Goal: Task Accomplishment & Management: Complete application form

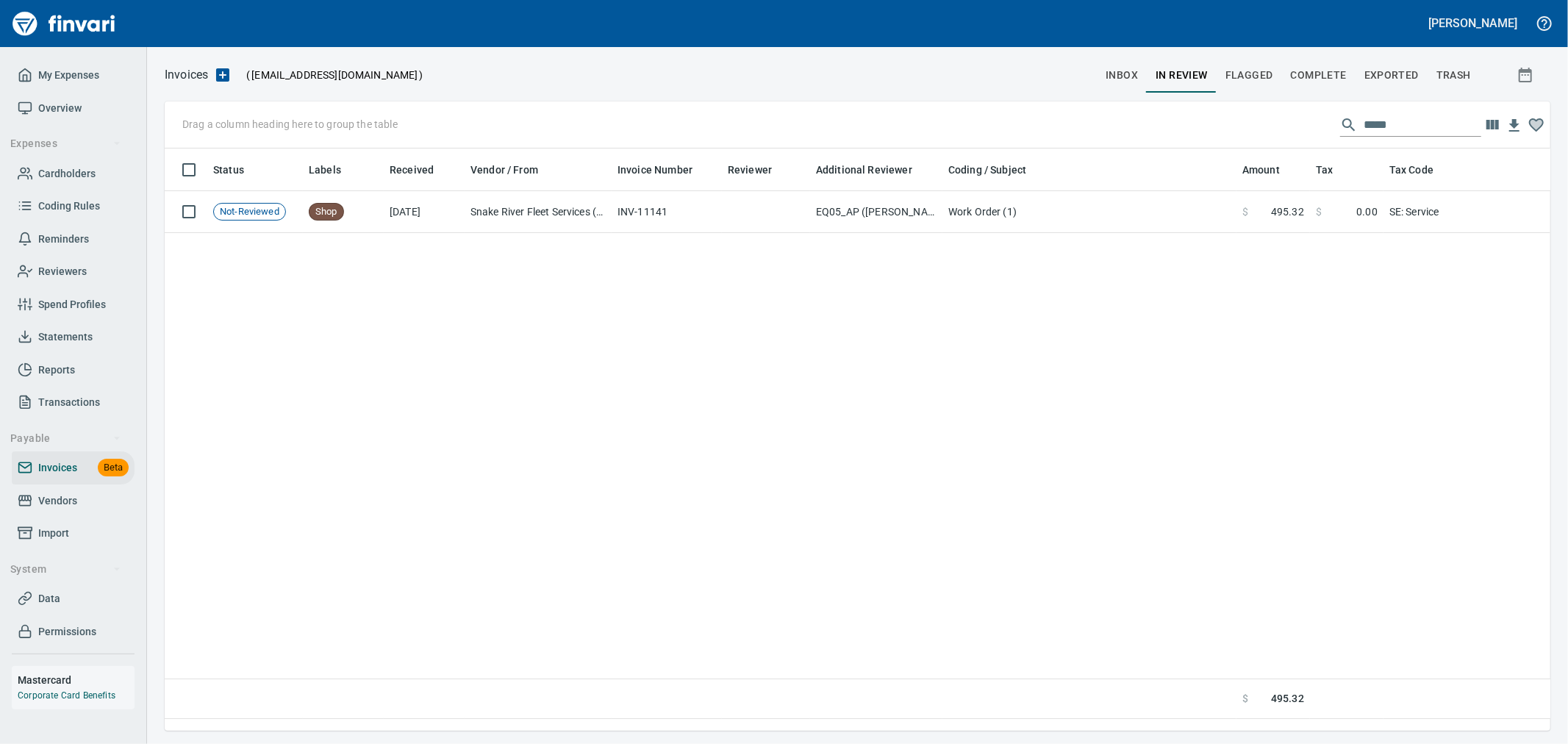
scroll to position [558, 1373]
click at [64, 529] on span "Import" at bounding box center [54, 534] width 31 height 18
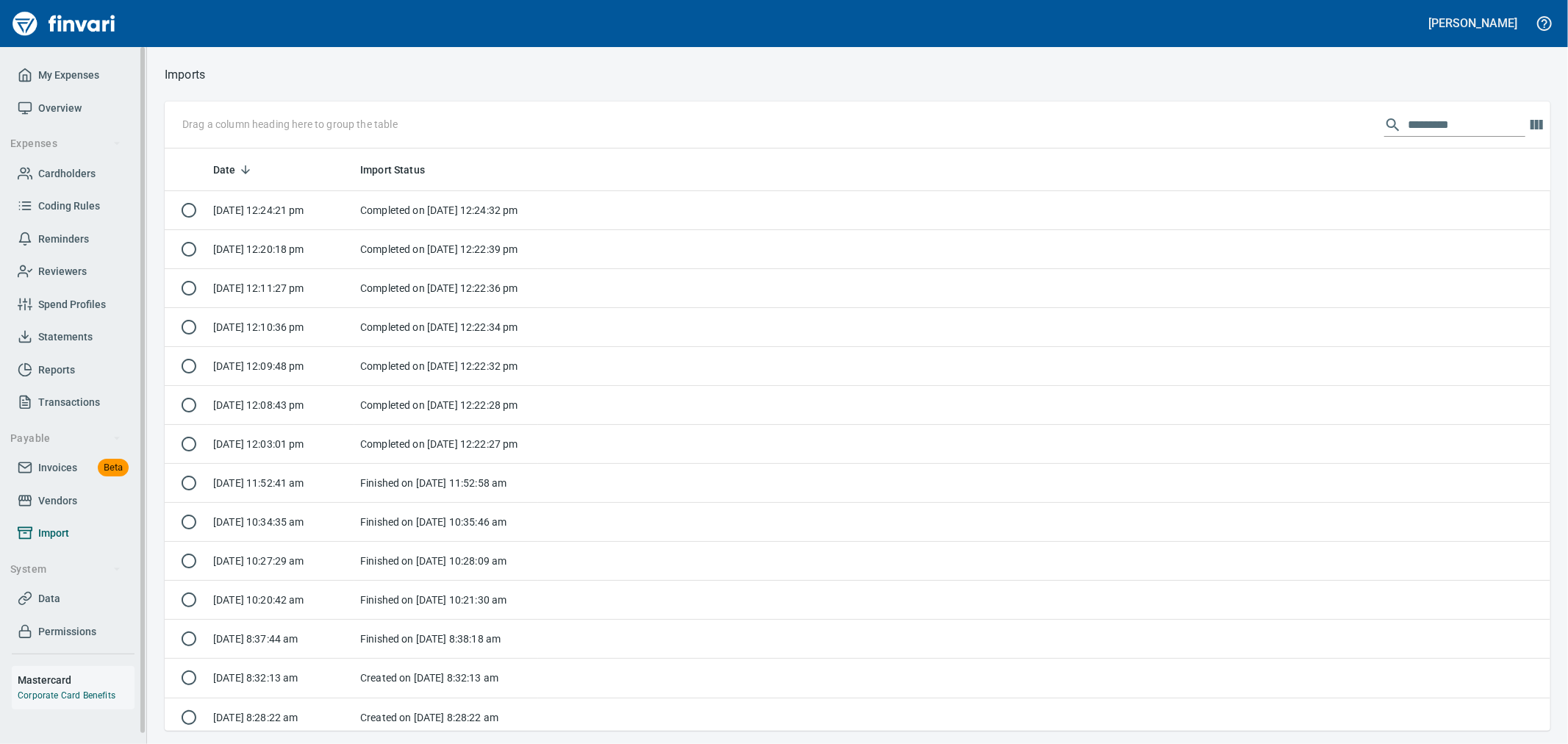
scroll to position [569, 1361]
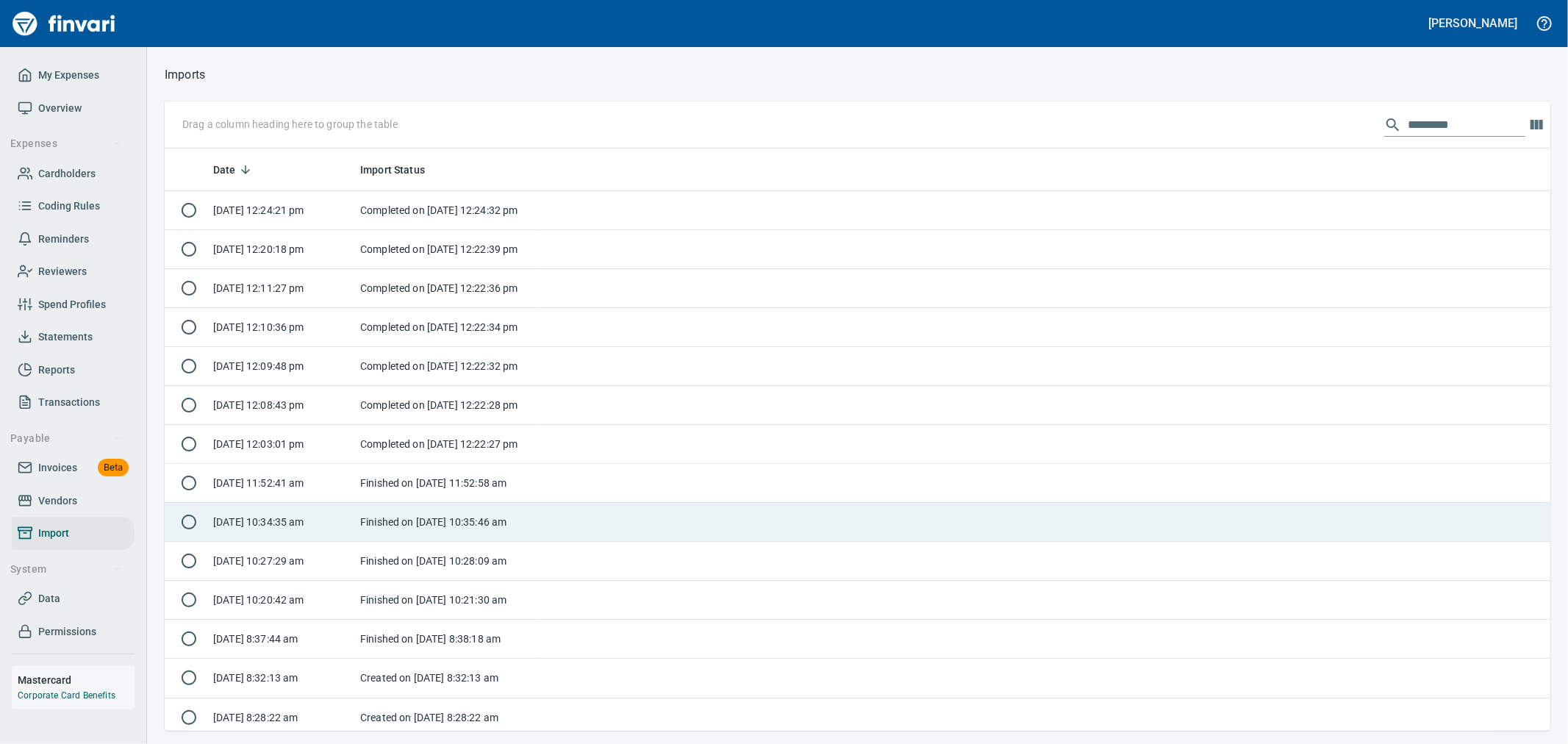
click at [421, 528] on td "Finished on [DATE] 10:35:46 am" at bounding box center [446, 523] width 184 height 39
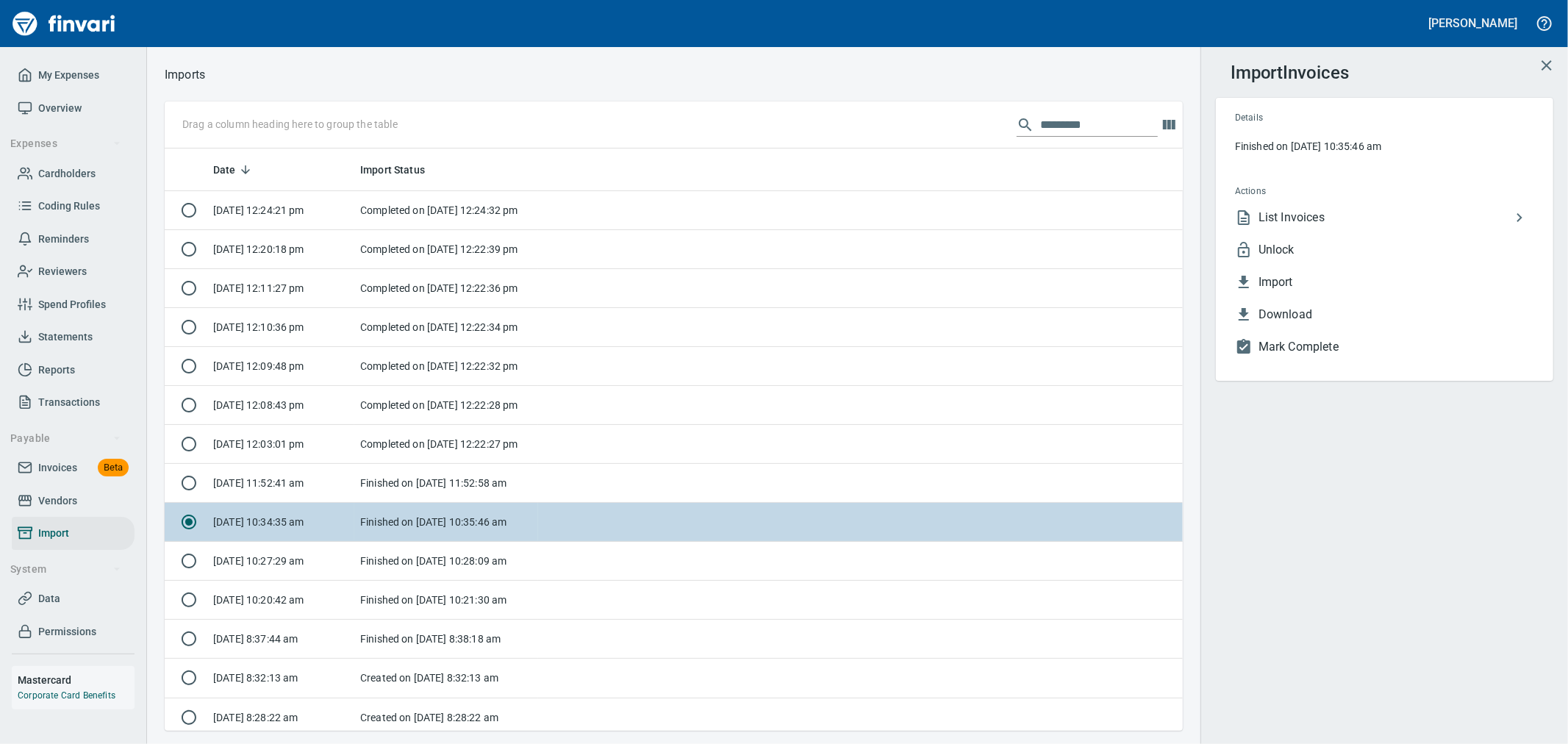
scroll to position [569, 994]
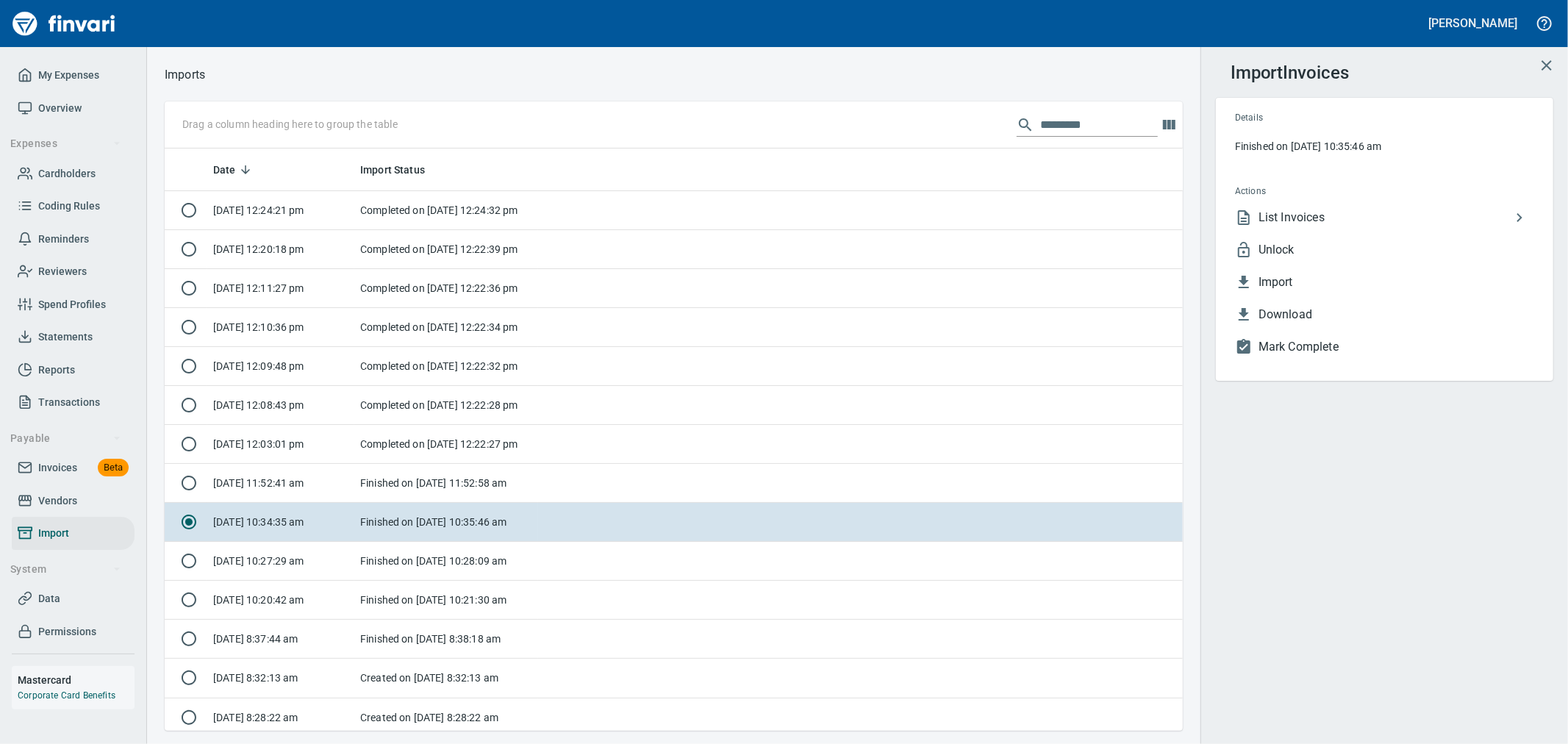
click at [1343, 210] on span "List Invoices" at bounding box center [1384, 217] width 253 height 17
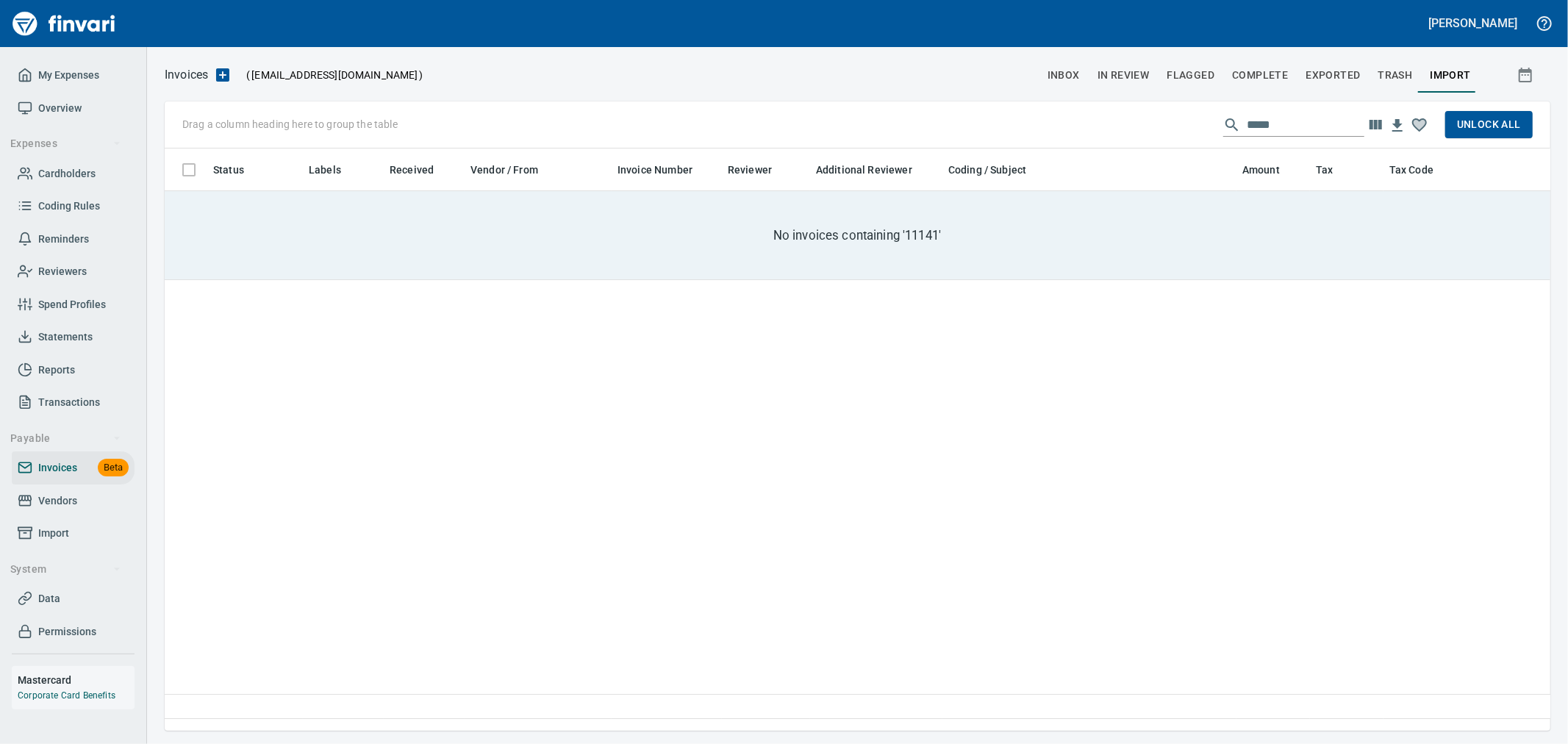
scroll to position [558, 1373]
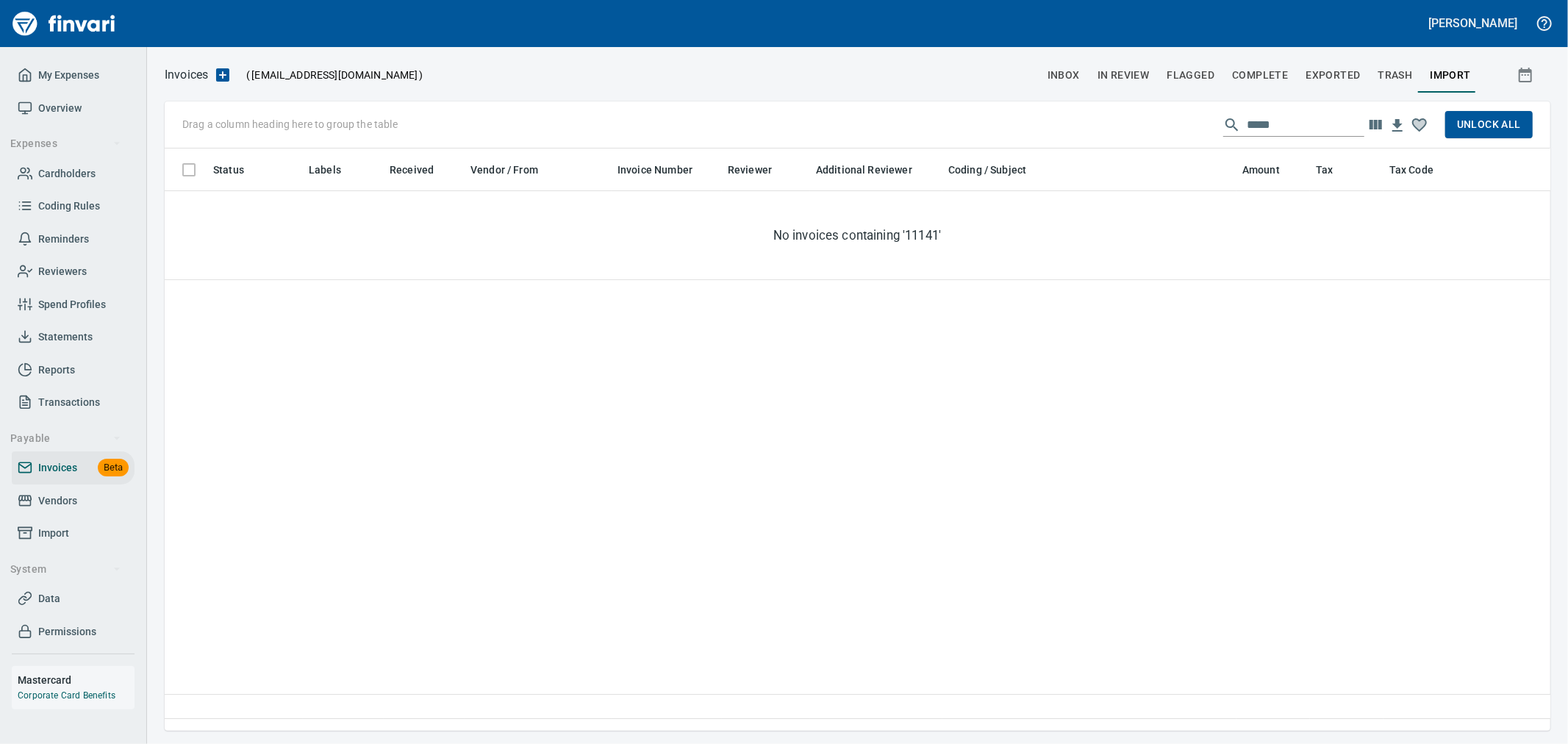
click at [1324, 125] on input "*****" at bounding box center [1306, 125] width 118 height 24
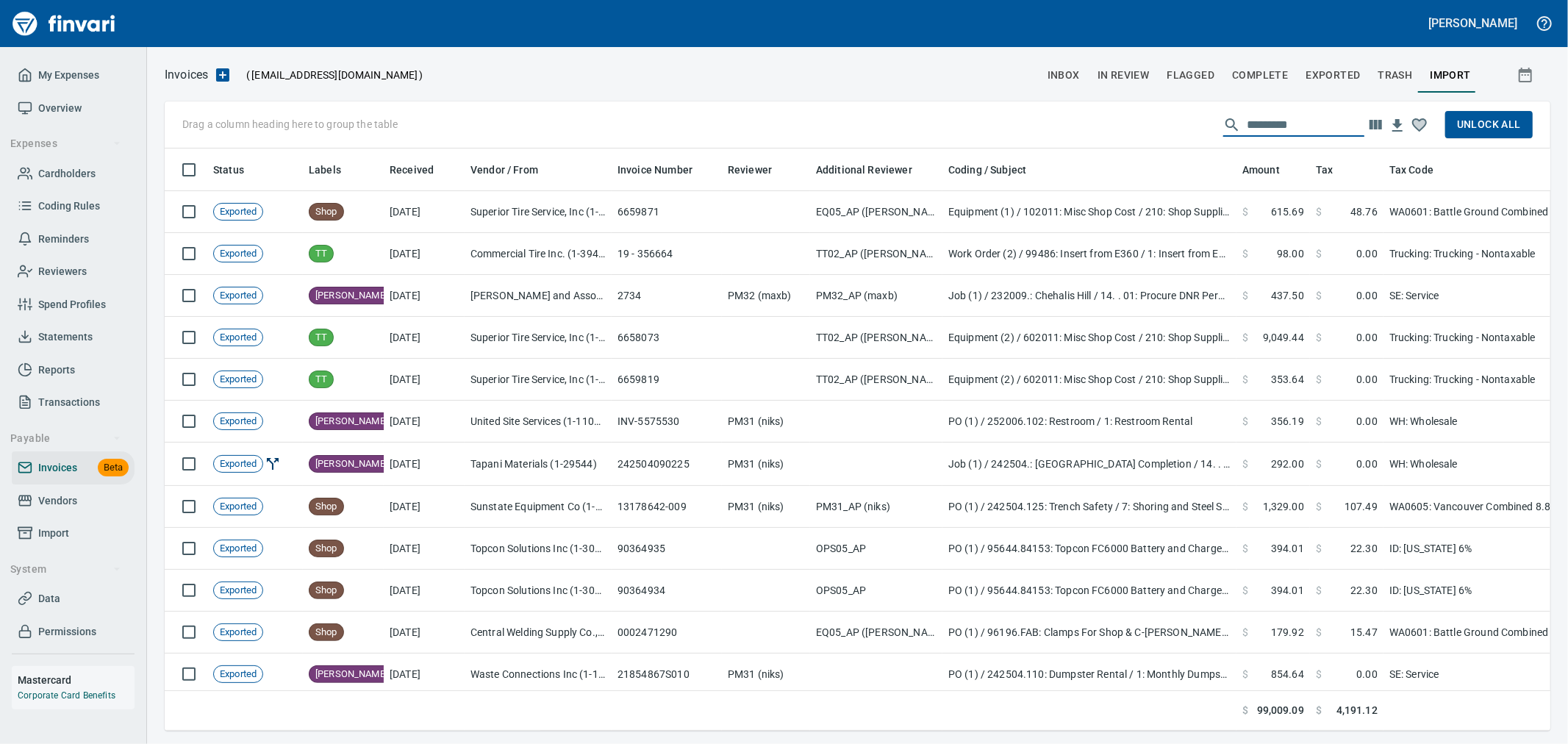
scroll to position [558, 1361]
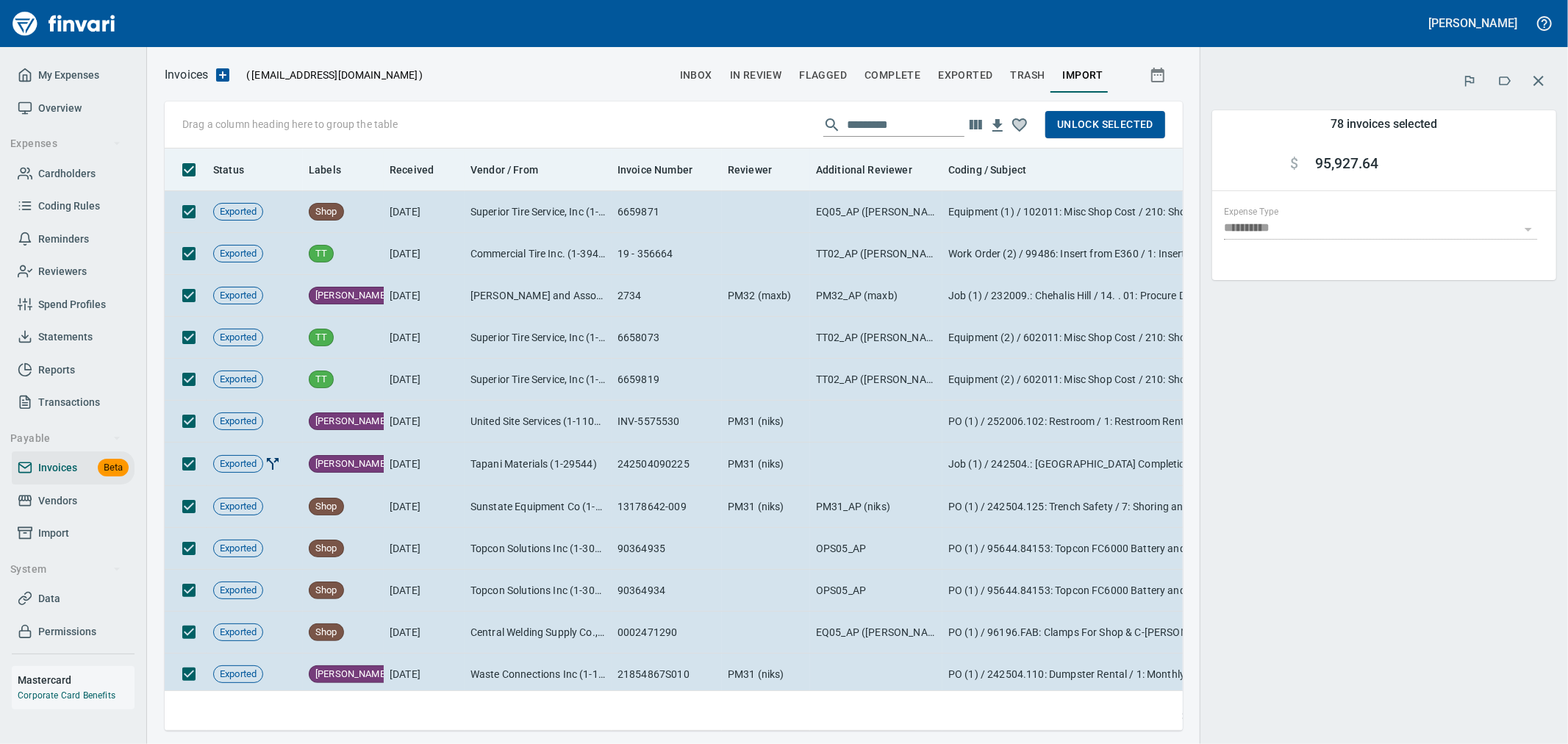
scroll to position [558, 994]
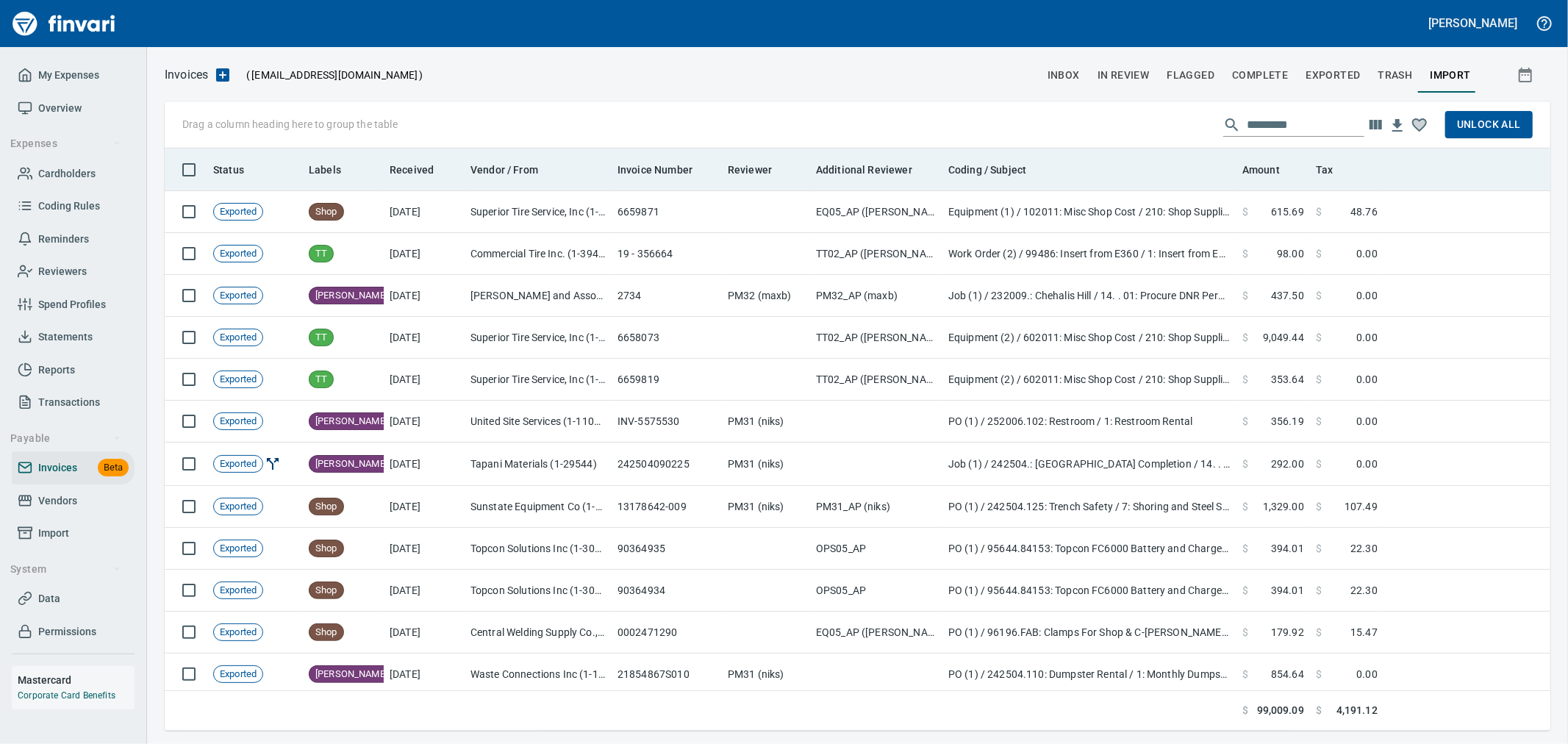
scroll to position [558, 1359]
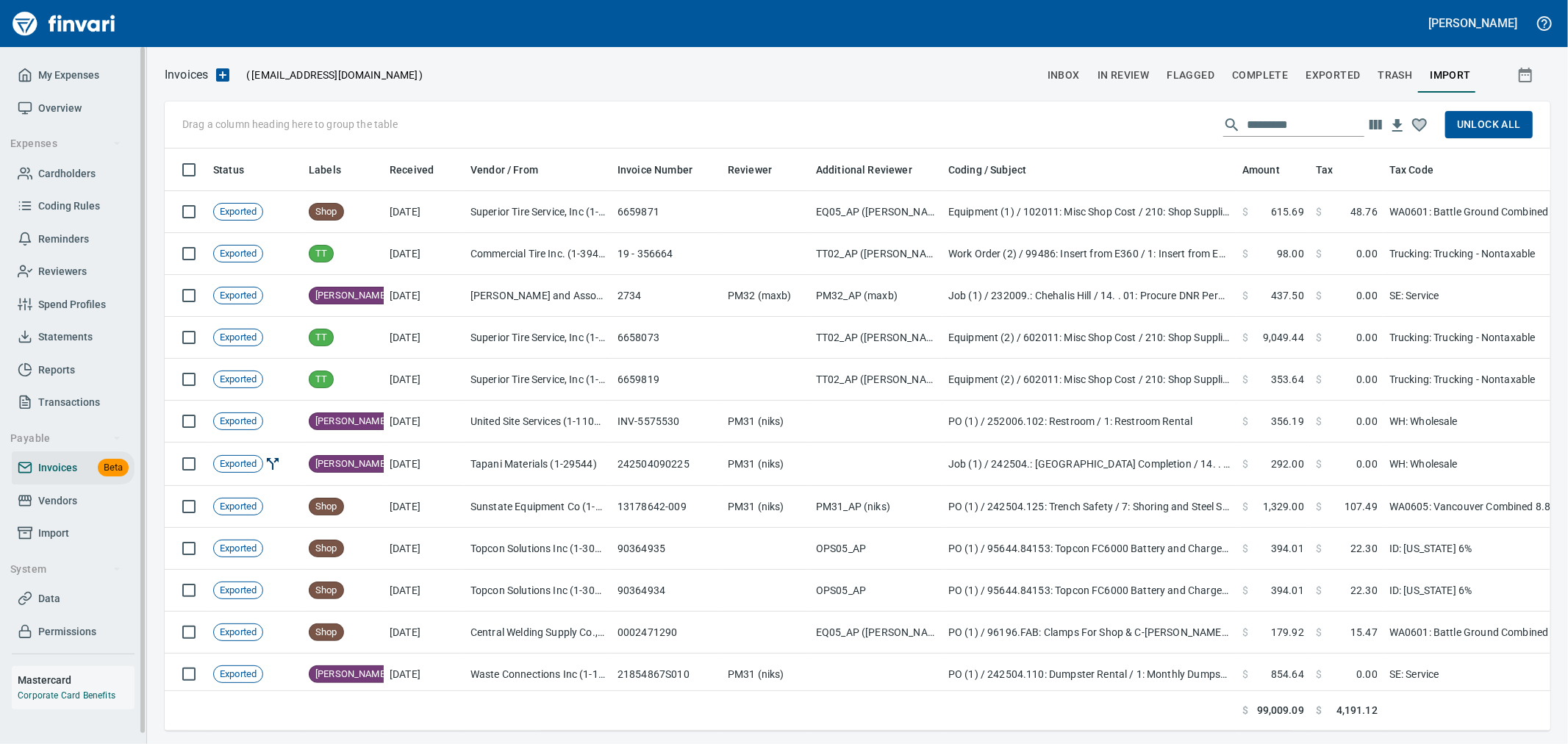
click at [50, 533] on span "Import" at bounding box center [54, 534] width 31 height 18
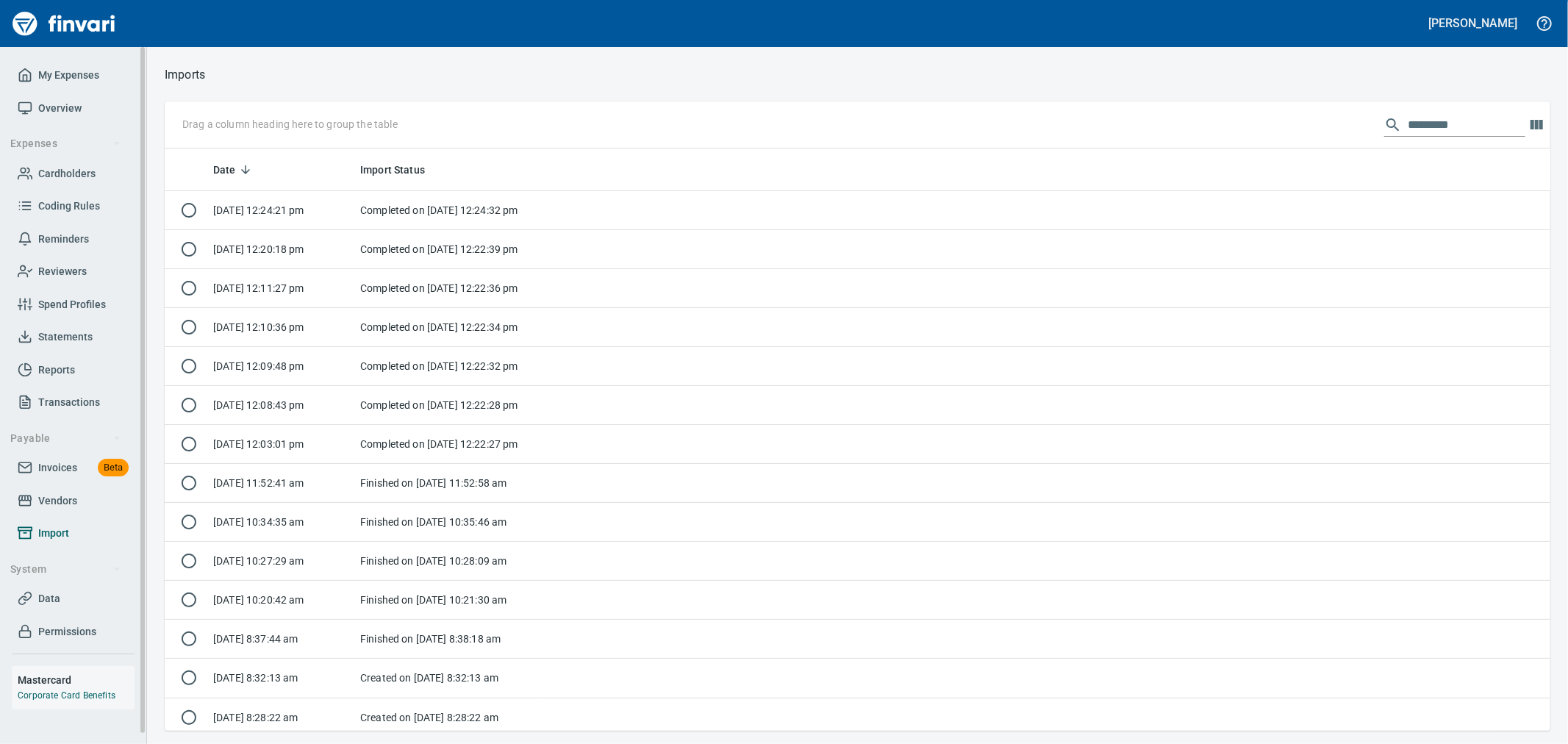
scroll to position [569, 1361]
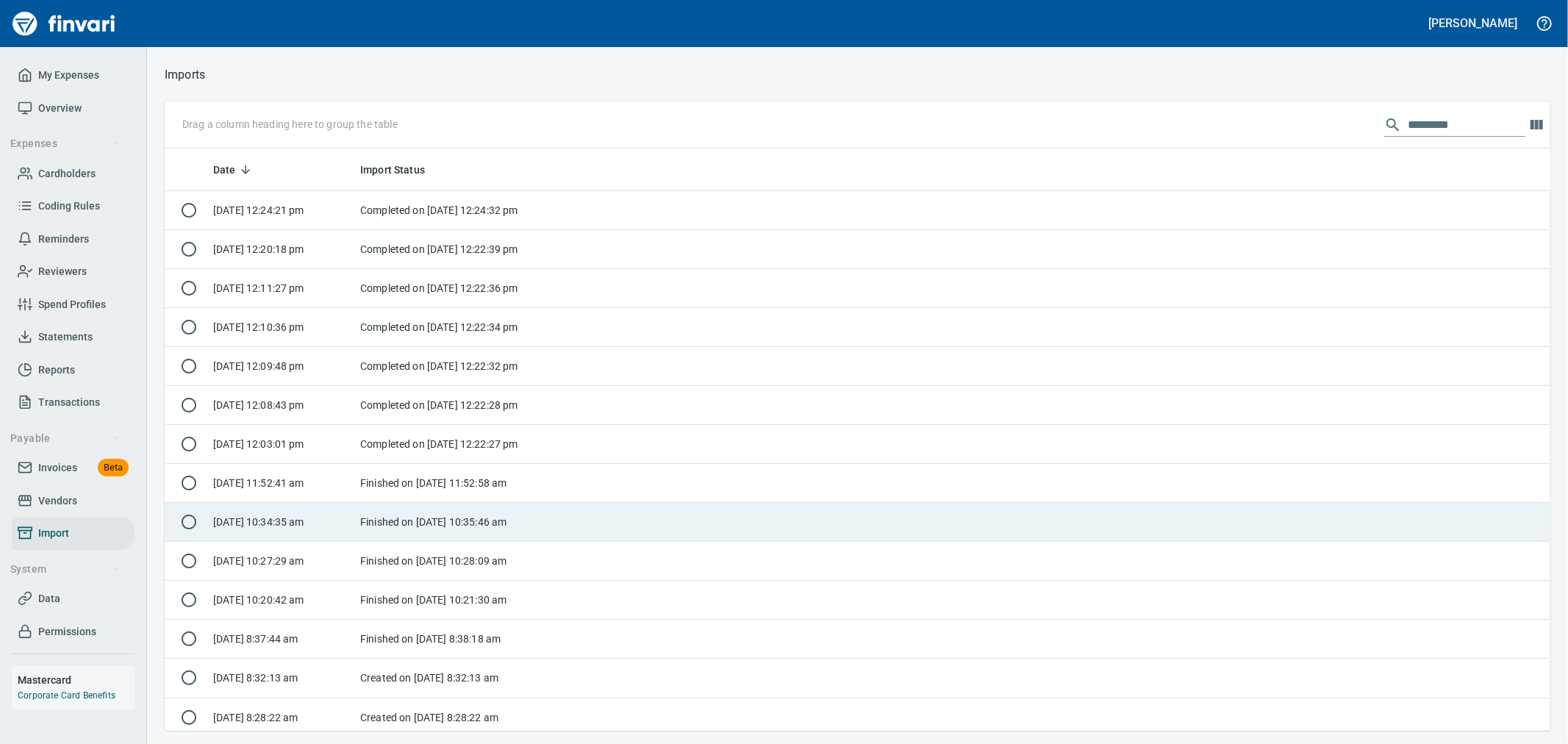
click at [304, 533] on td "[DATE] 10:34:35 am" at bounding box center [281, 523] width 147 height 39
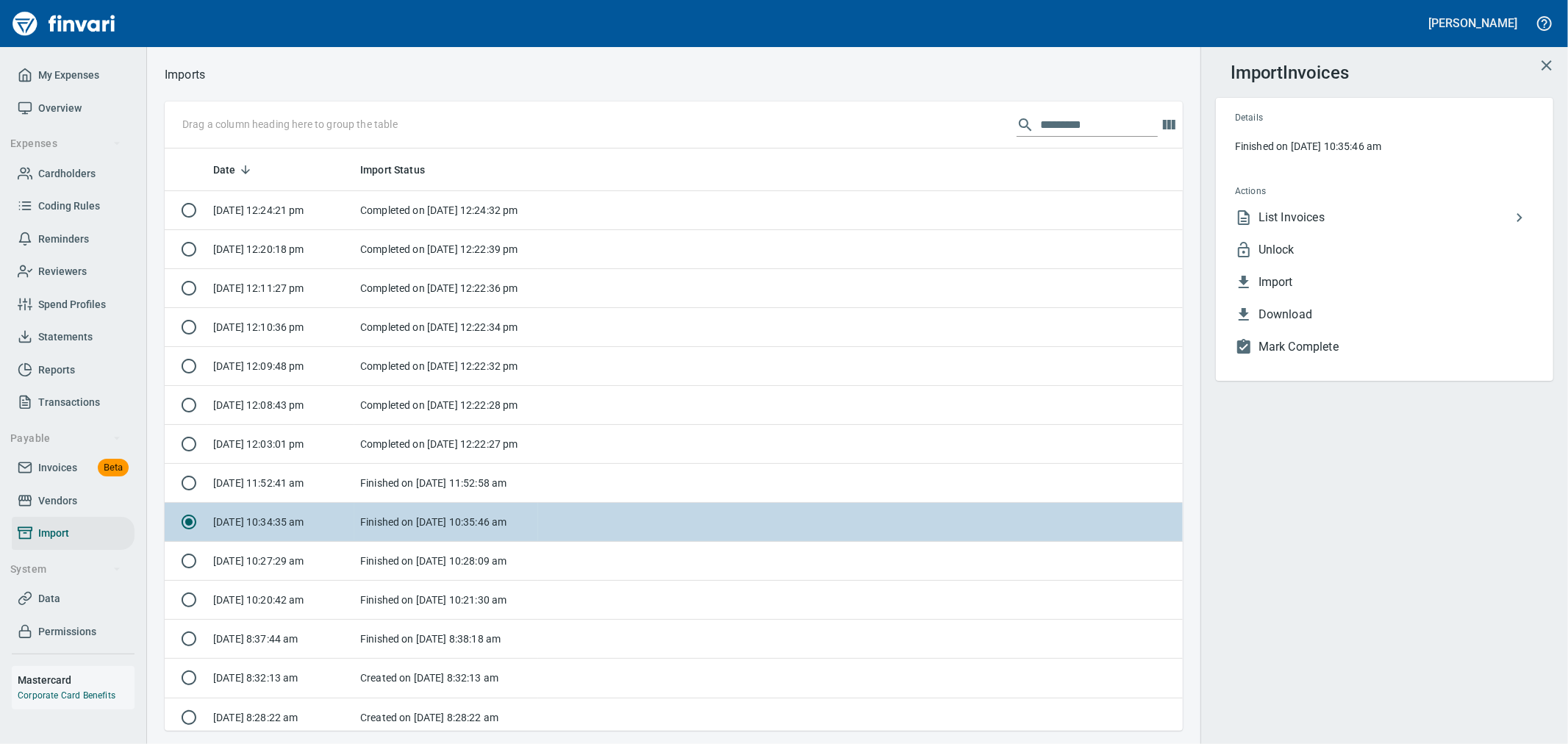
scroll to position [569, 994]
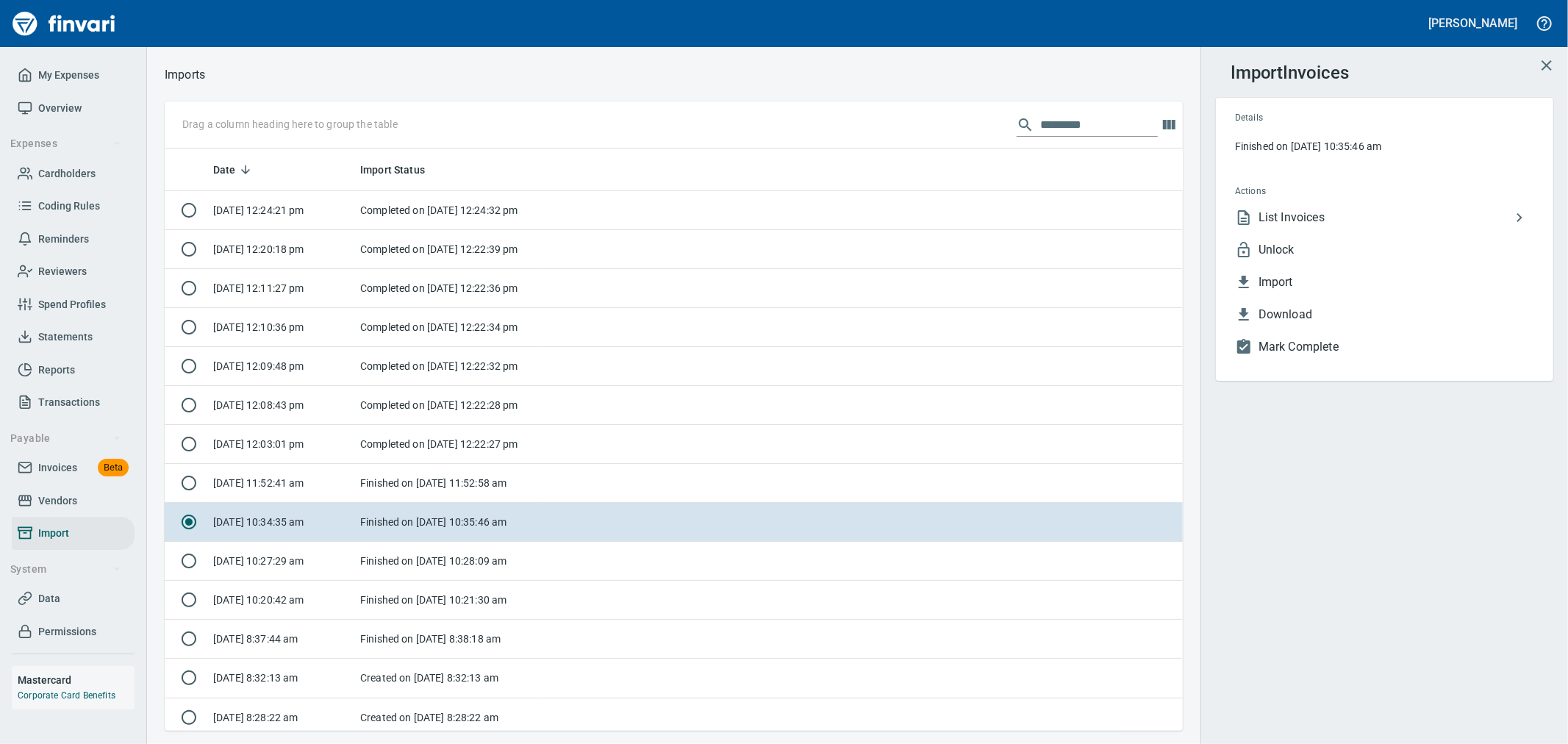
click at [1326, 220] on span "List Invoices" at bounding box center [1384, 217] width 253 height 17
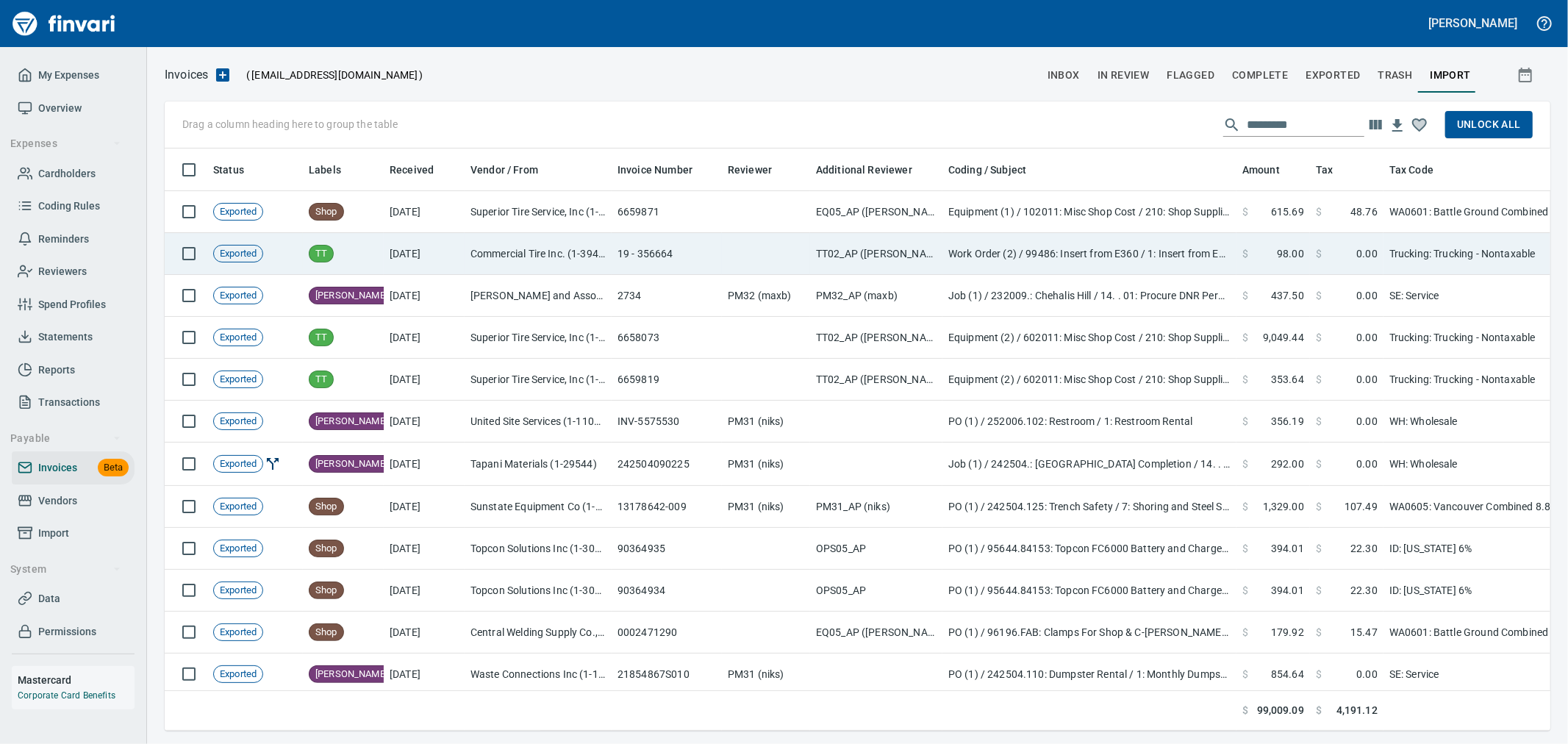
scroll to position [558, 1361]
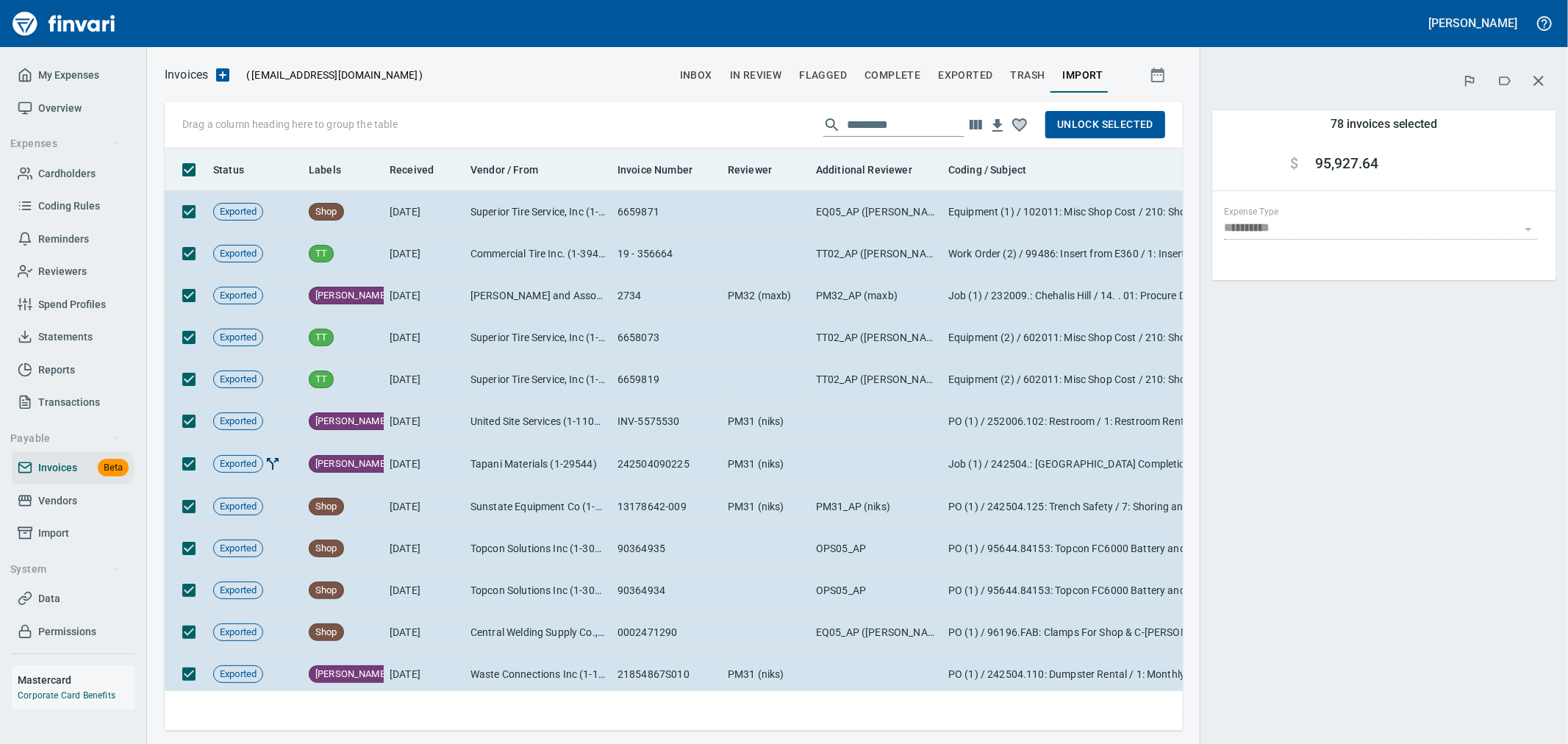
scroll to position [558, 994]
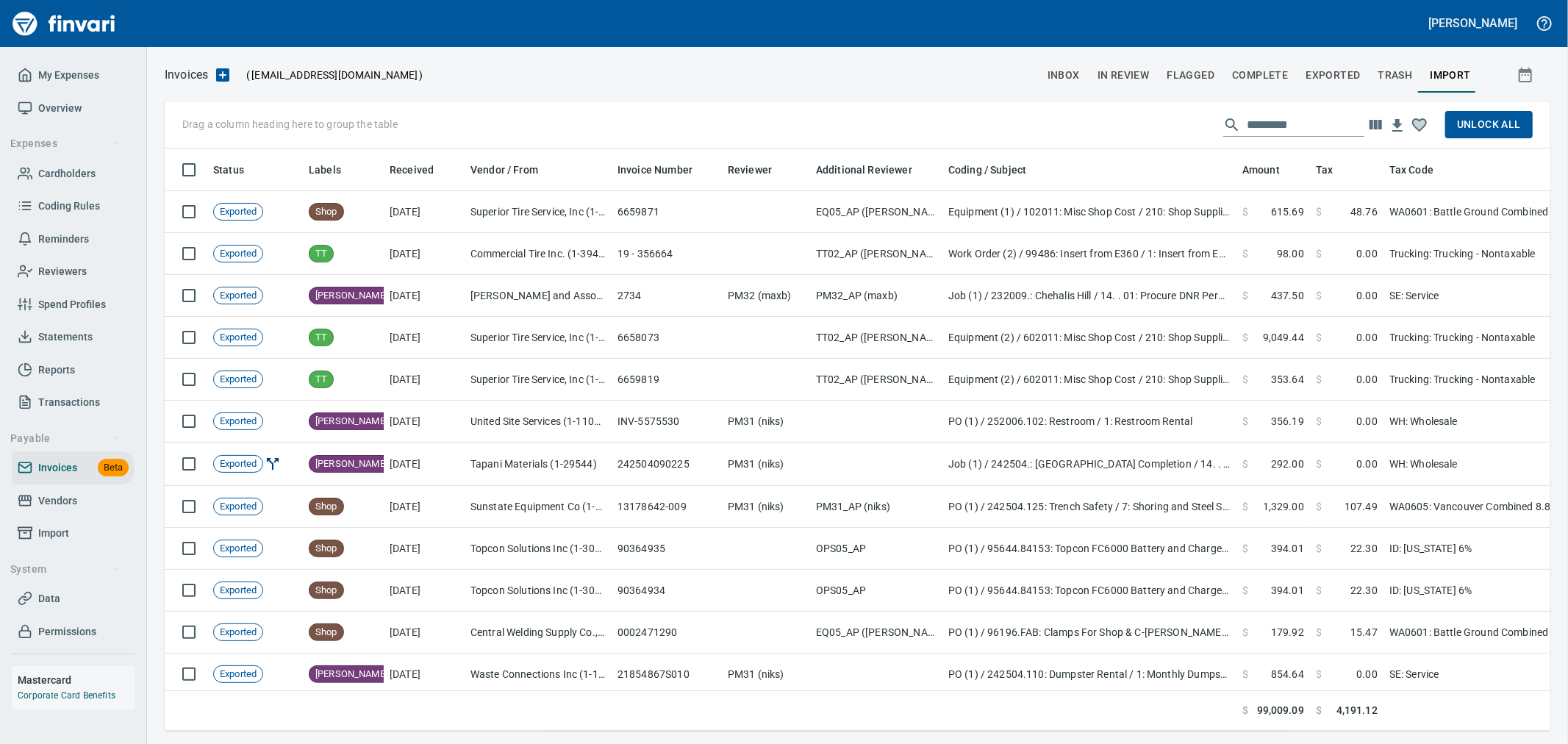
scroll to position [558, 1358]
click at [532, 85] on div at bounding box center [731, 74] width 615 height 35
click at [64, 526] on span "Import" at bounding box center [54, 534] width 31 height 18
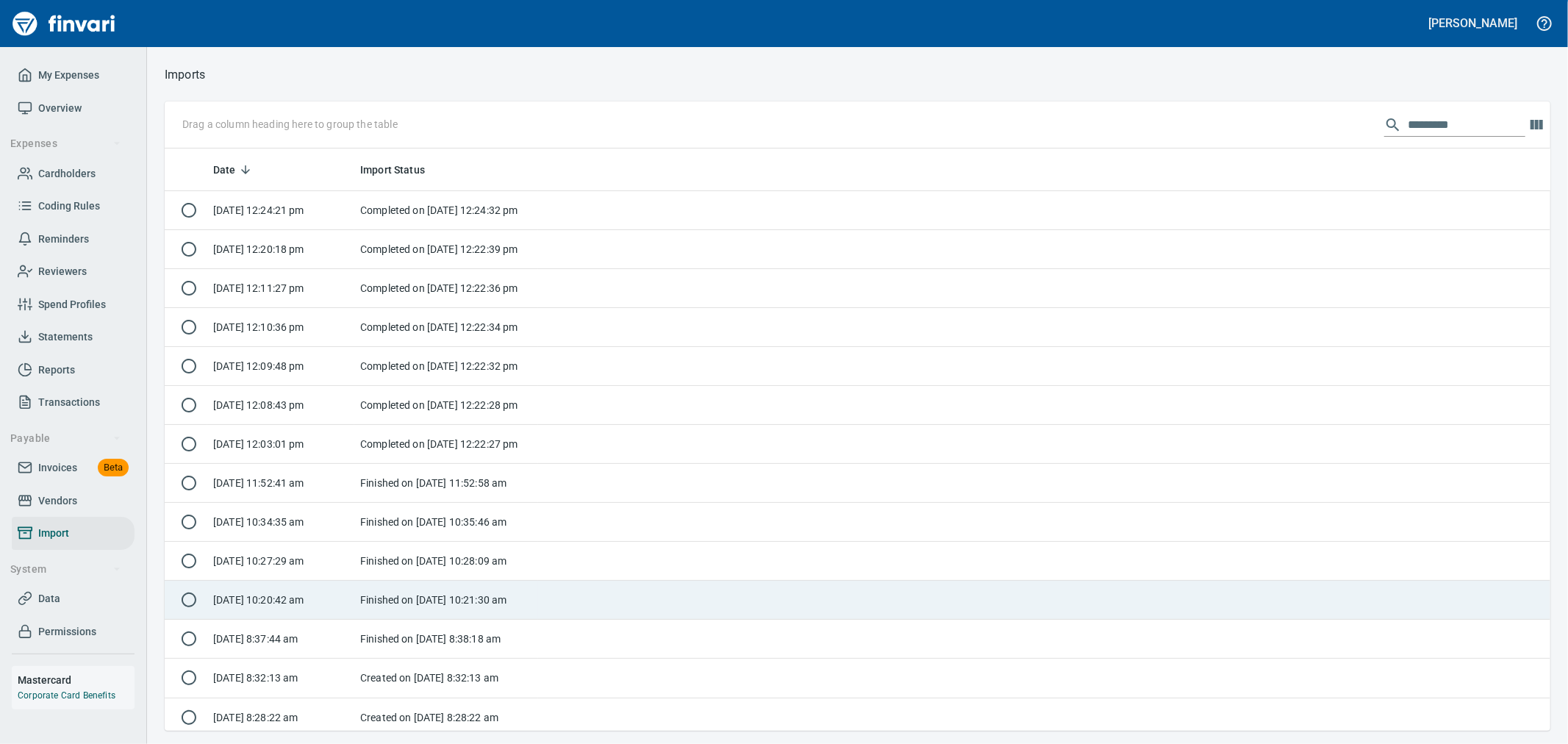
scroll to position [569, 1361]
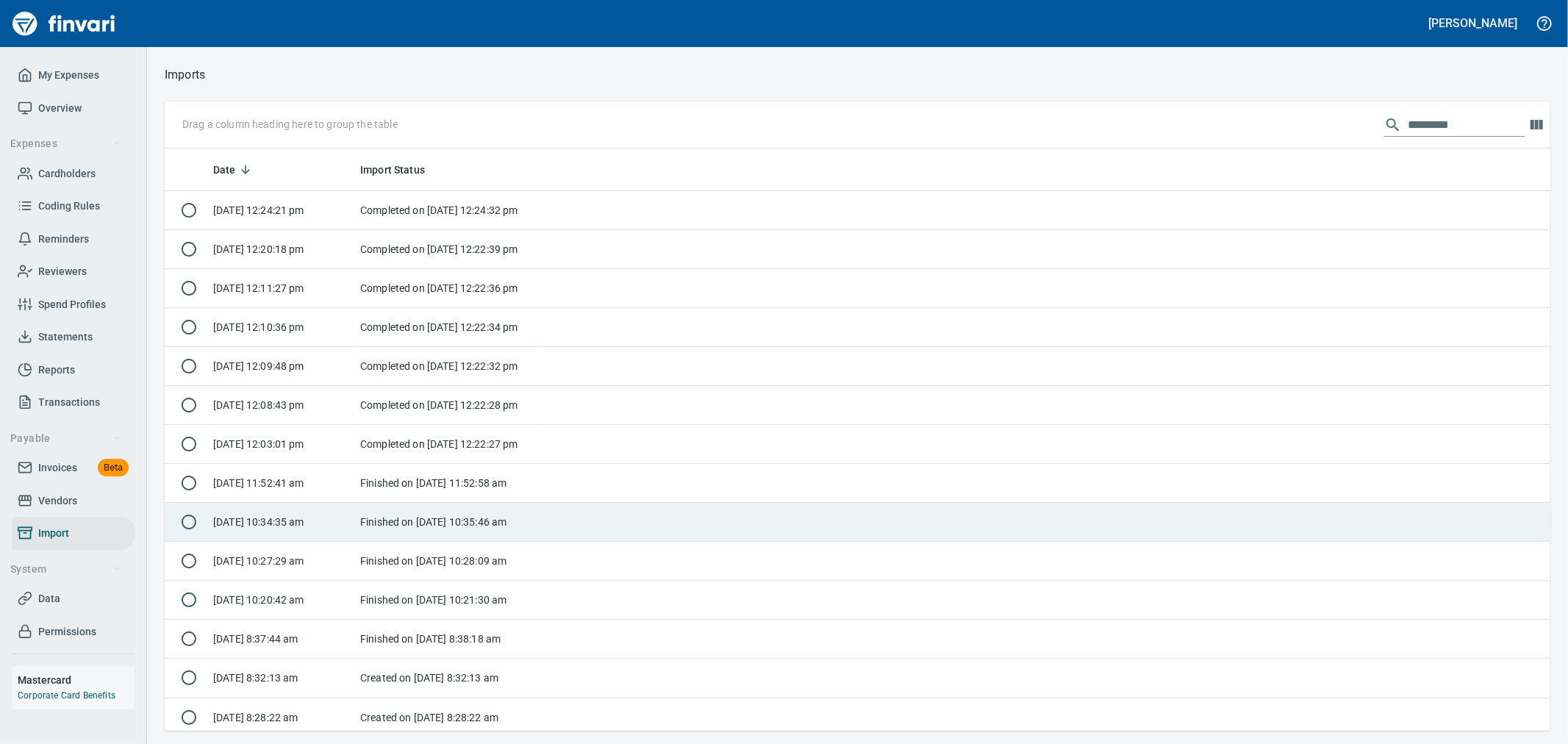
click at [337, 533] on td "[DATE] 10:34:35 am" at bounding box center [281, 523] width 147 height 39
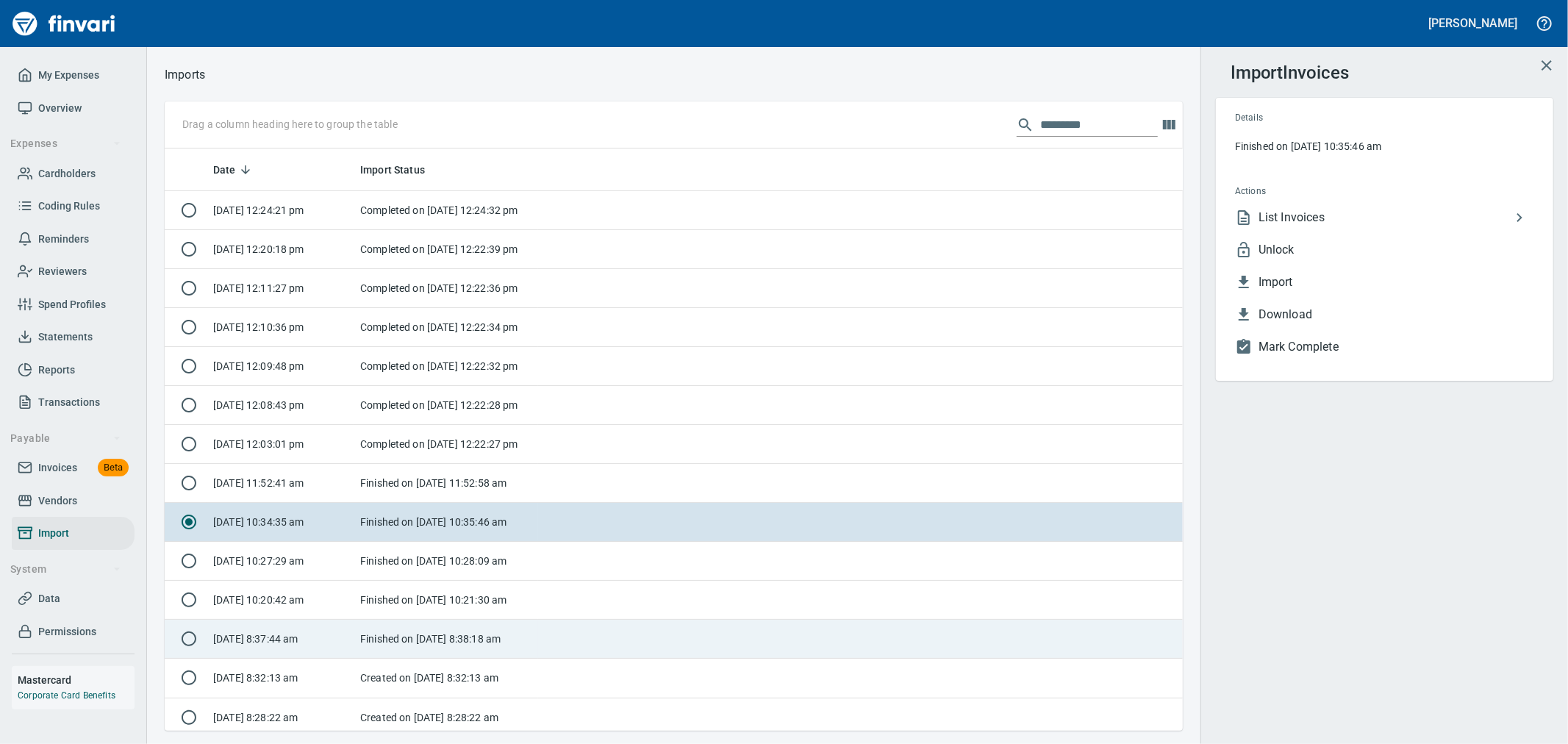
scroll to position [569, 994]
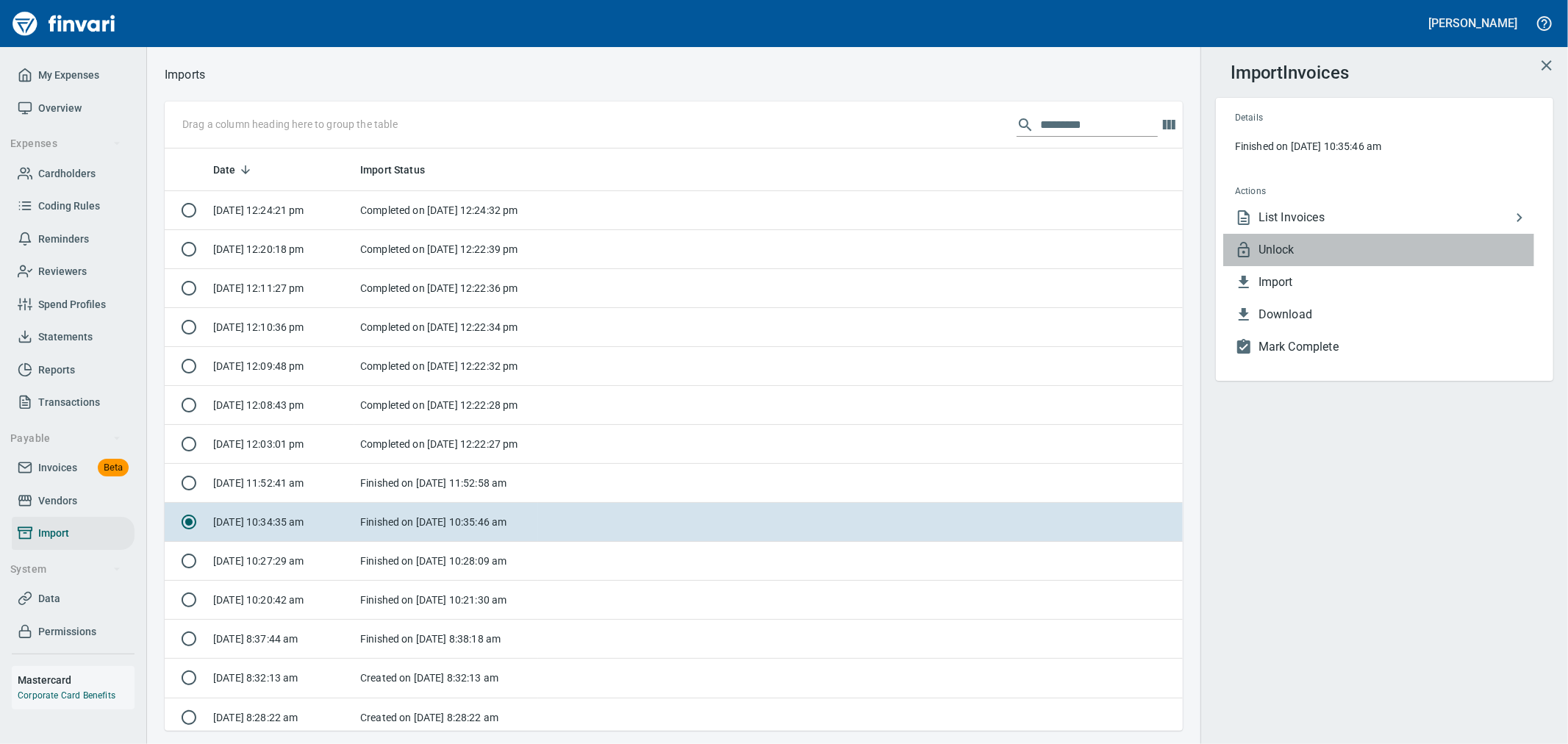
click at [1311, 258] on span "Unlock" at bounding box center [1396, 250] width 276 height 17
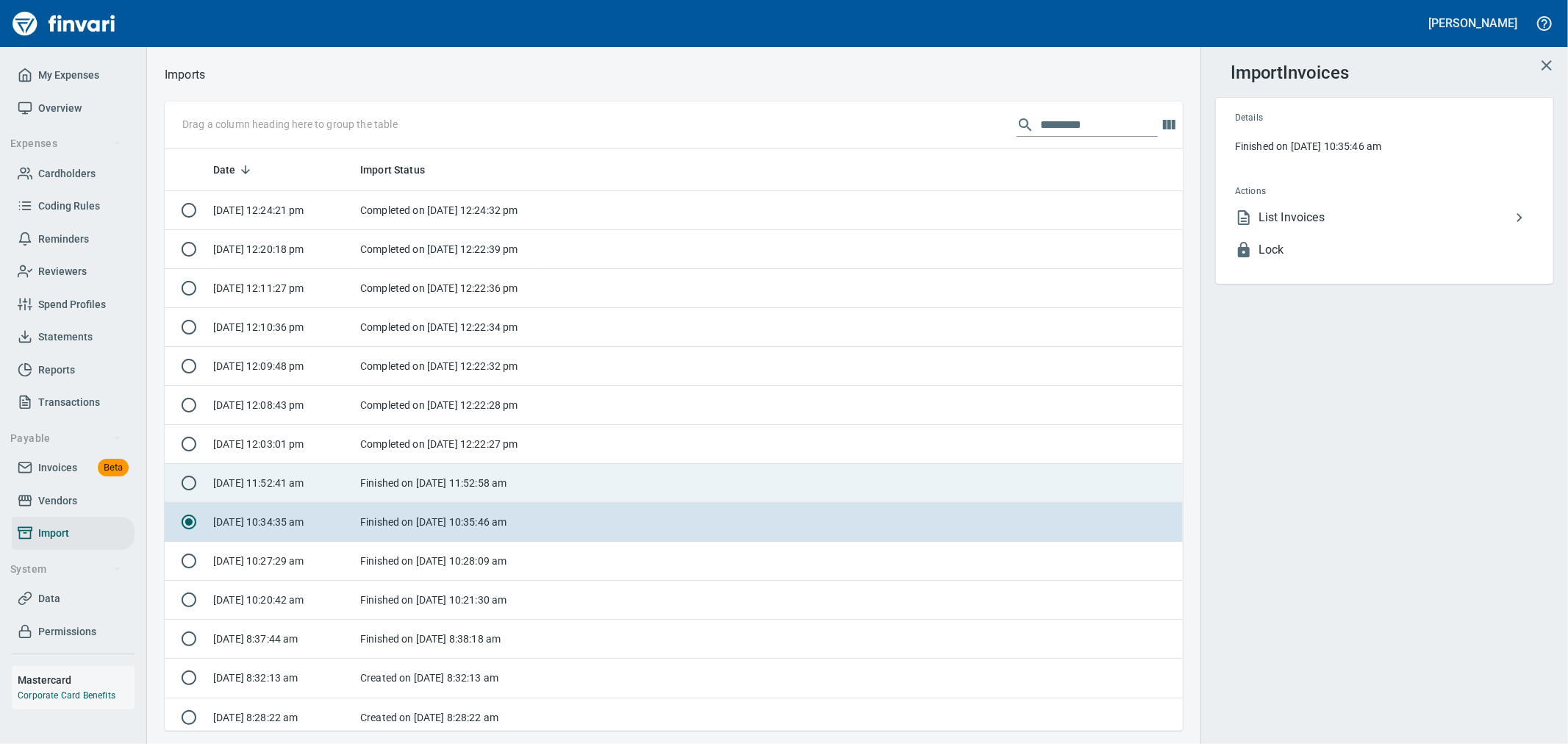
drag, startPoint x: 360, startPoint y: 488, endPoint x: 409, endPoint y: 492, distance: 49.2
click at [360, 488] on td "Finished on [DATE] 11:52:58 am" at bounding box center [446, 483] width 184 height 39
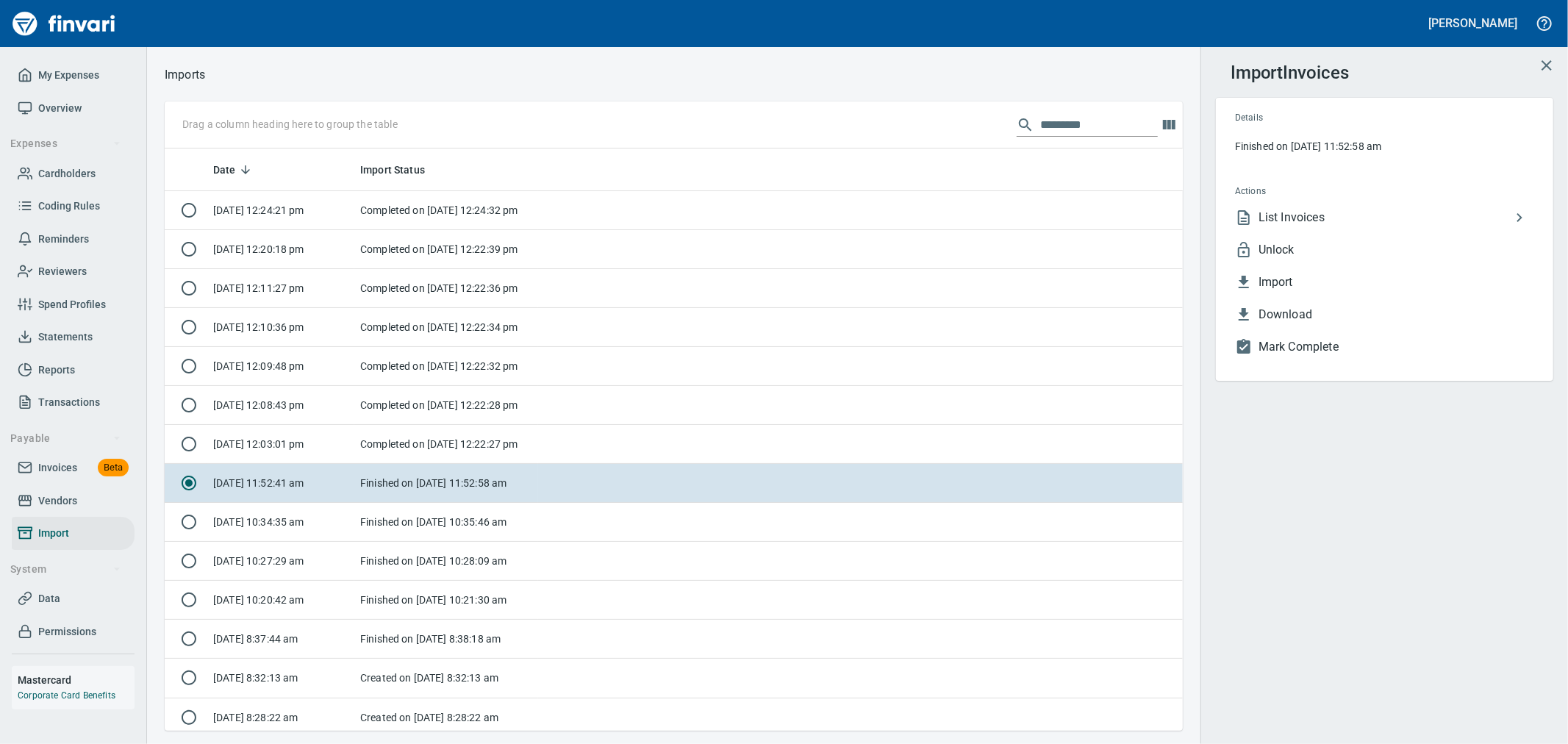
click at [1288, 219] on span "List Invoices" at bounding box center [1384, 217] width 253 height 17
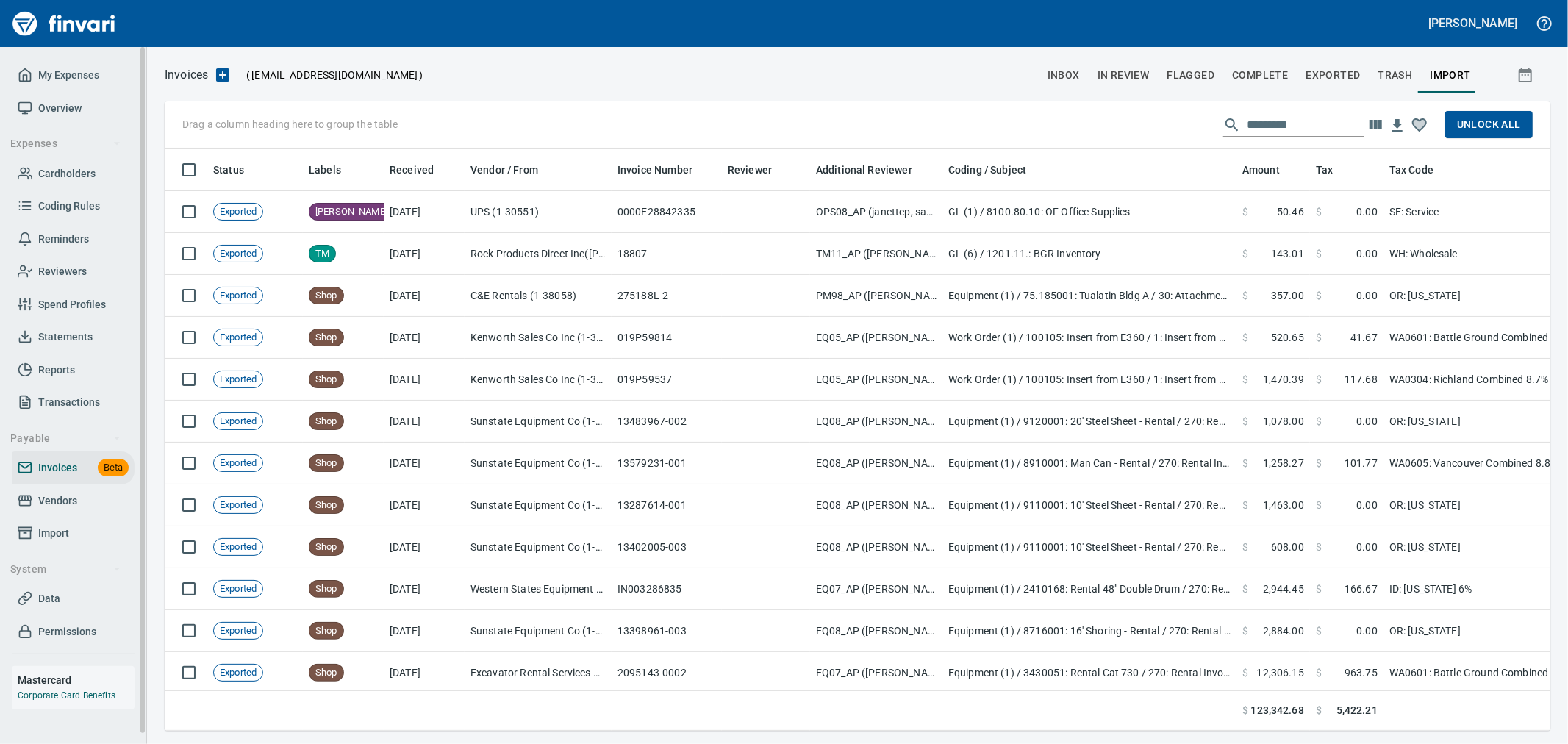
scroll to position [558, 1361]
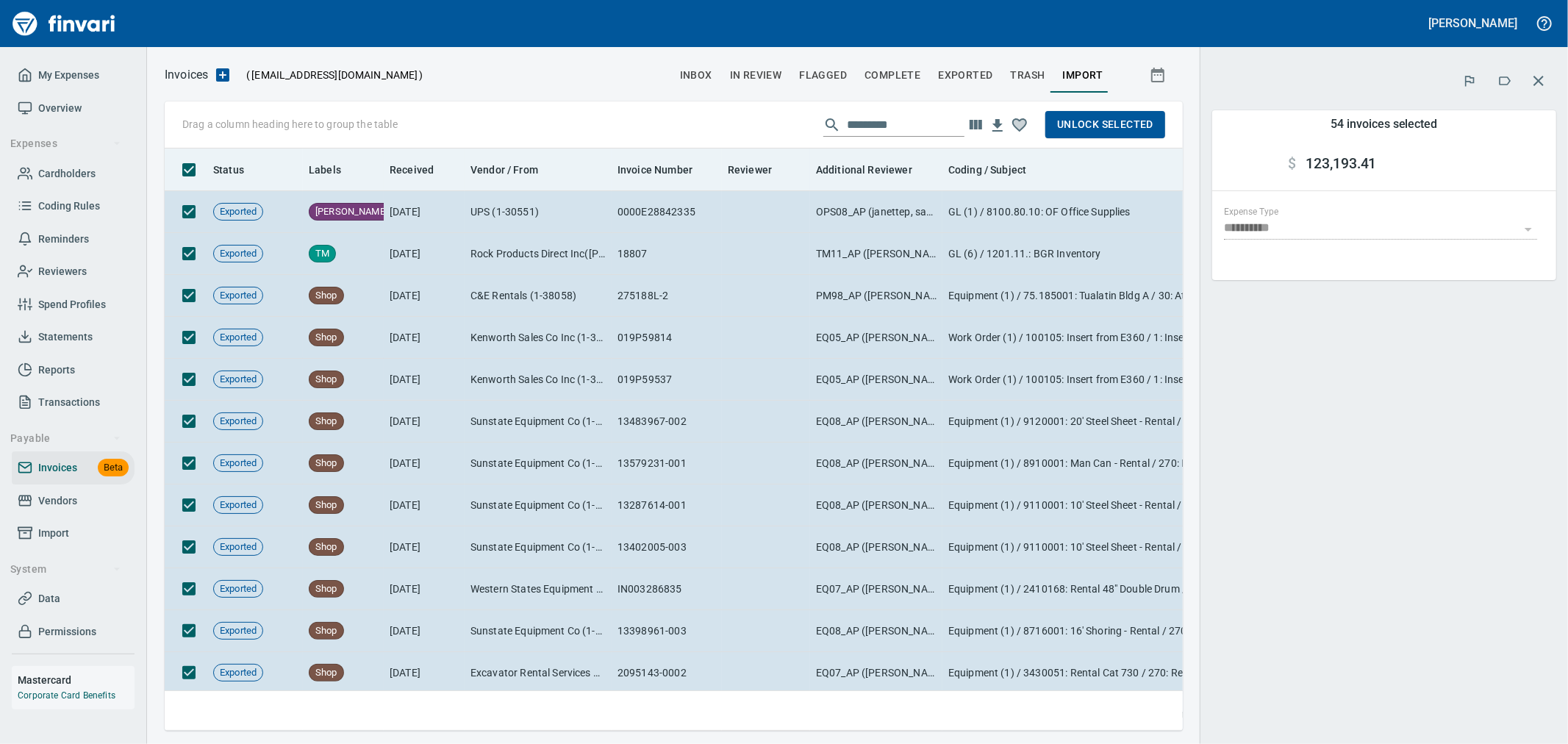
scroll to position [558, 994]
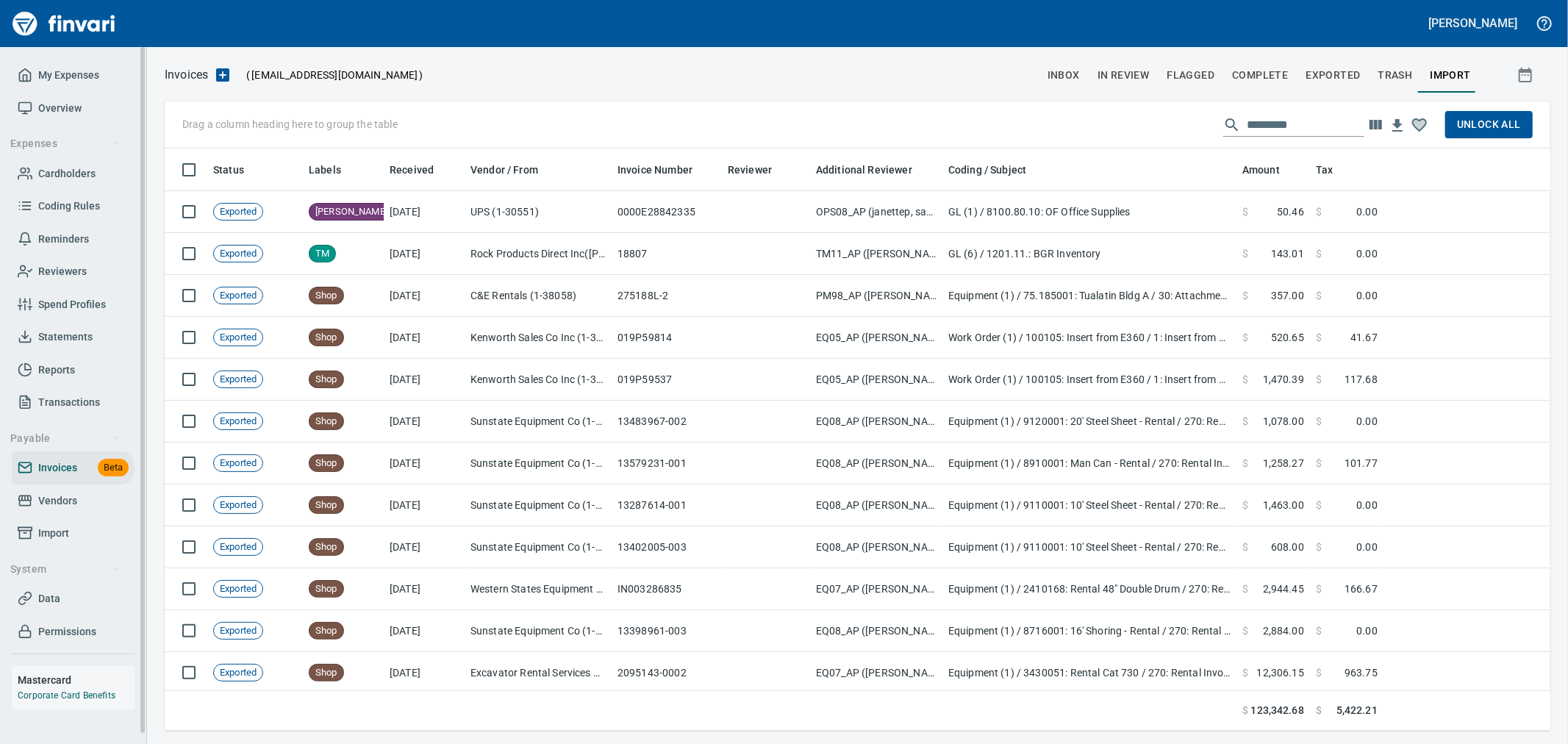
scroll to position [558, 1358]
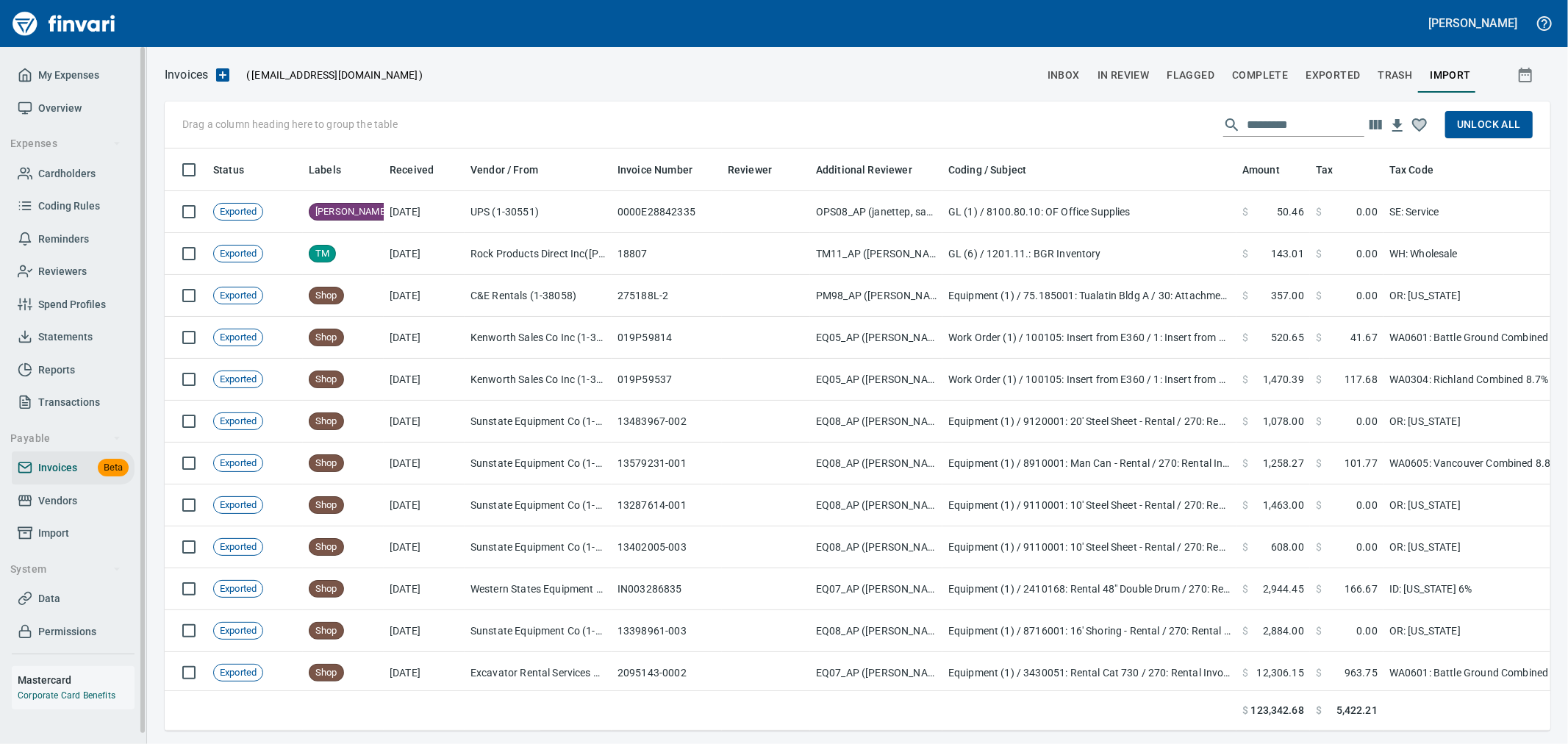
click at [60, 529] on span "Import" at bounding box center [54, 534] width 31 height 18
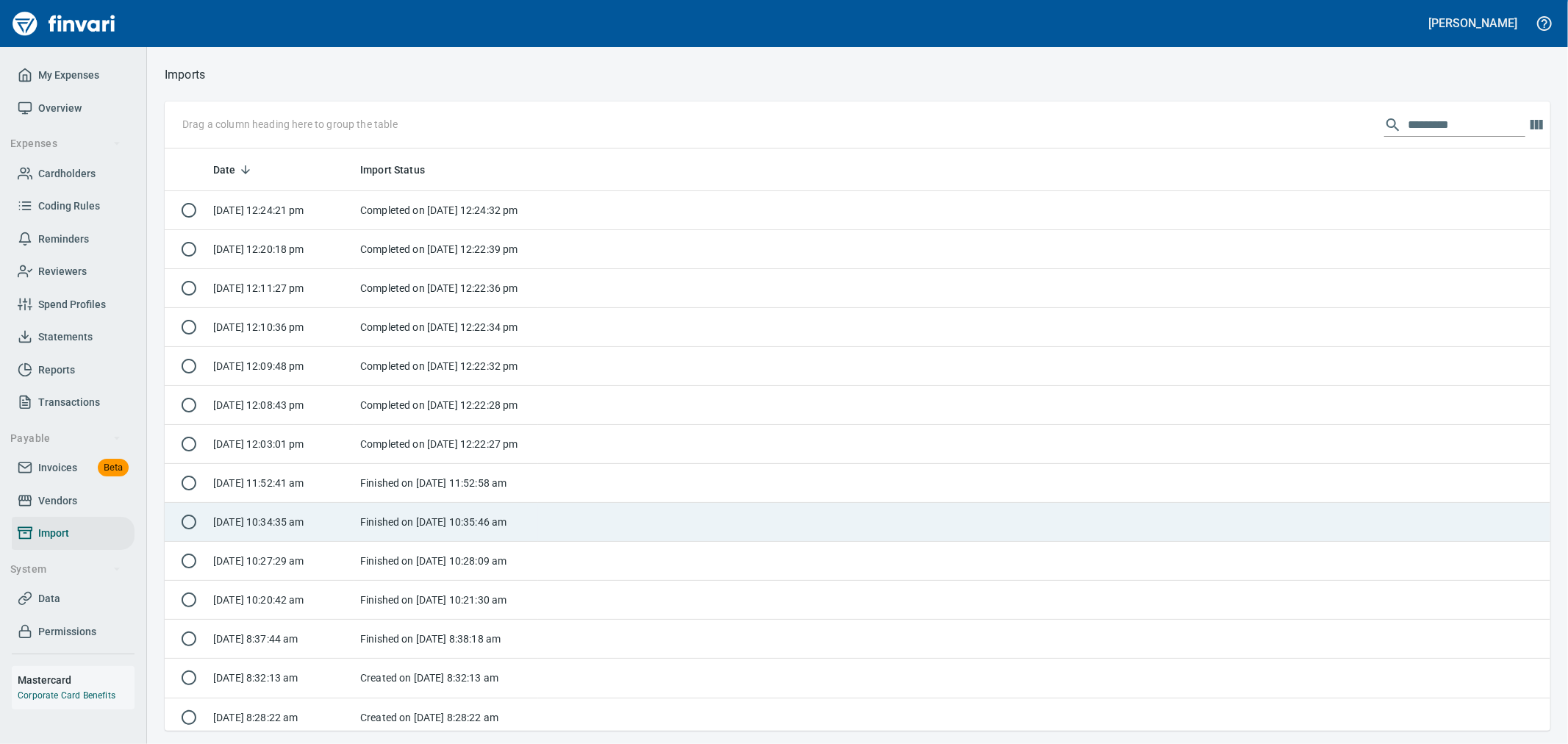
scroll to position [569, 1361]
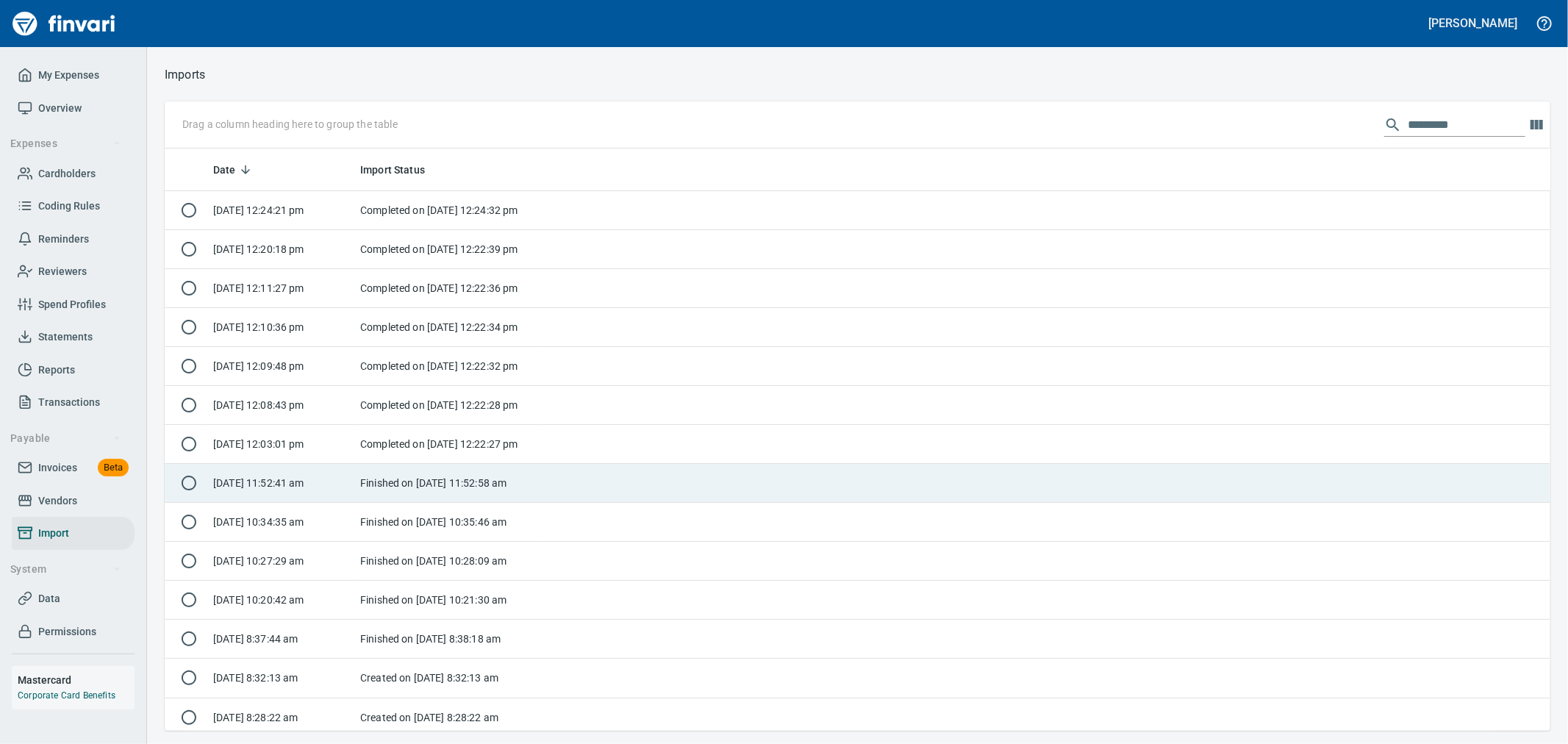
click at [422, 486] on td "Finished on [DATE] 11:52:58 am" at bounding box center [446, 483] width 184 height 39
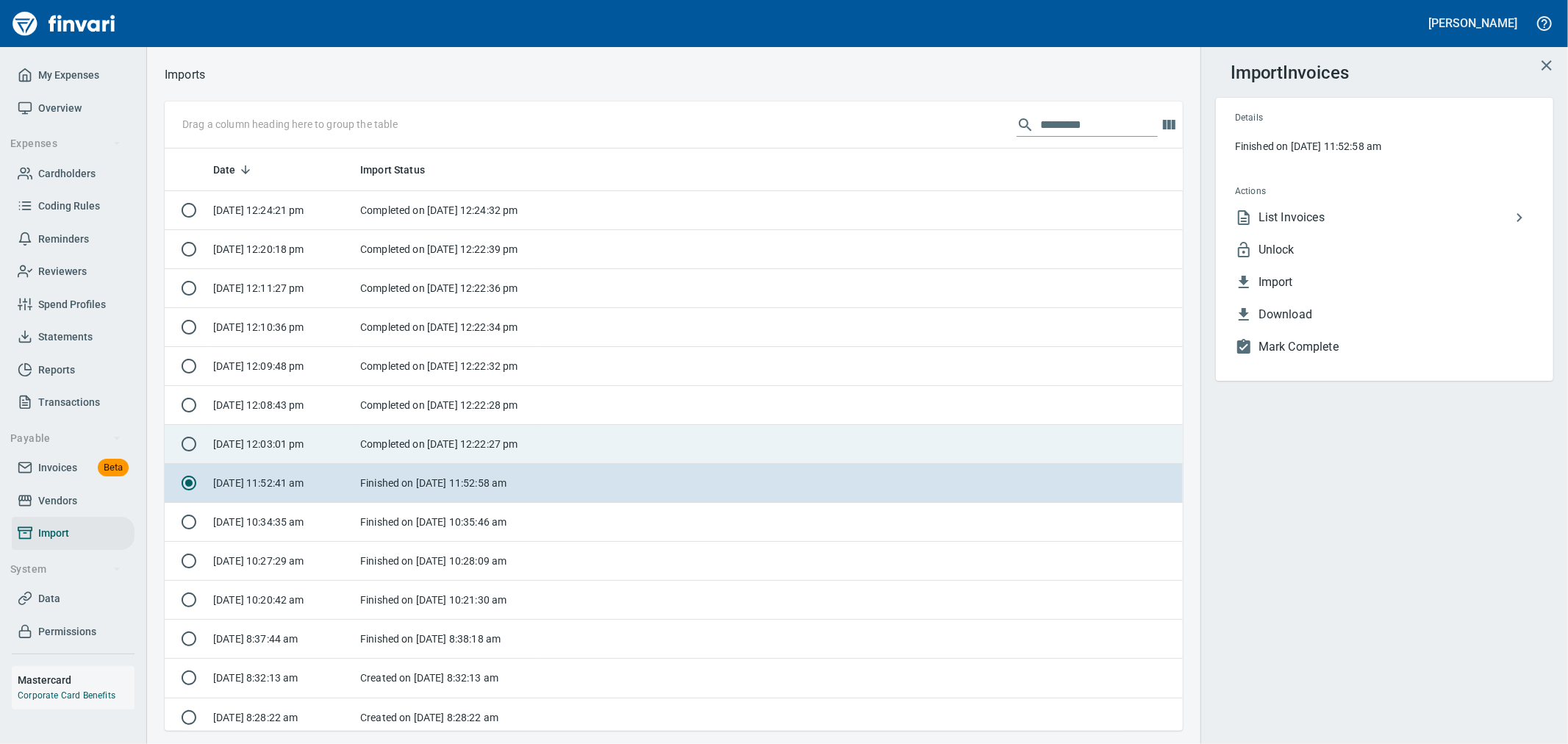
scroll to position [569, 994]
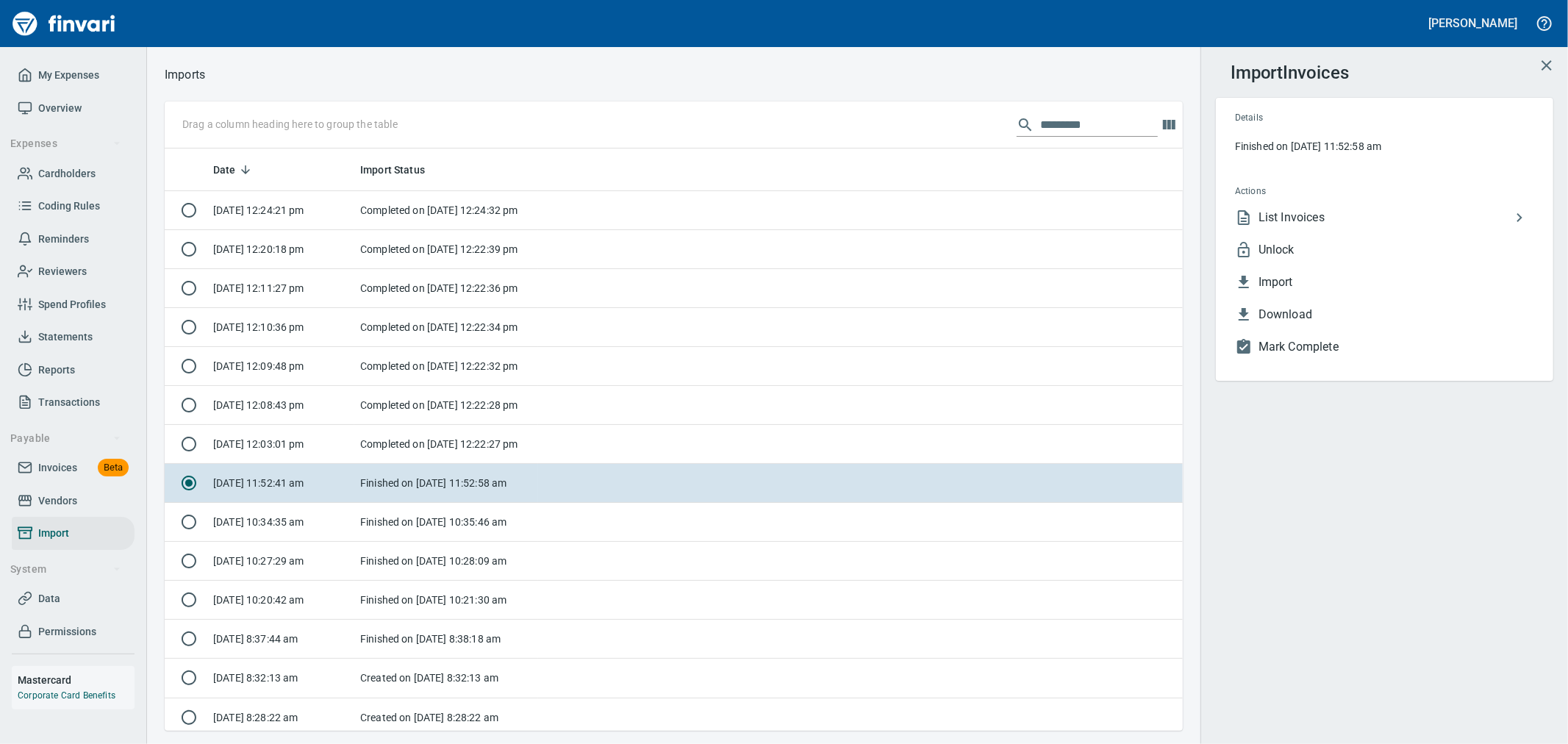
click at [1321, 245] on span "Unlock" at bounding box center [1396, 250] width 276 height 17
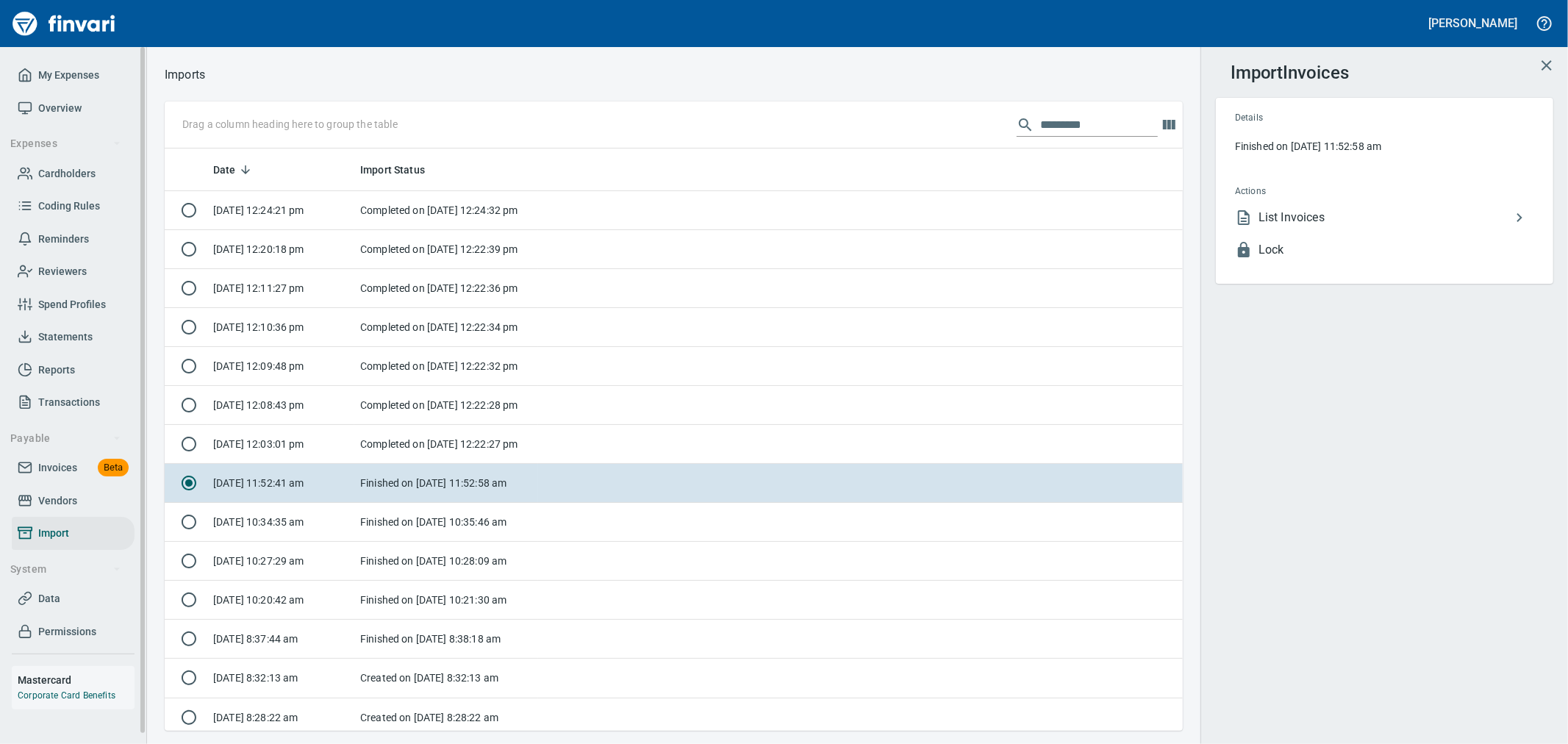
click at [62, 467] on span "Invoices" at bounding box center [58, 468] width 39 height 18
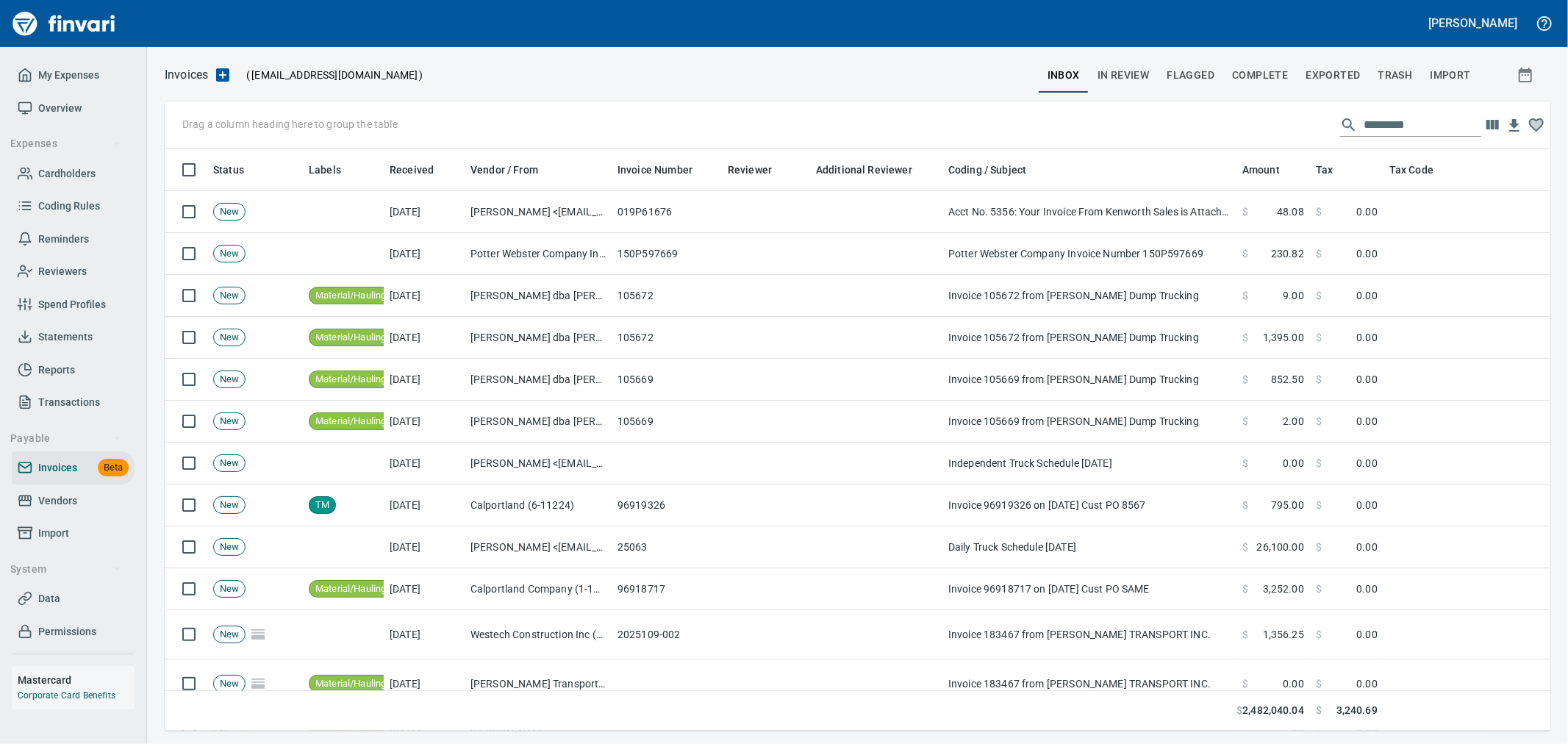
scroll to position [558, 1361]
click at [1273, 70] on span "Complete" at bounding box center [1260, 75] width 56 height 18
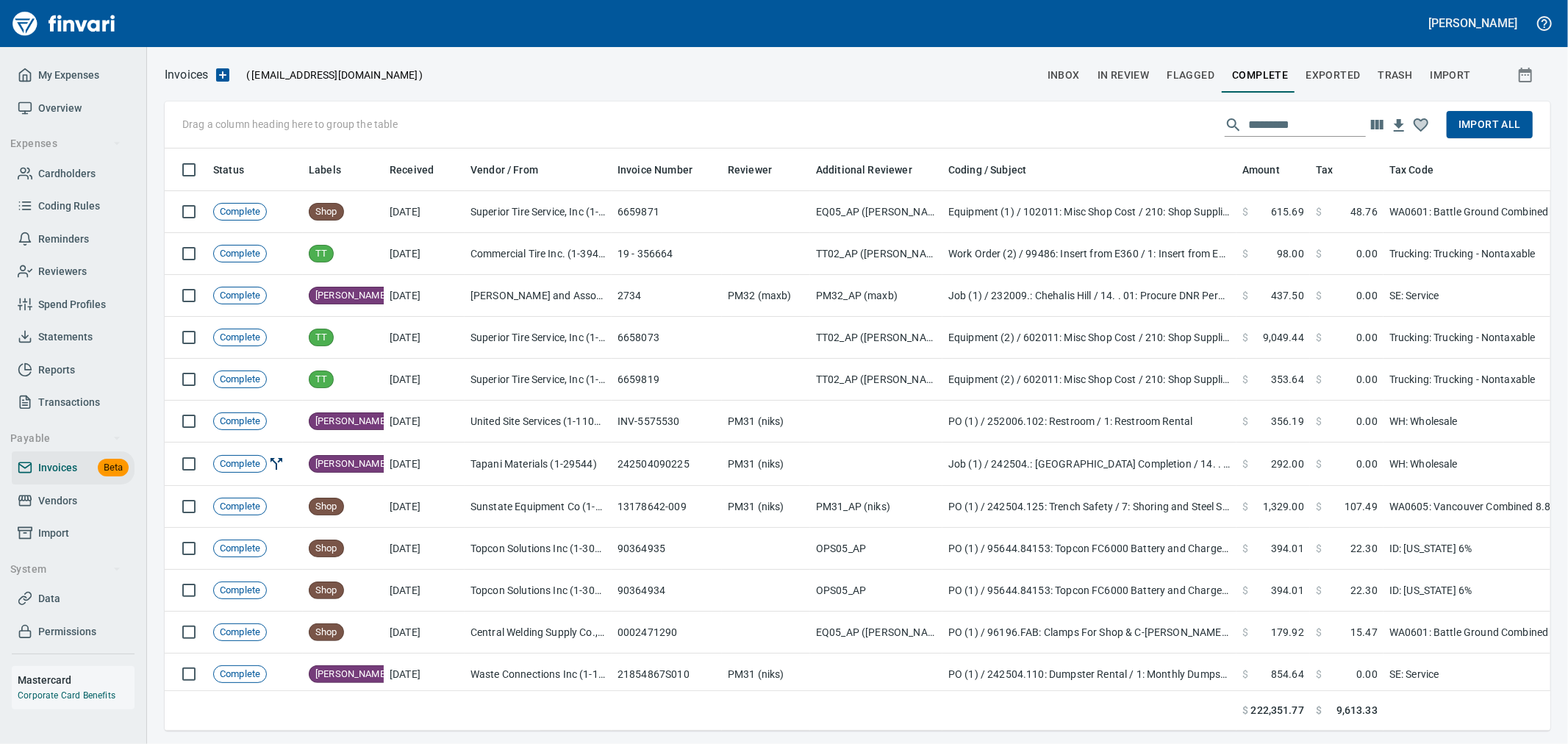
scroll to position [558, 1361]
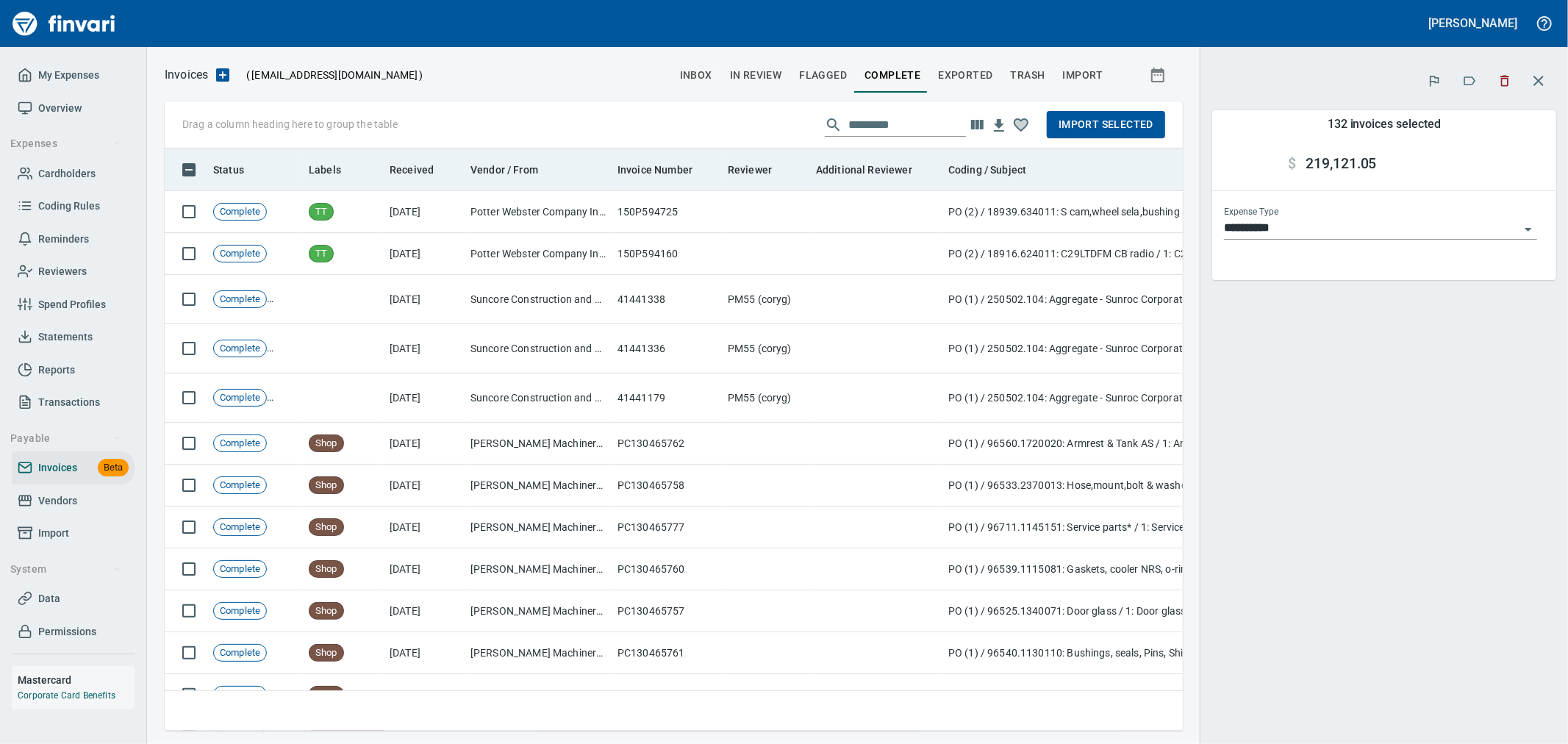
scroll to position [558, 994]
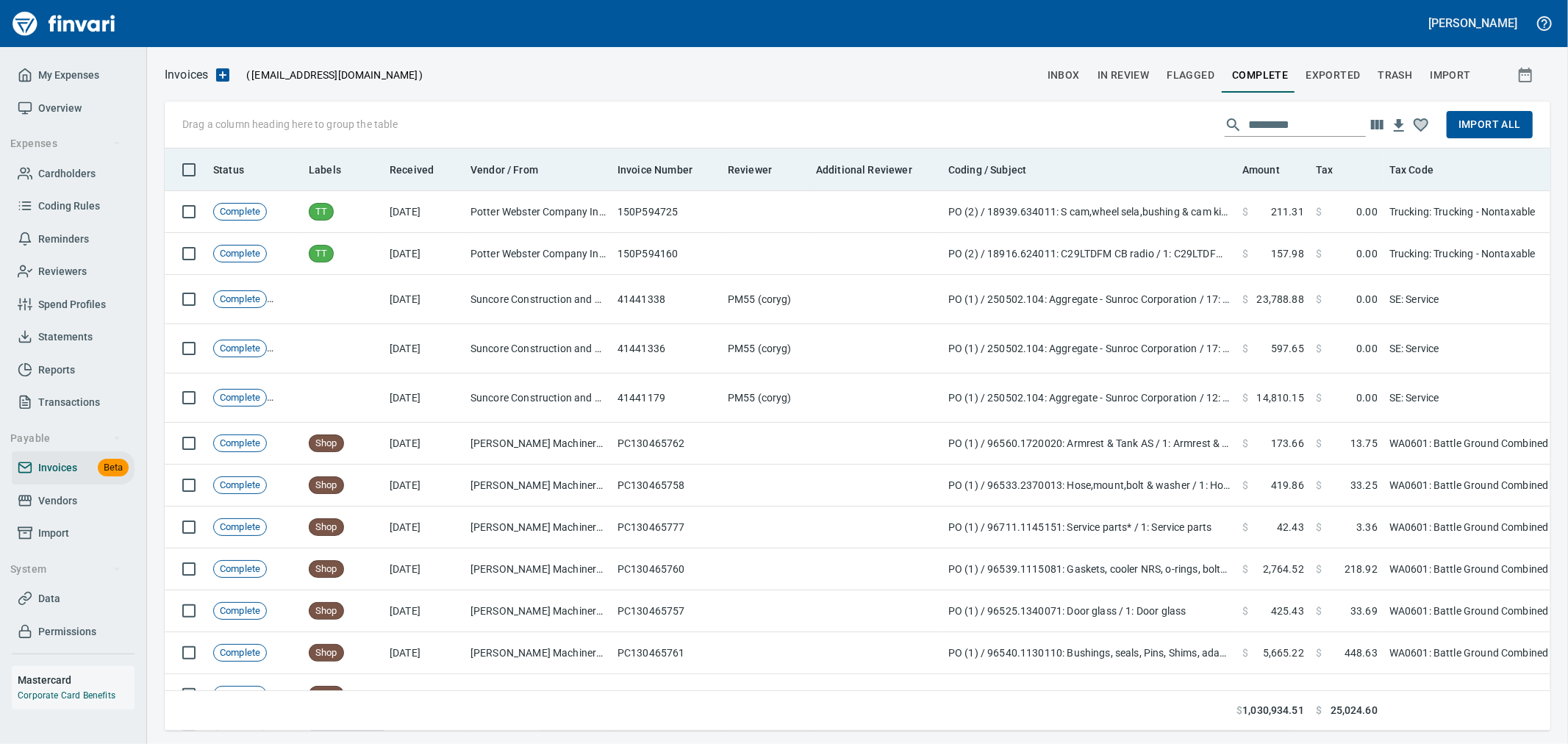
scroll to position [2, 2]
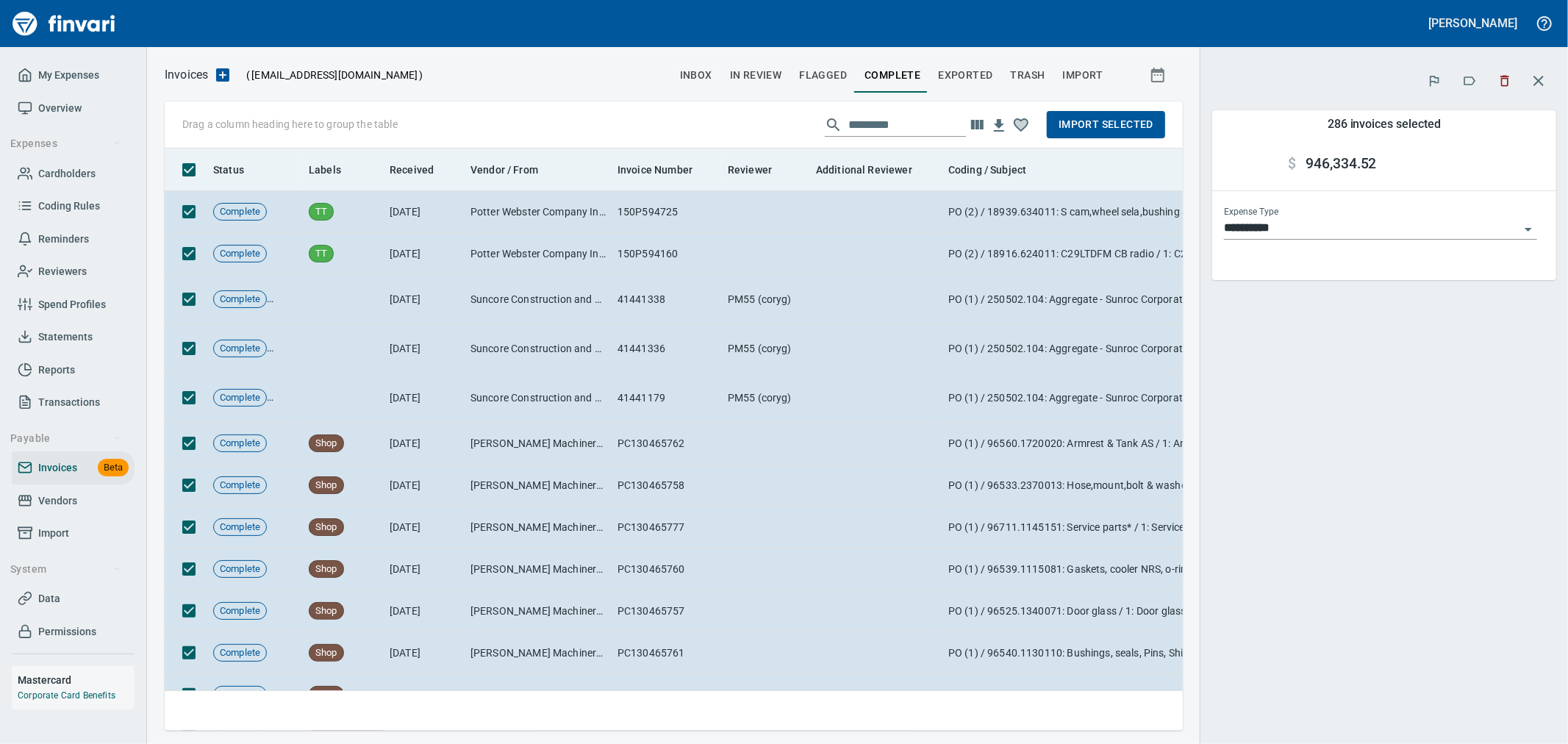
scroll to position [558, 994]
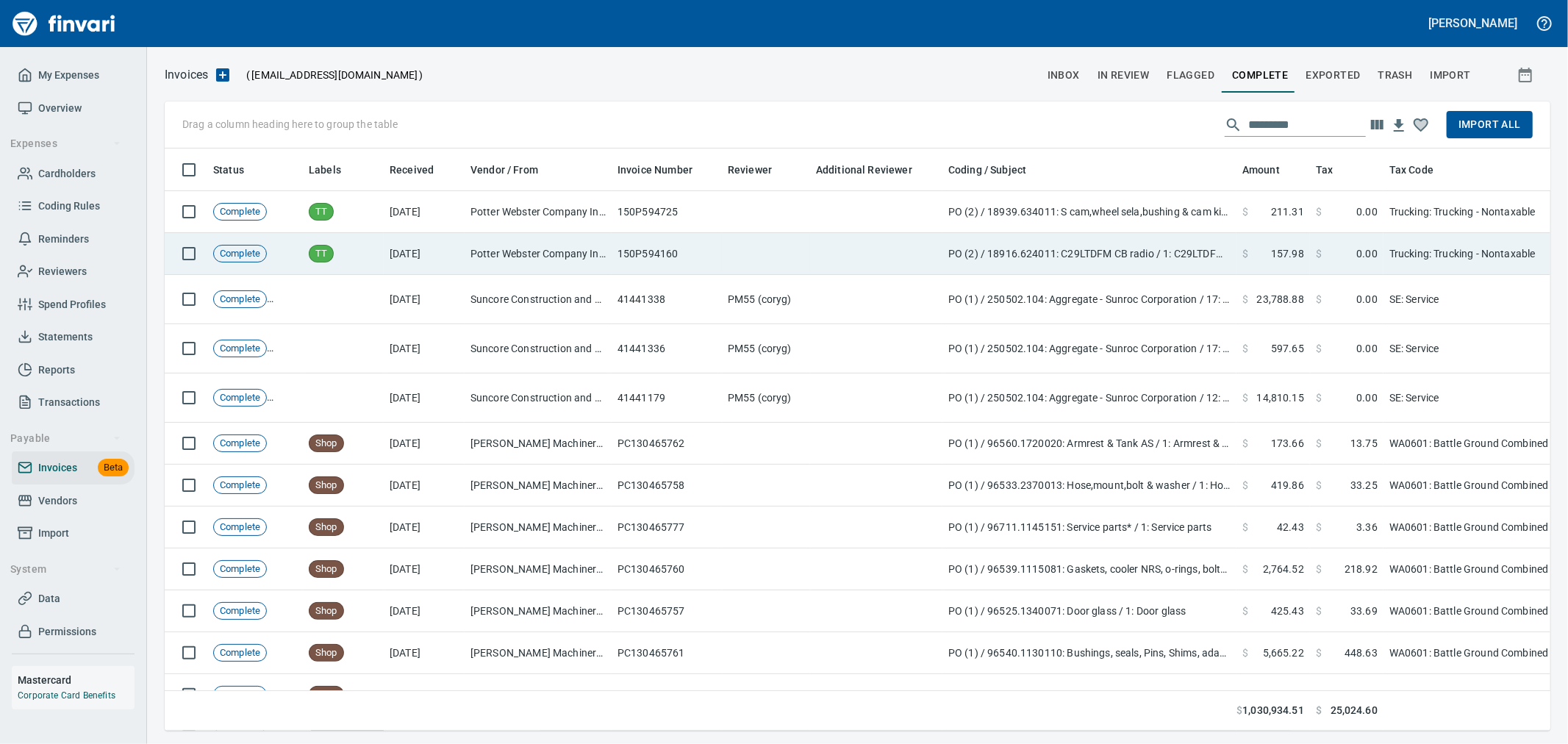
scroll to position [558, 1359]
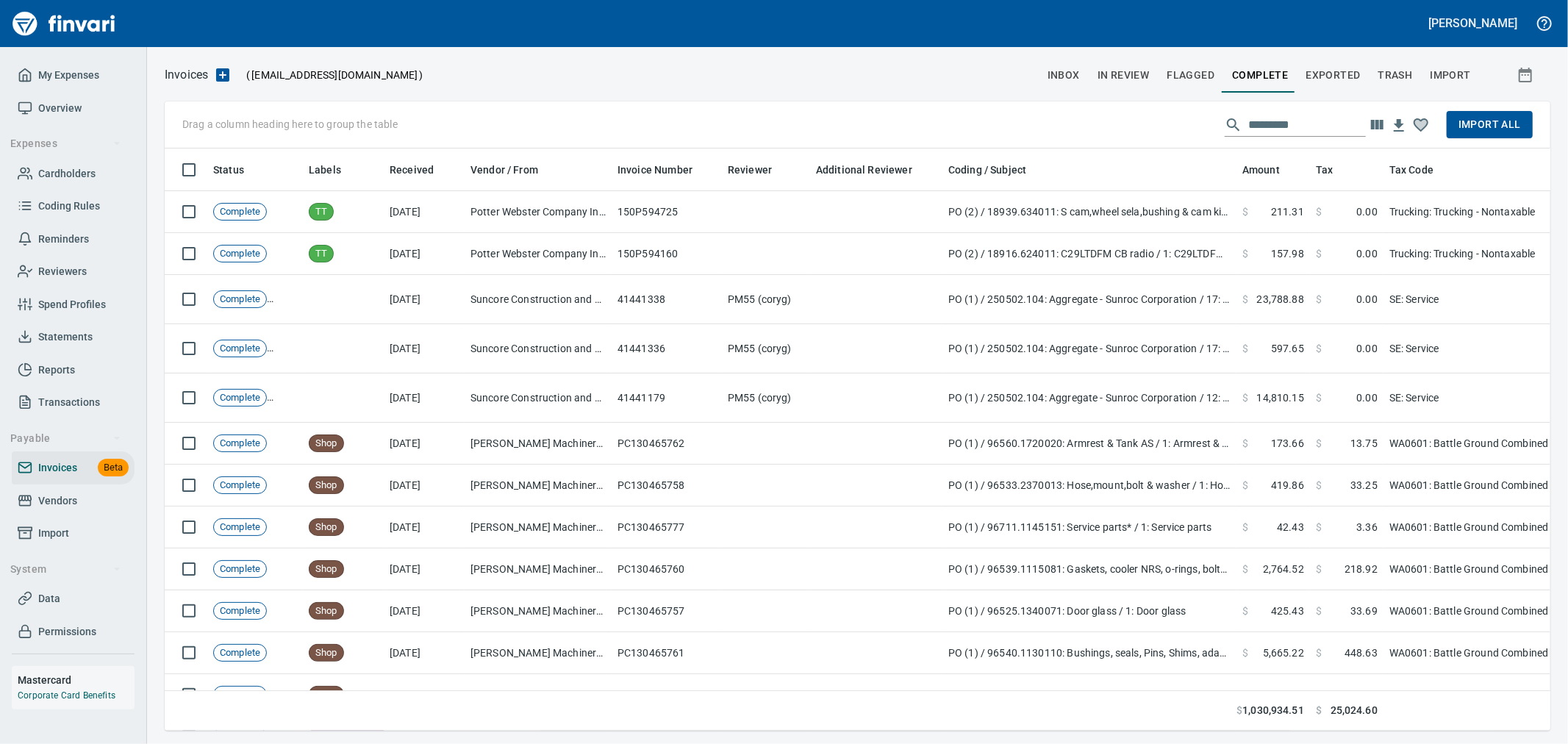
click at [1491, 130] on span "Import All" at bounding box center [1490, 125] width 62 height 18
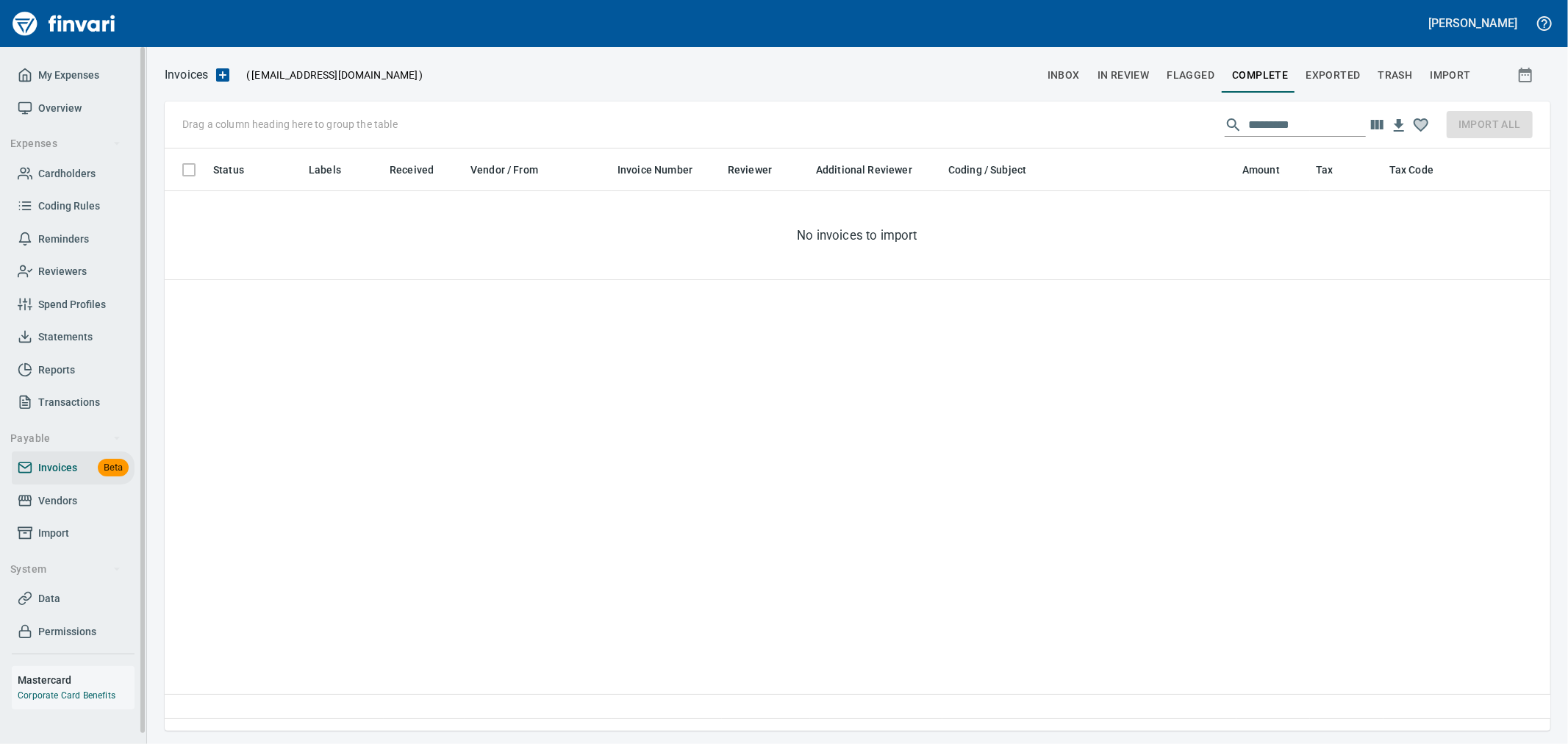
scroll to position [558, 1373]
click at [74, 529] on span "Import" at bounding box center [73, 534] width 111 height 18
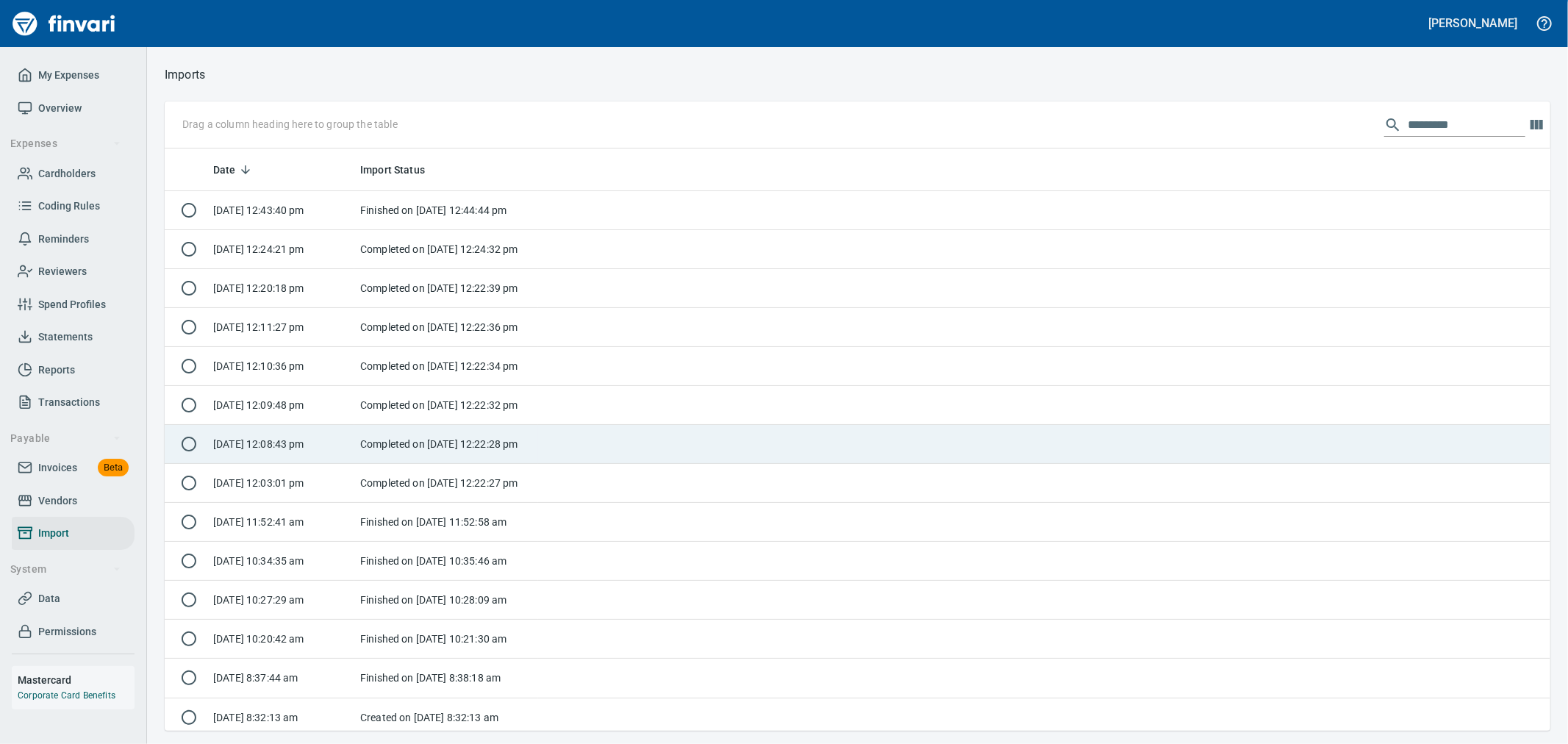
scroll to position [569, 1361]
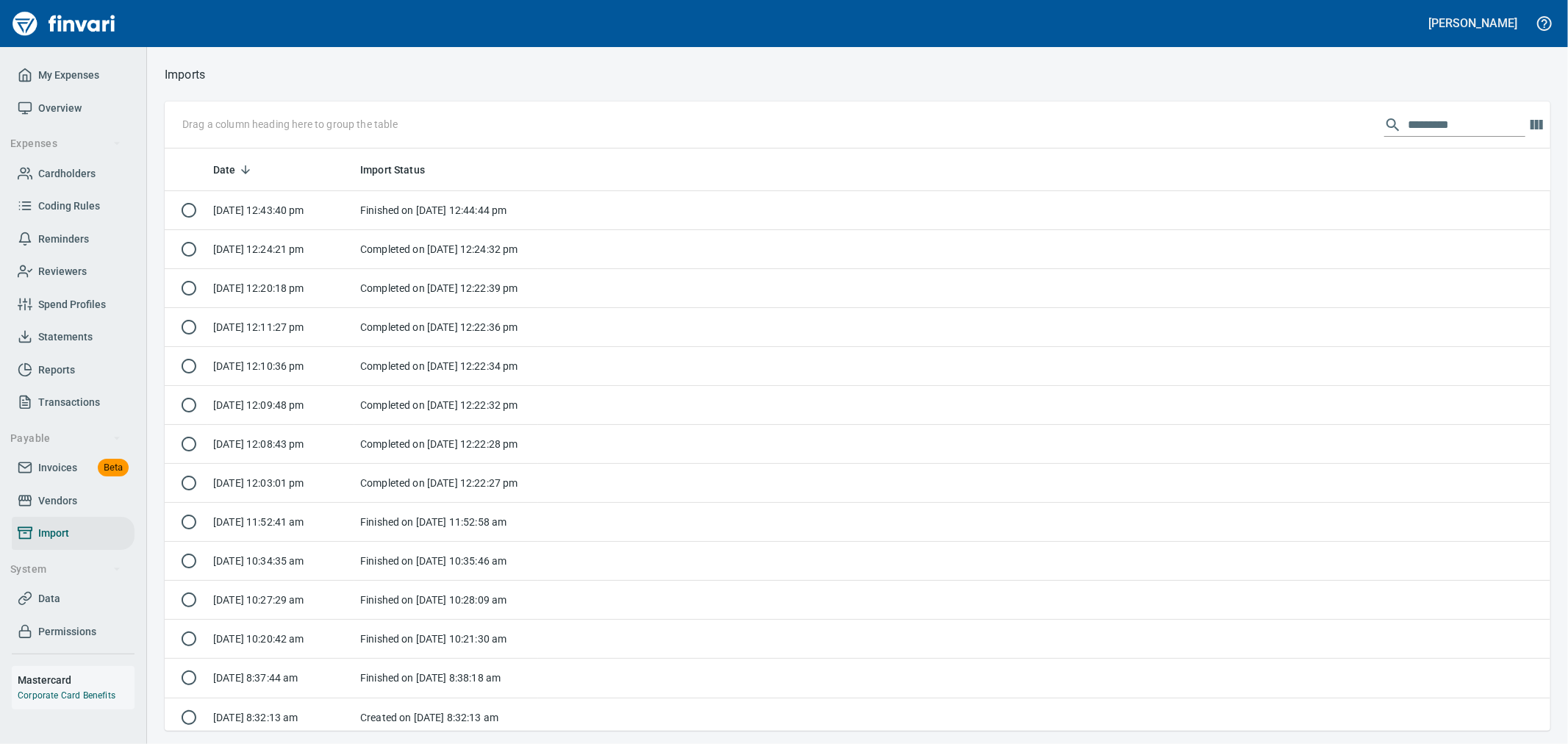
click at [1431, 118] on input "text" at bounding box center [1467, 125] width 118 height 24
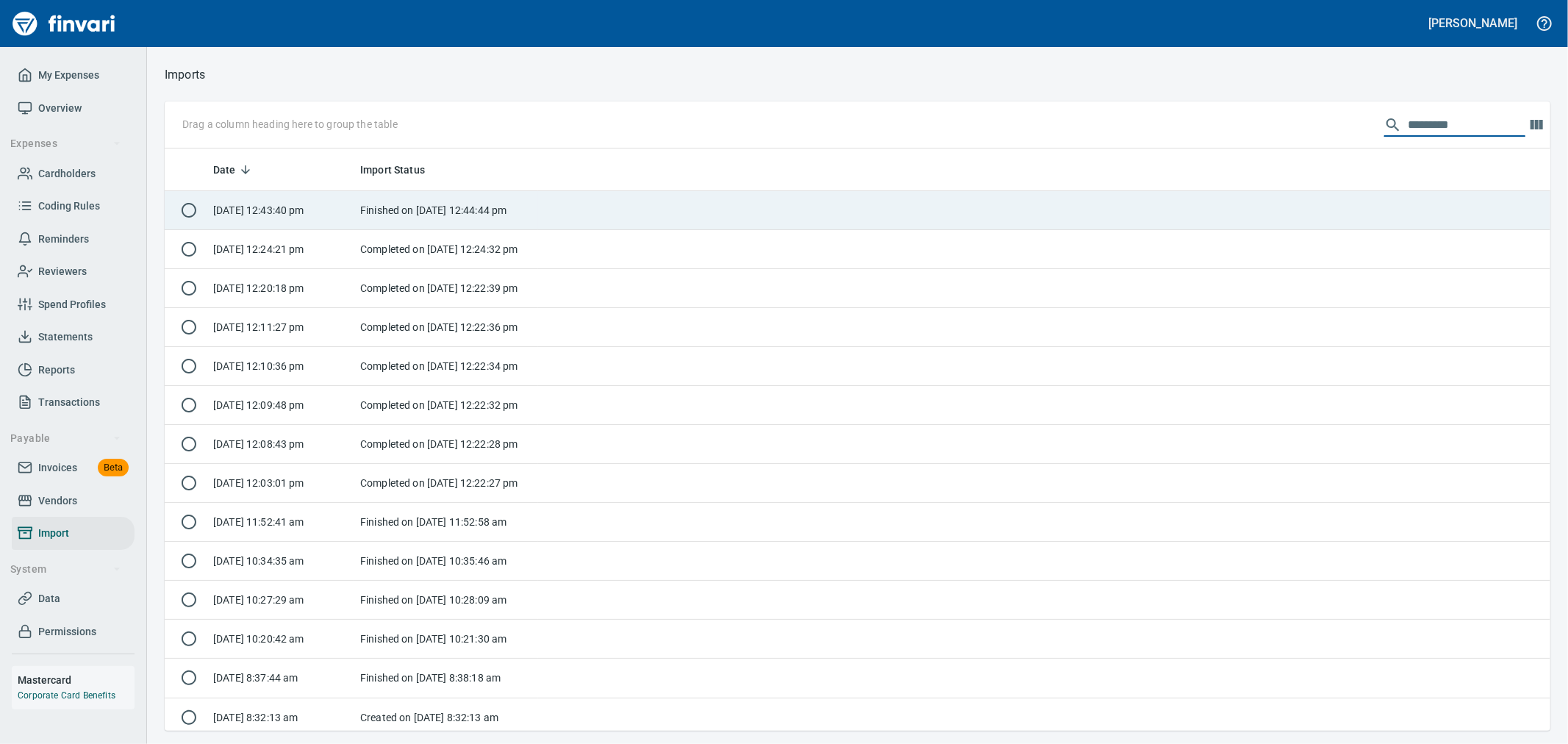
click at [624, 208] on td at bounding box center [1044, 210] width 1012 height 39
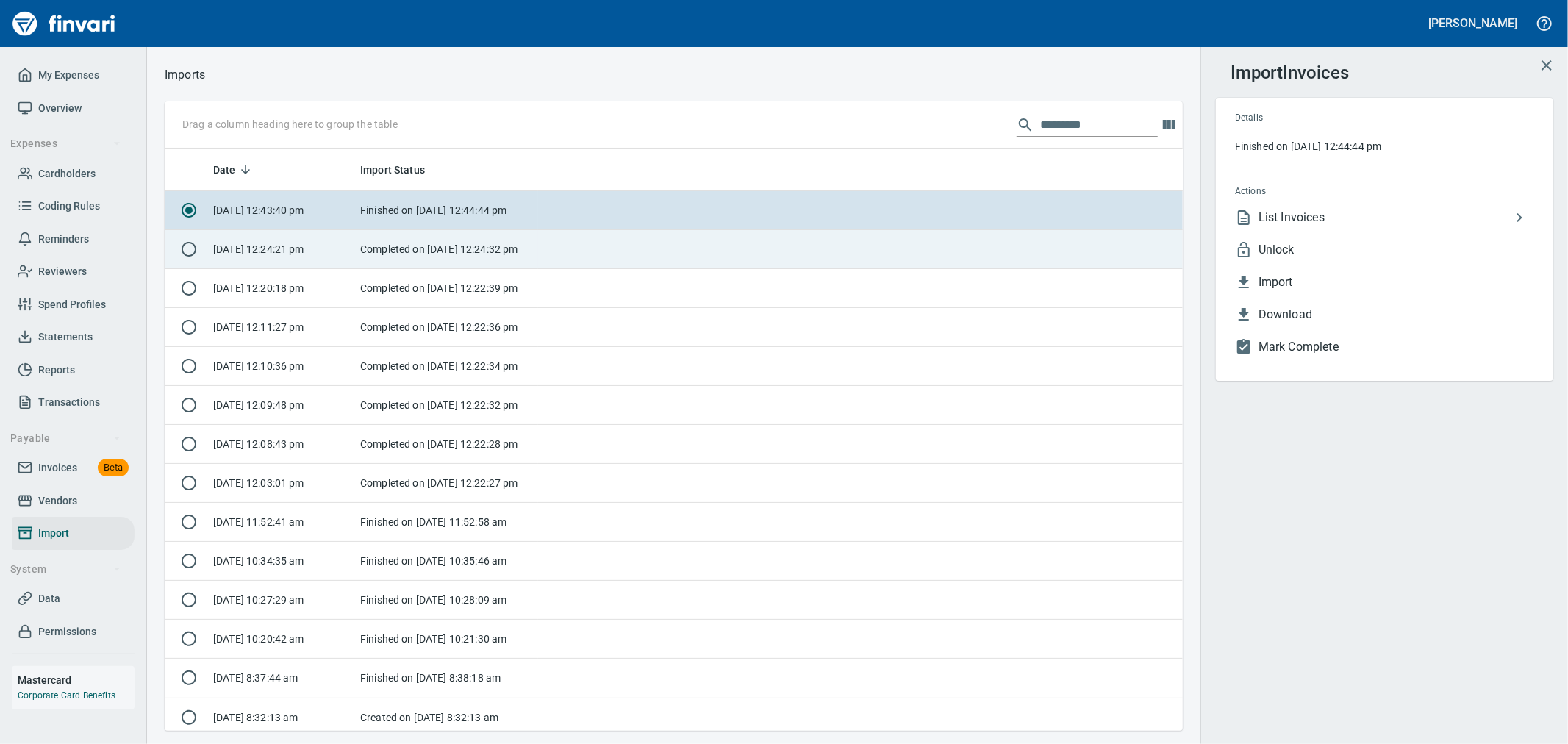
scroll to position [569, 994]
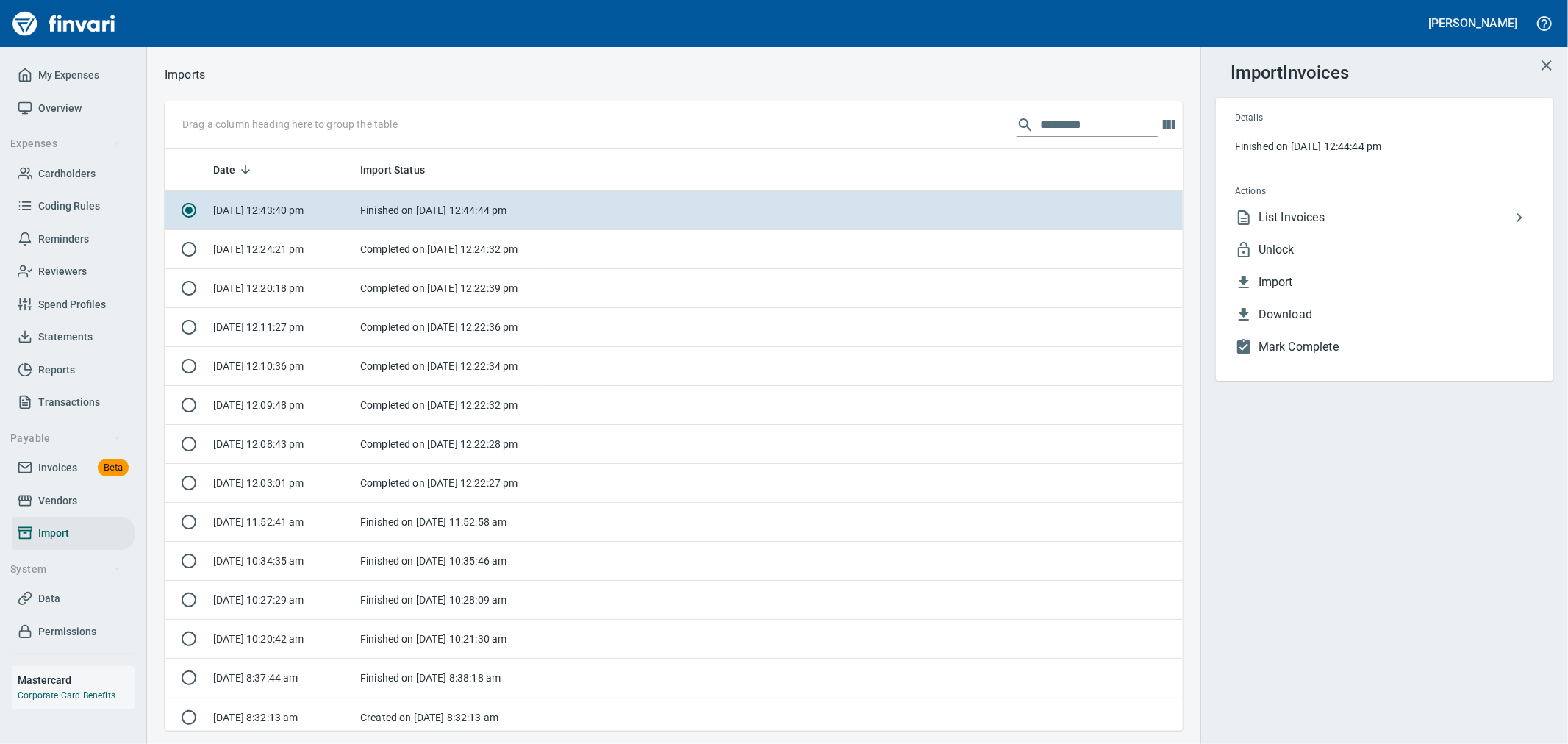
click at [1303, 243] on span "Unlock" at bounding box center [1396, 250] width 276 height 17
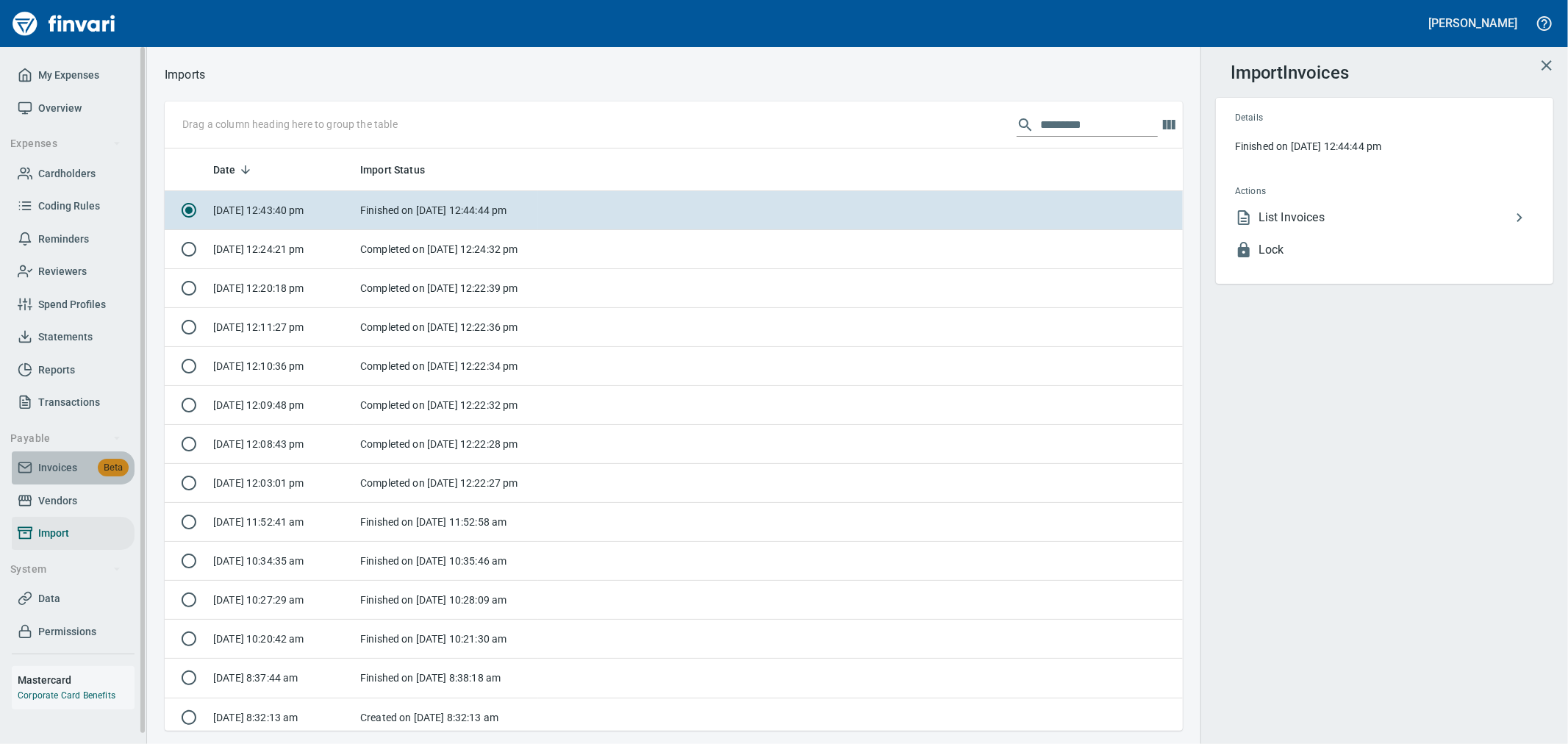
click at [61, 454] on link "Invoices Beta" at bounding box center [73, 468] width 123 height 33
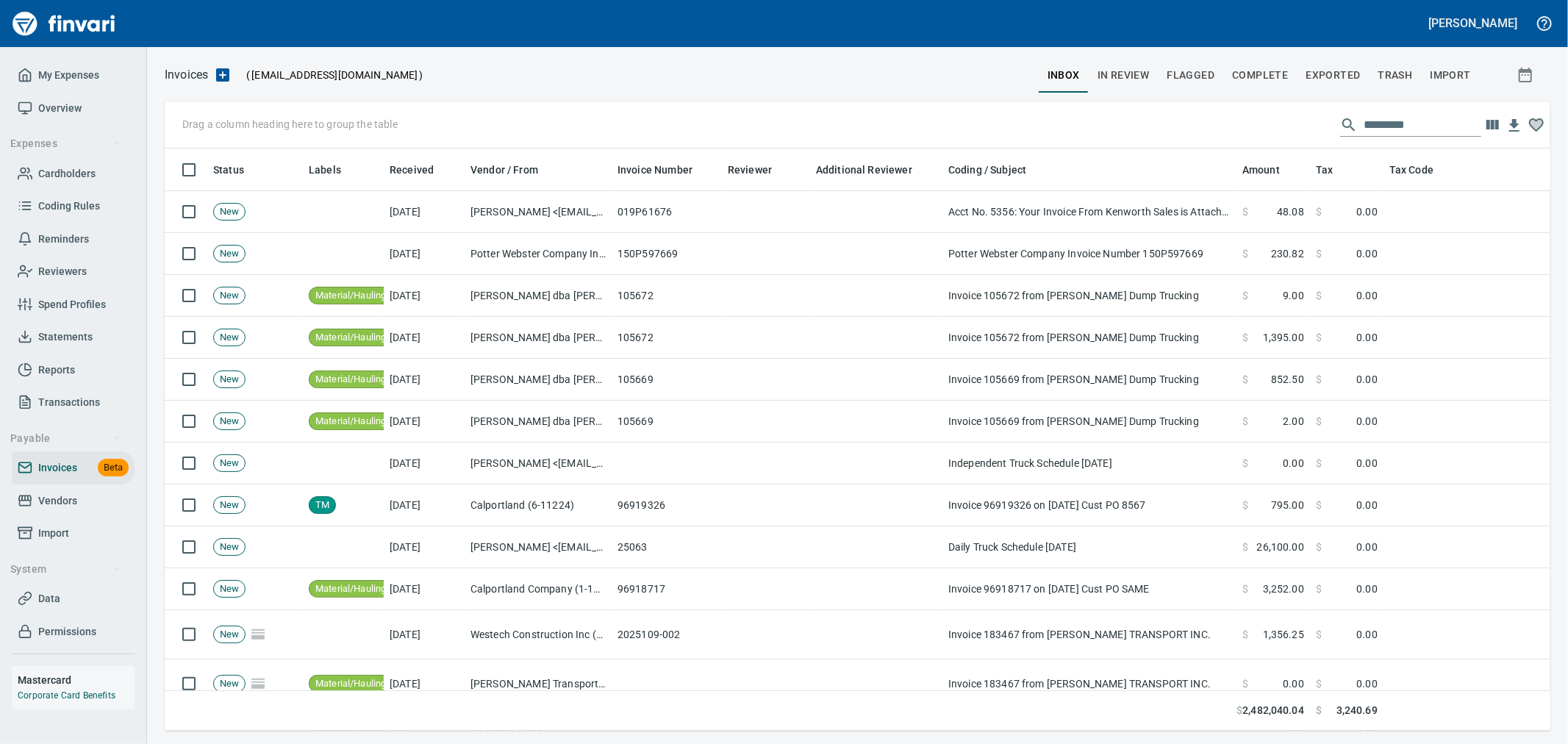
click at [1240, 73] on span "Complete" at bounding box center [1260, 75] width 56 height 18
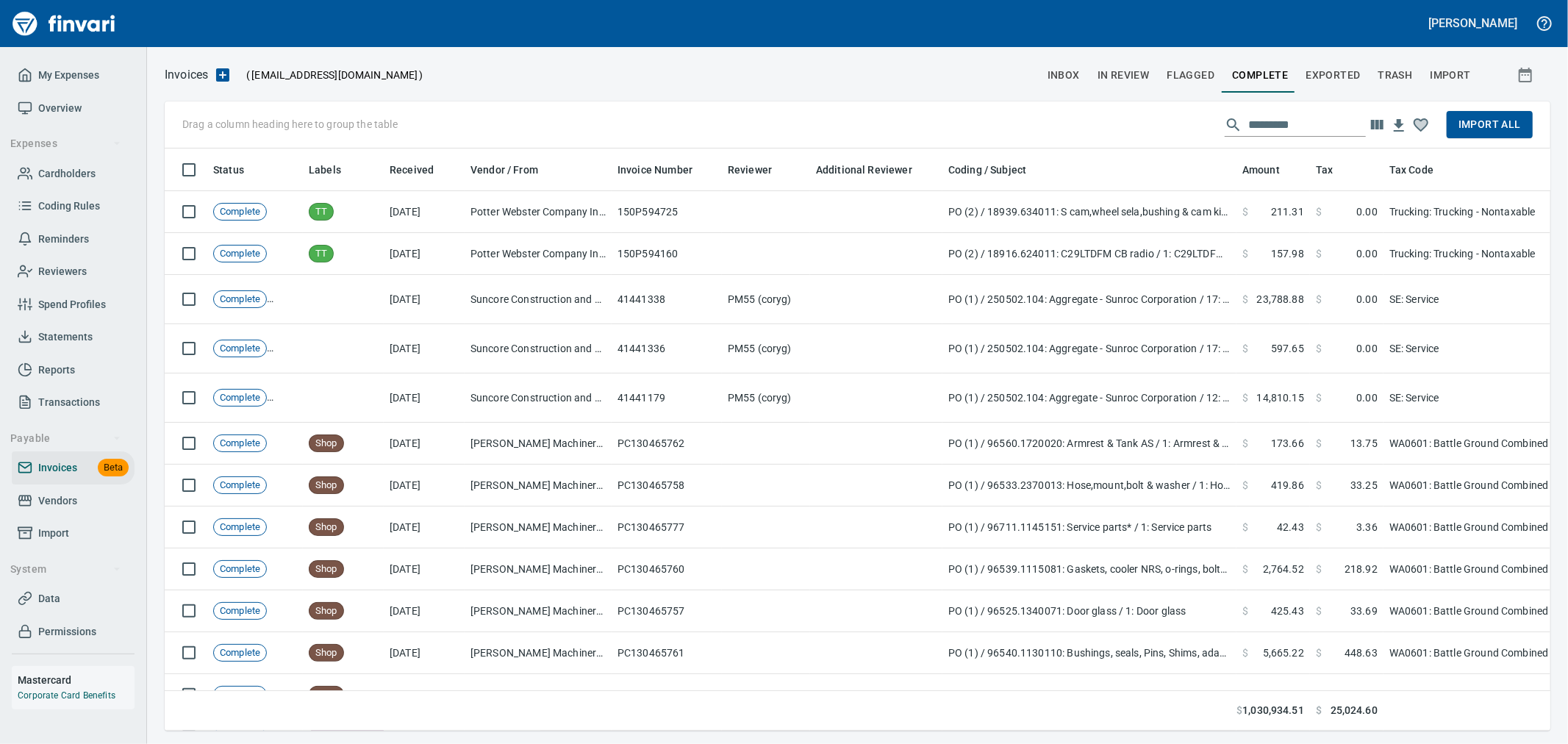
scroll to position [558, 1361]
click at [1272, 127] on input "text" at bounding box center [1307, 125] width 118 height 24
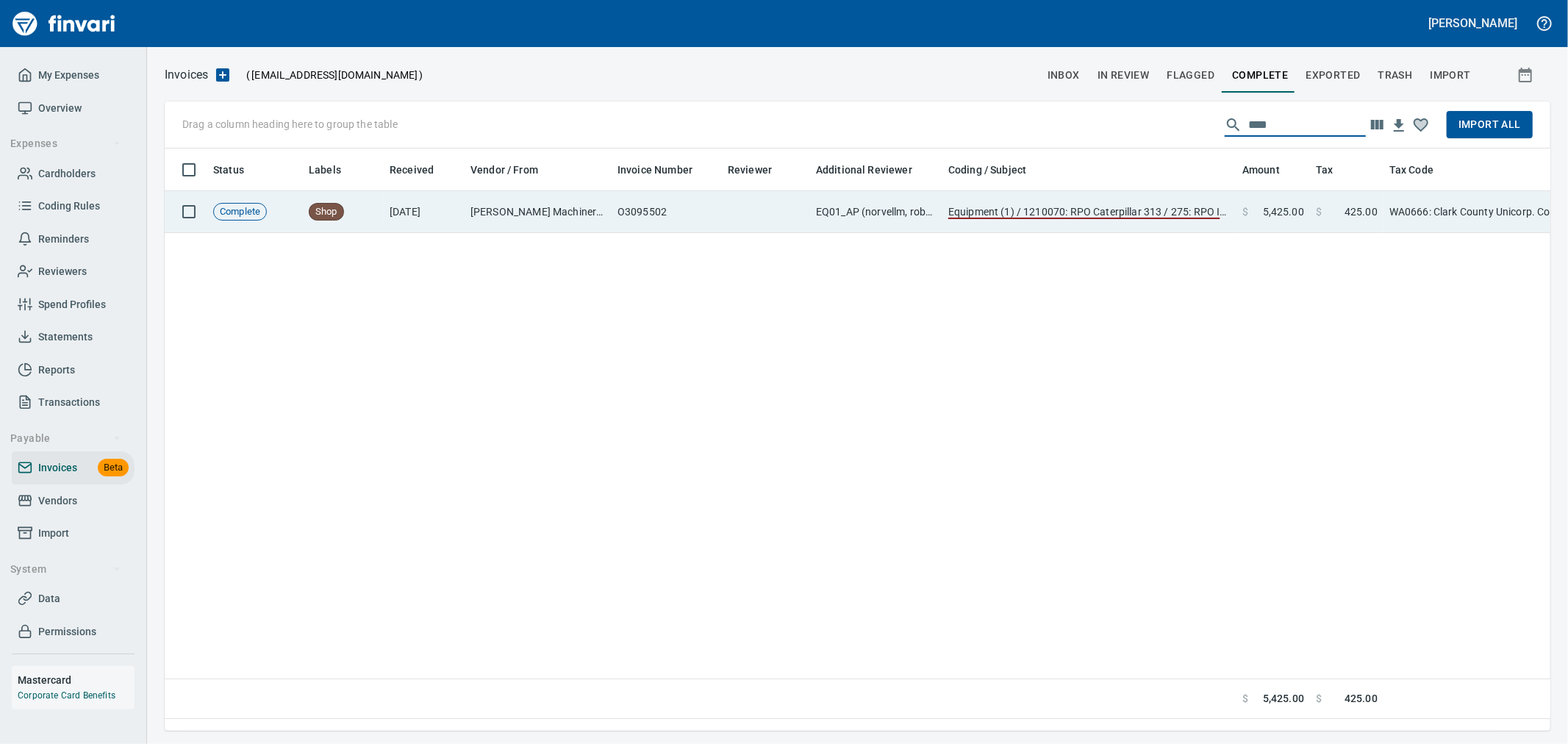
type input "****"
click at [1362, 218] on span "425.00" at bounding box center [1361, 212] width 33 height 15
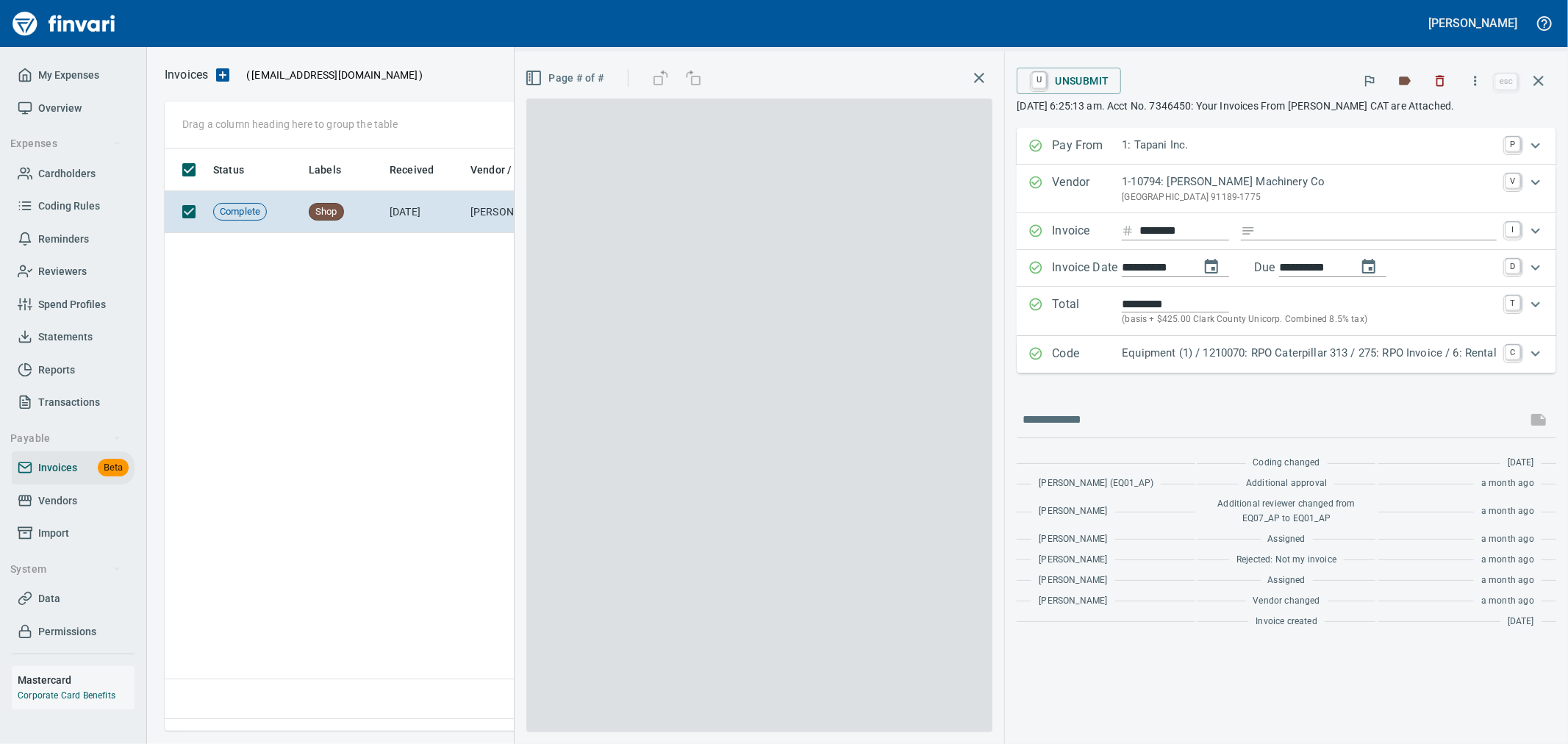
click at [1224, 366] on div "Code Equipment (1) / 1210070: RPO Caterpillar 313 / 275: RPO Invoice / 6: Renta…" at bounding box center [1287, 355] width 540 height 37
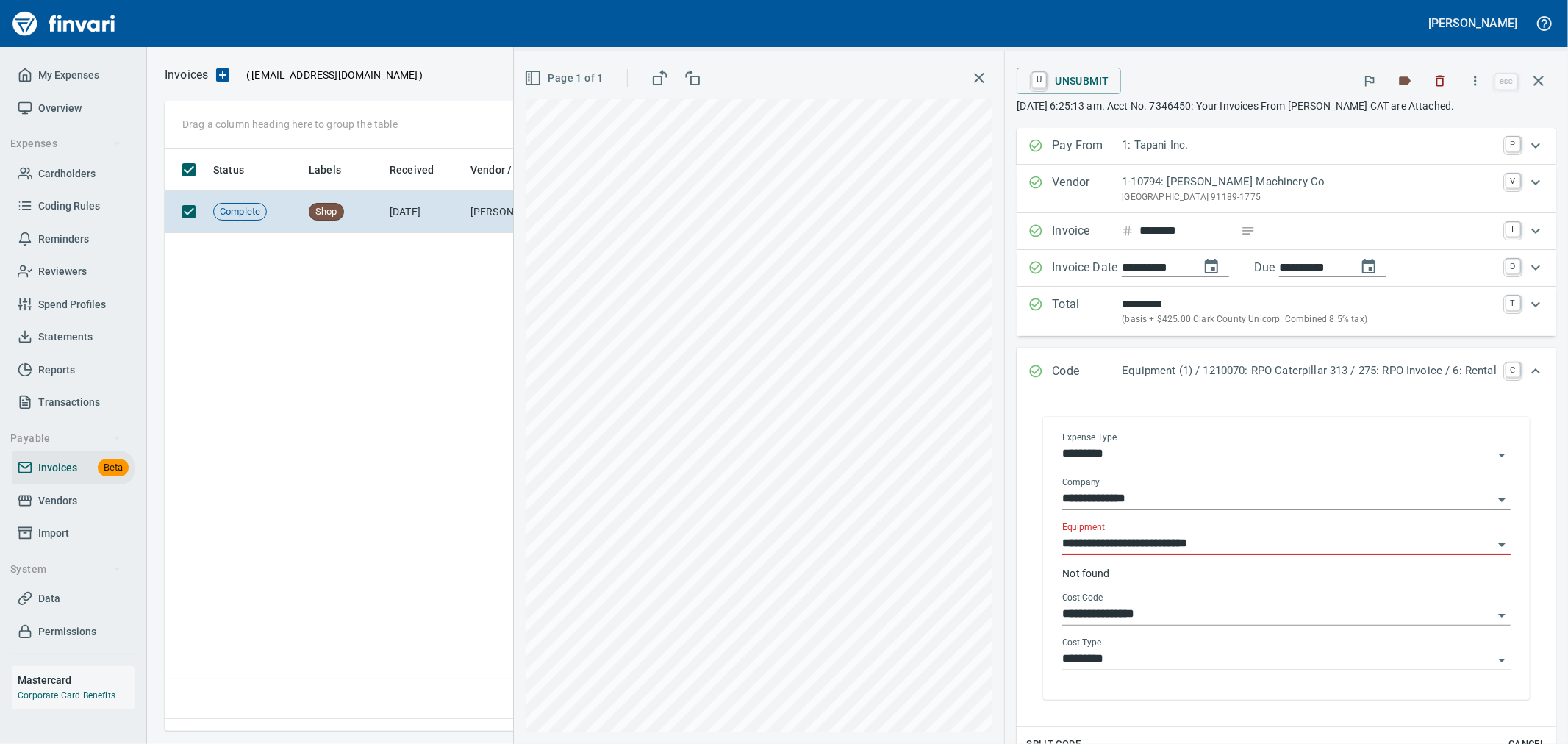
click at [1123, 539] on input "**********" at bounding box center [1278, 544] width 431 height 20
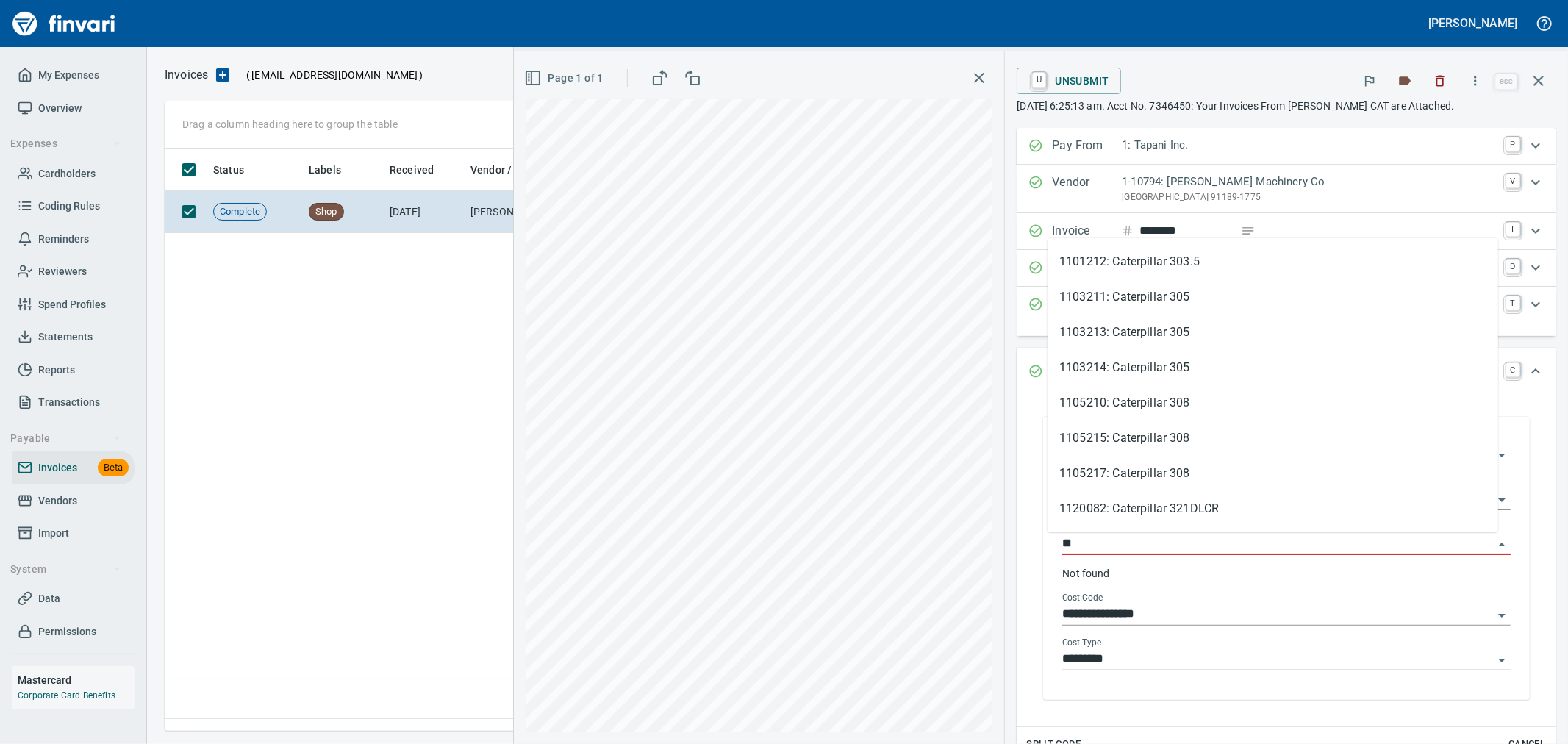
scroll to position [558, 1372]
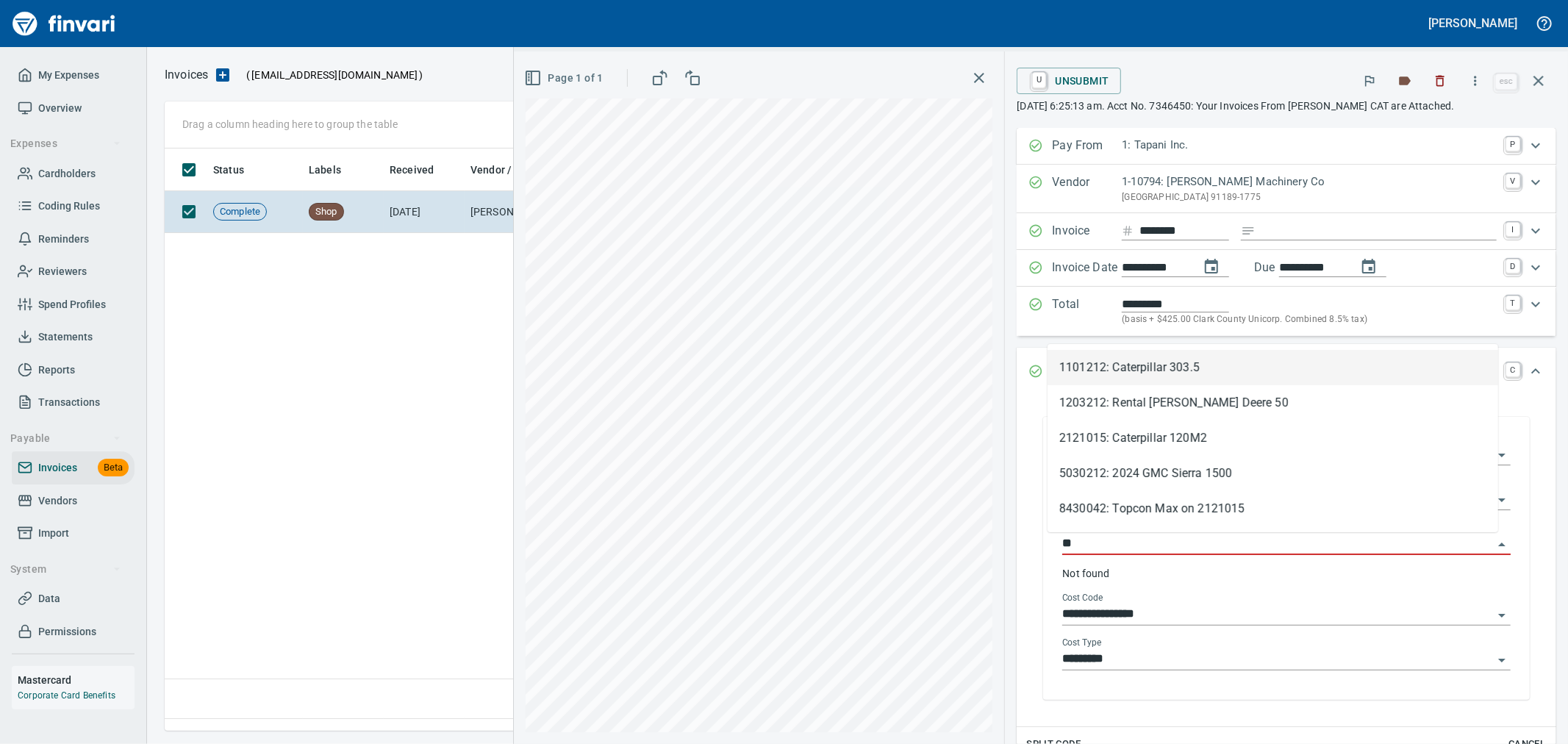
type input "*"
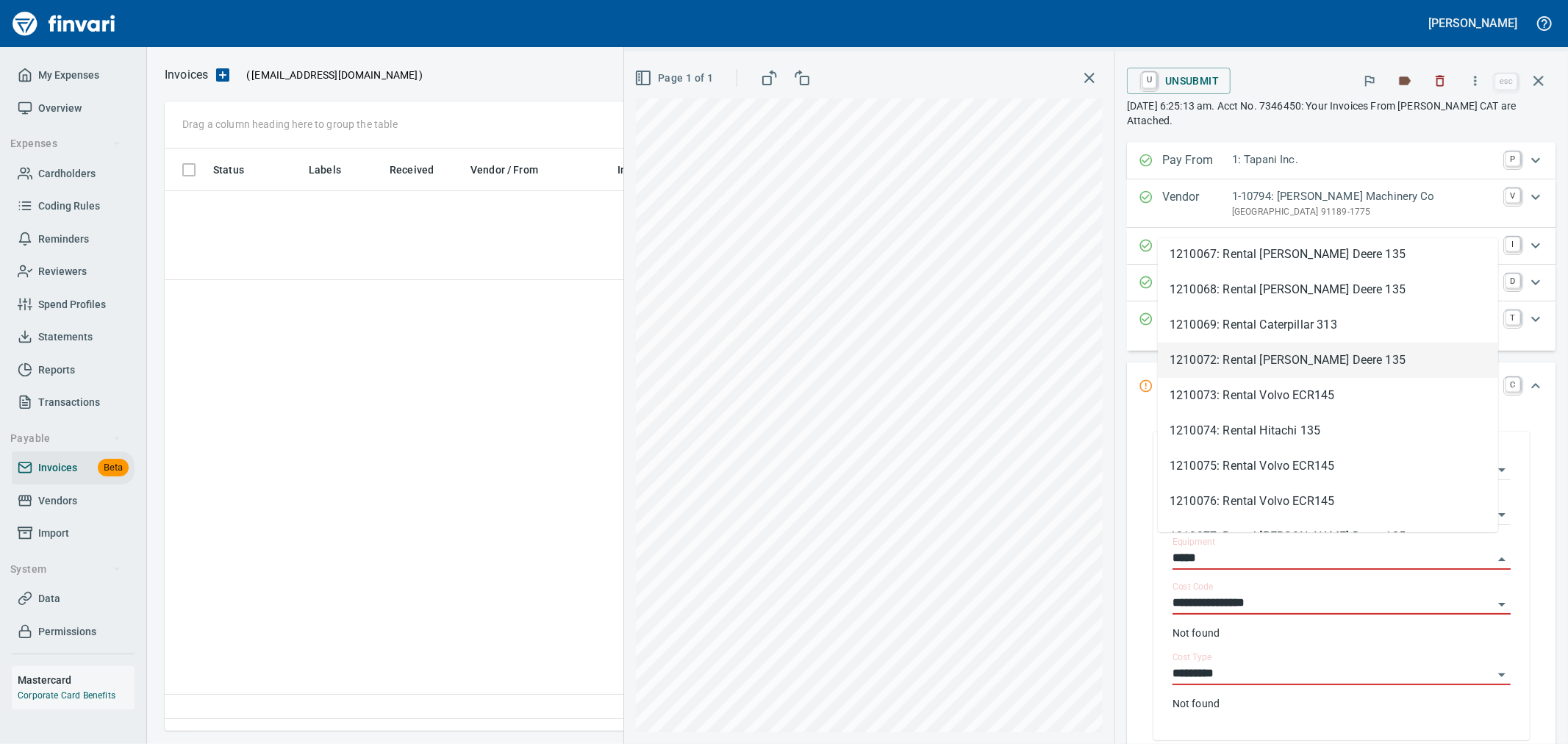
scroll to position [245, 0]
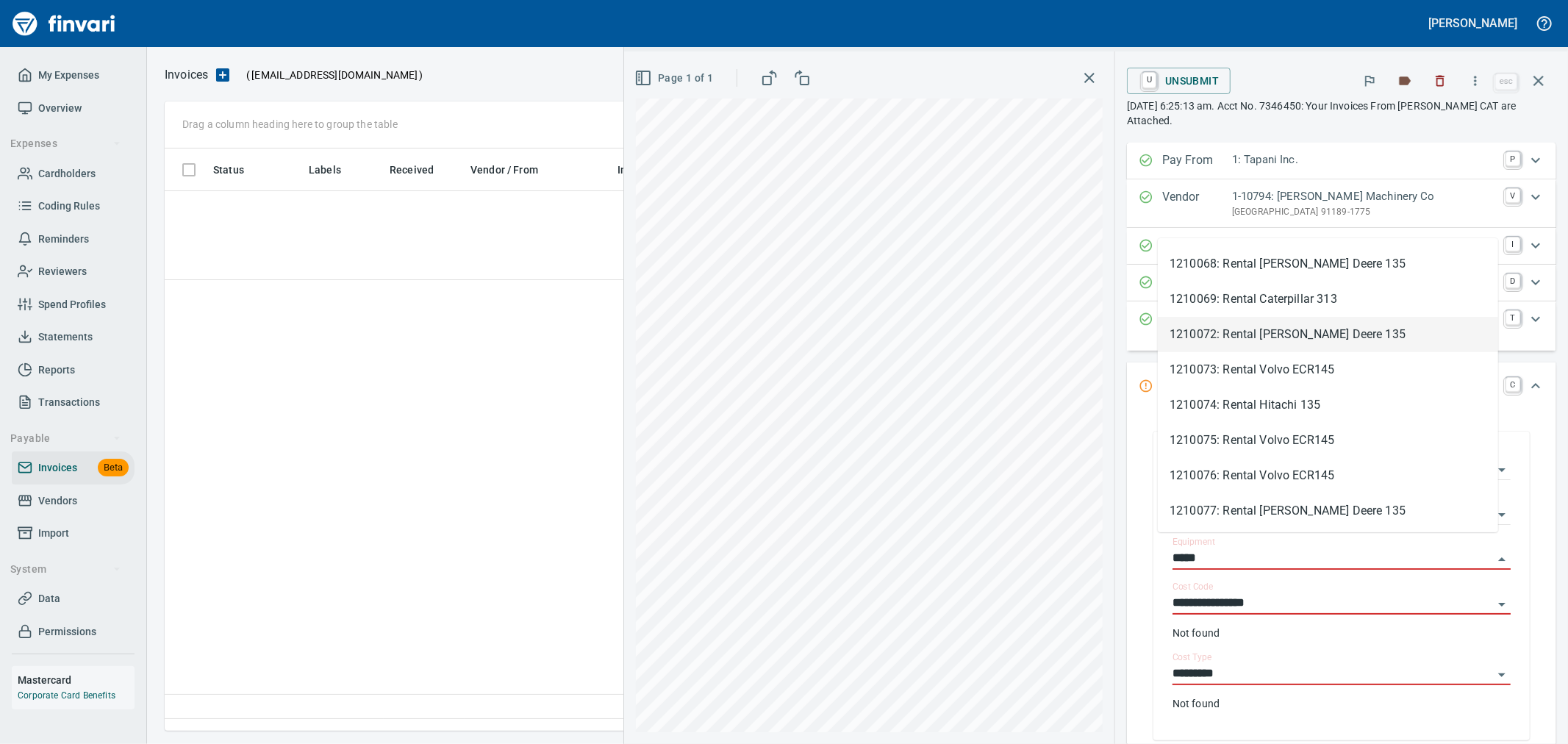
click at [1274, 328] on li "1210072: Rental [PERSON_NAME] Deere 135" at bounding box center [1328, 334] width 341 height 35
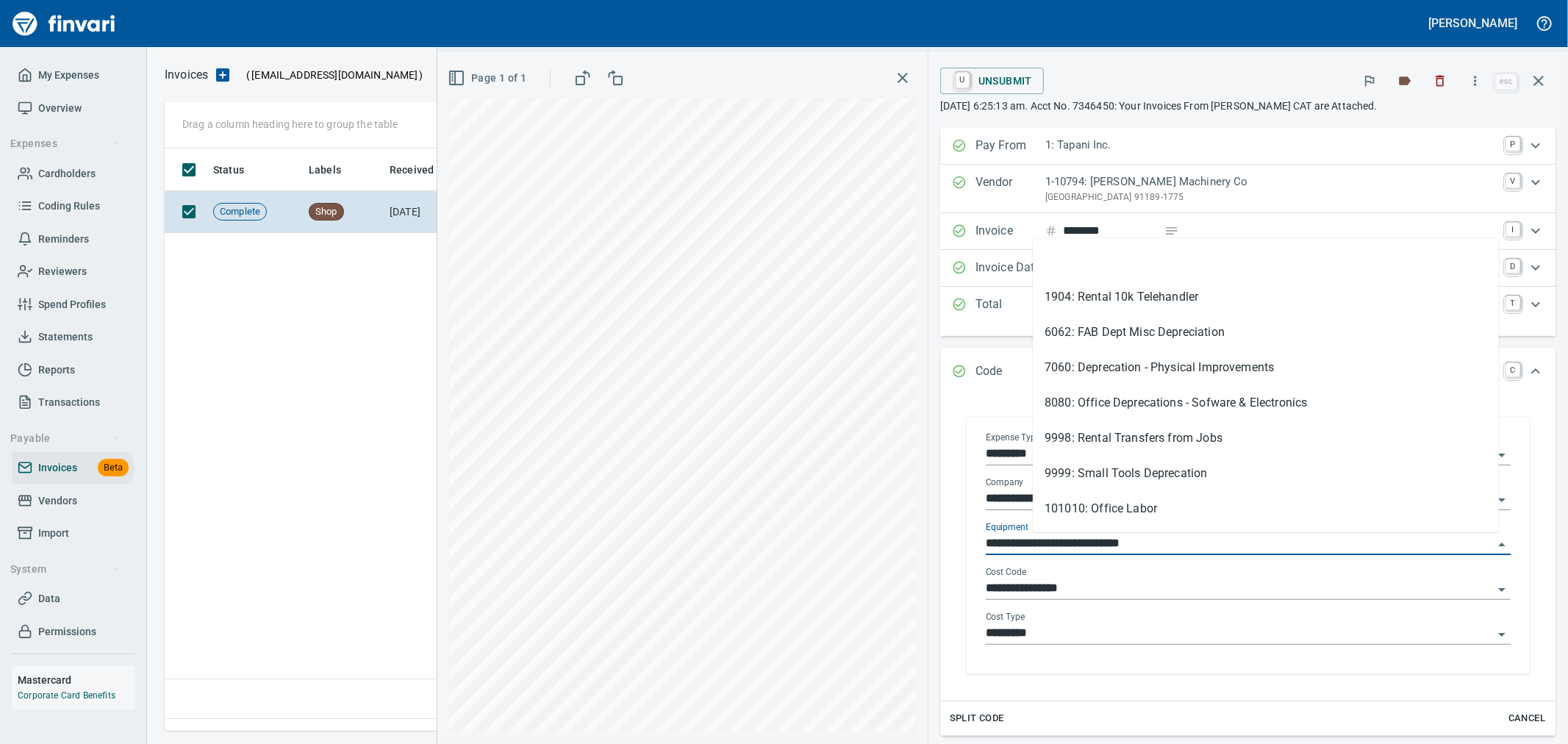
scroll to position [558, 1372]
click at [1212, 547] on input "**********" at bounding box center [1239, 544] width 507 height 20
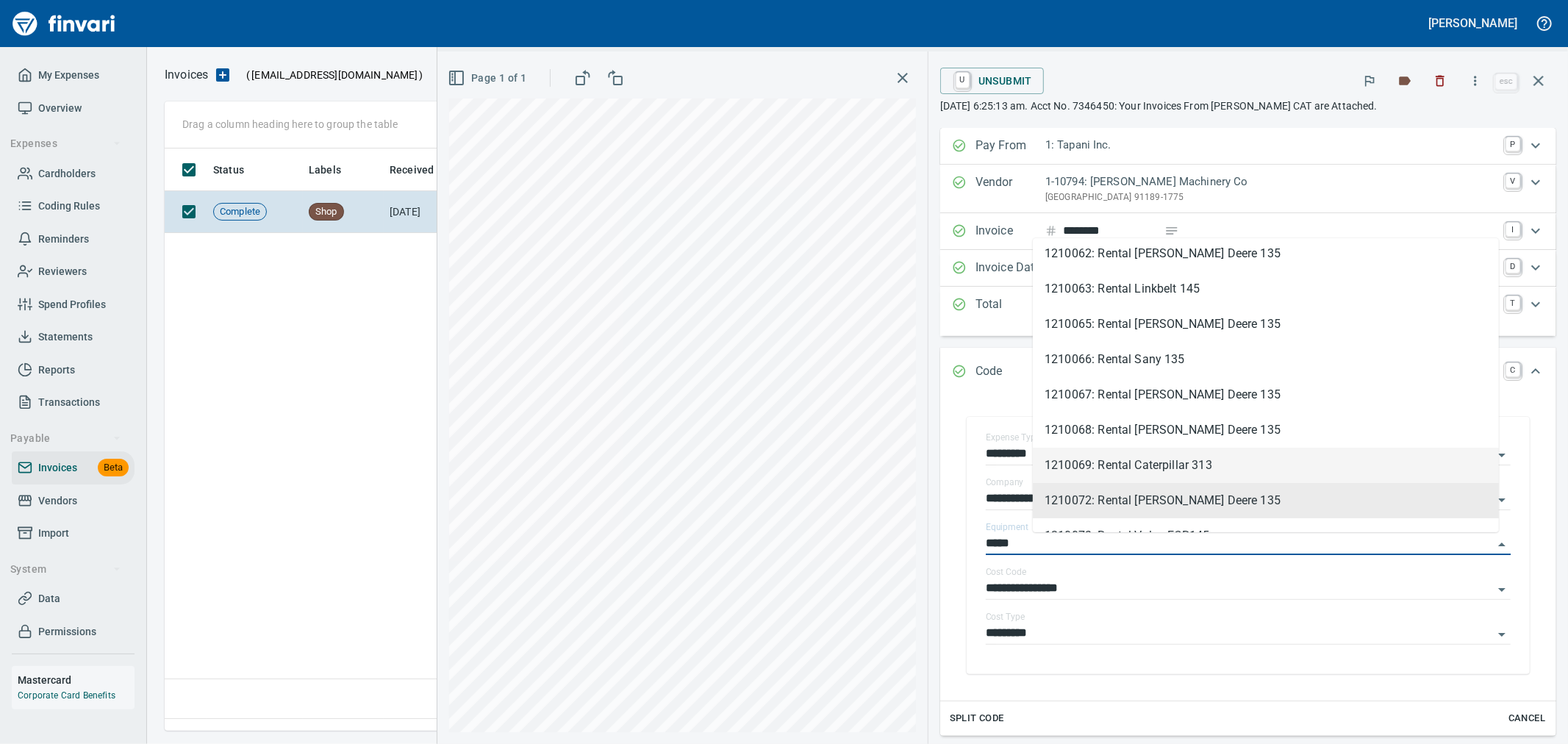
scroll to position [53, 0]
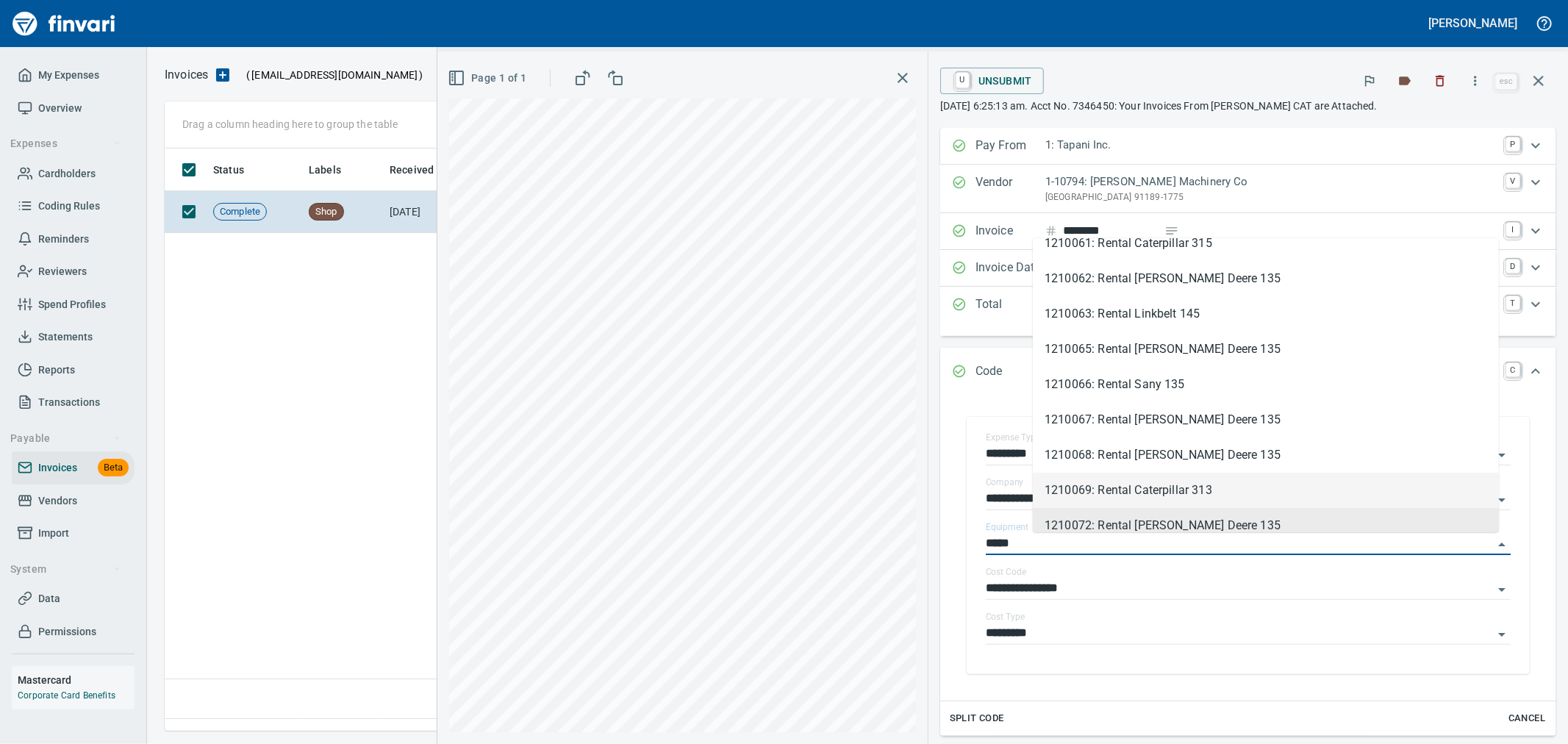
click at [1216, 481] on li "1210069: Rental Caterpillar 313" at bounding box center [1266, 490] width 466 height 35
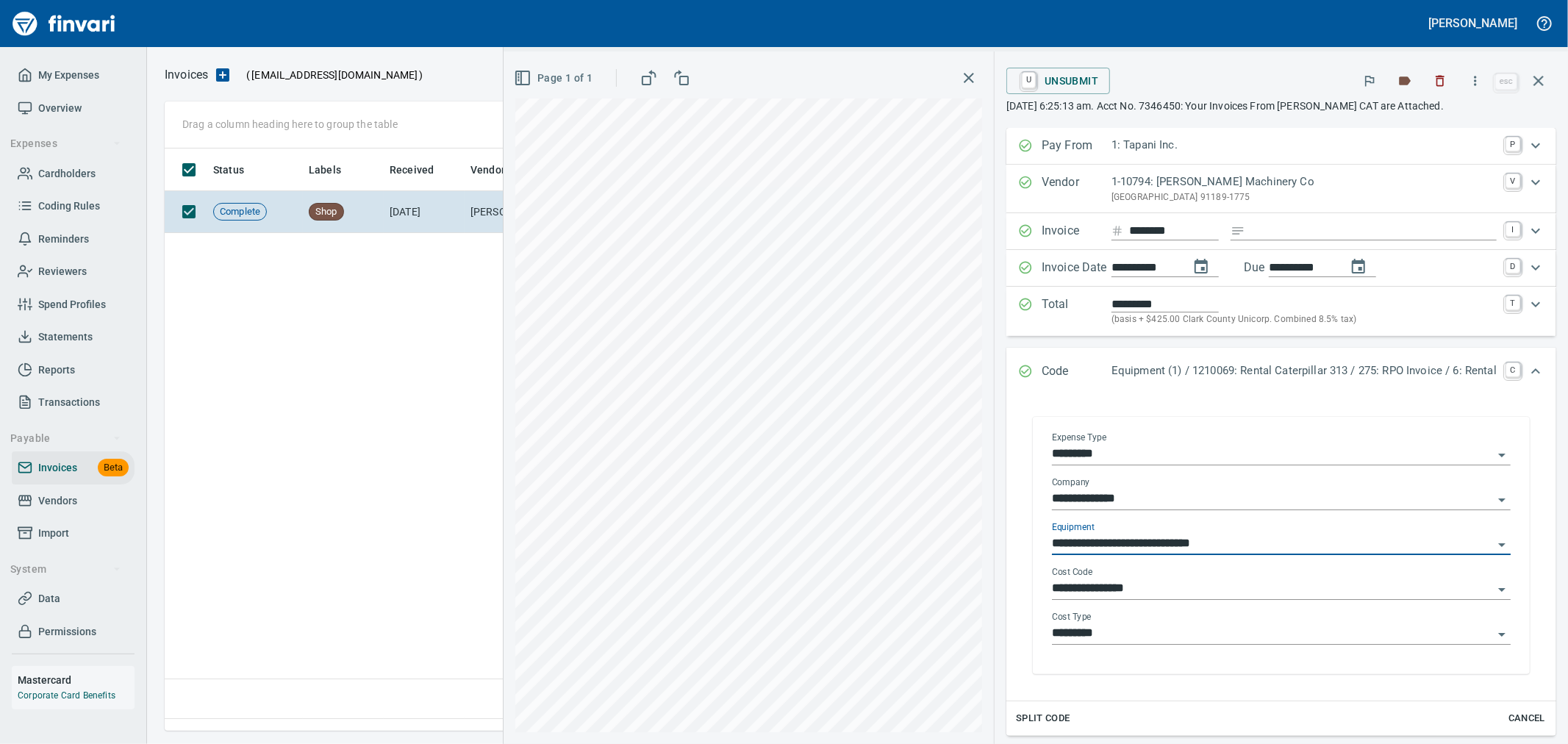
type input "**********"
click at [1179, 586] on input "**********" at bounding box center [1272, 589] width 441 height 20
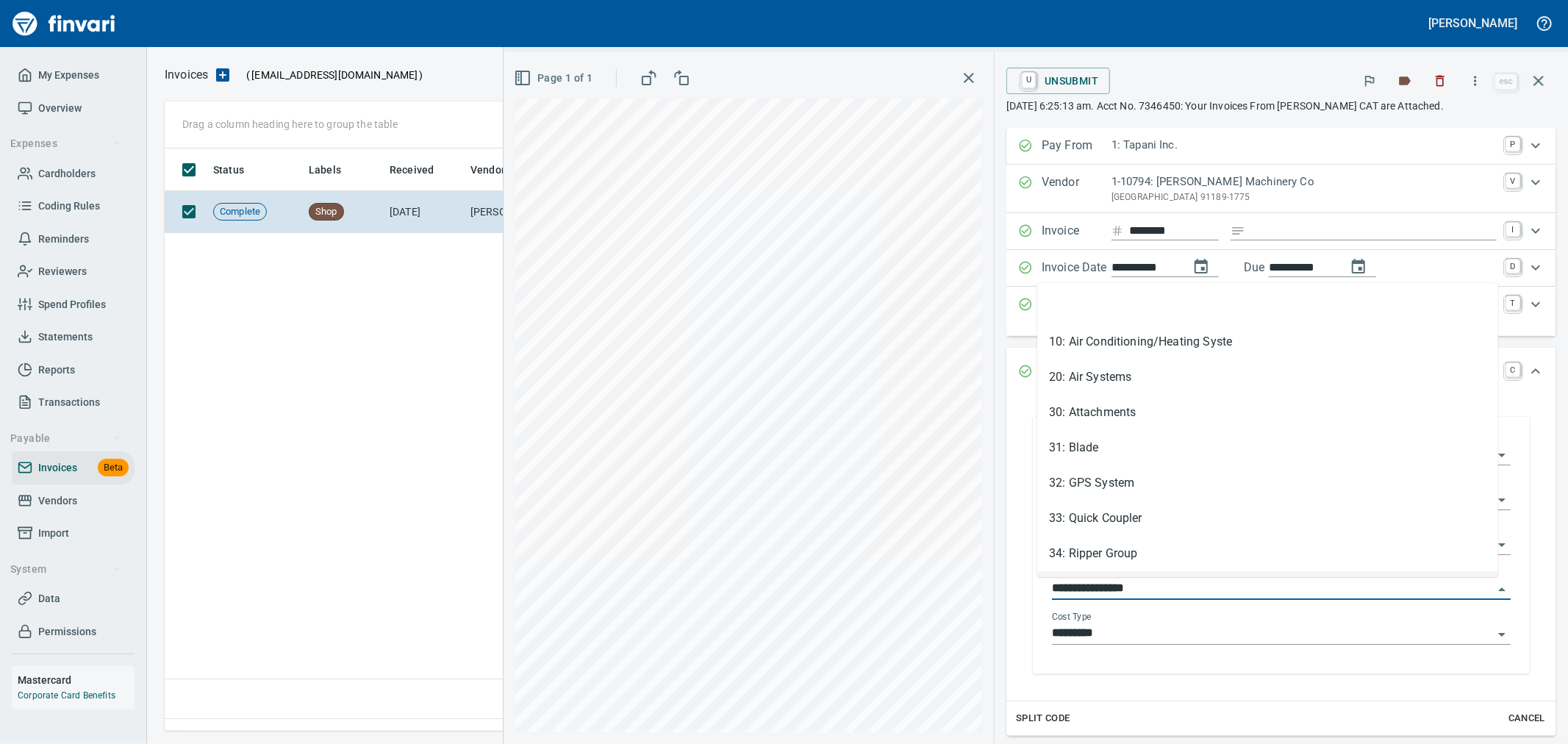
click at [1171, 674] on div "**********" at bounding box center [1281, 547] width 482 height 254
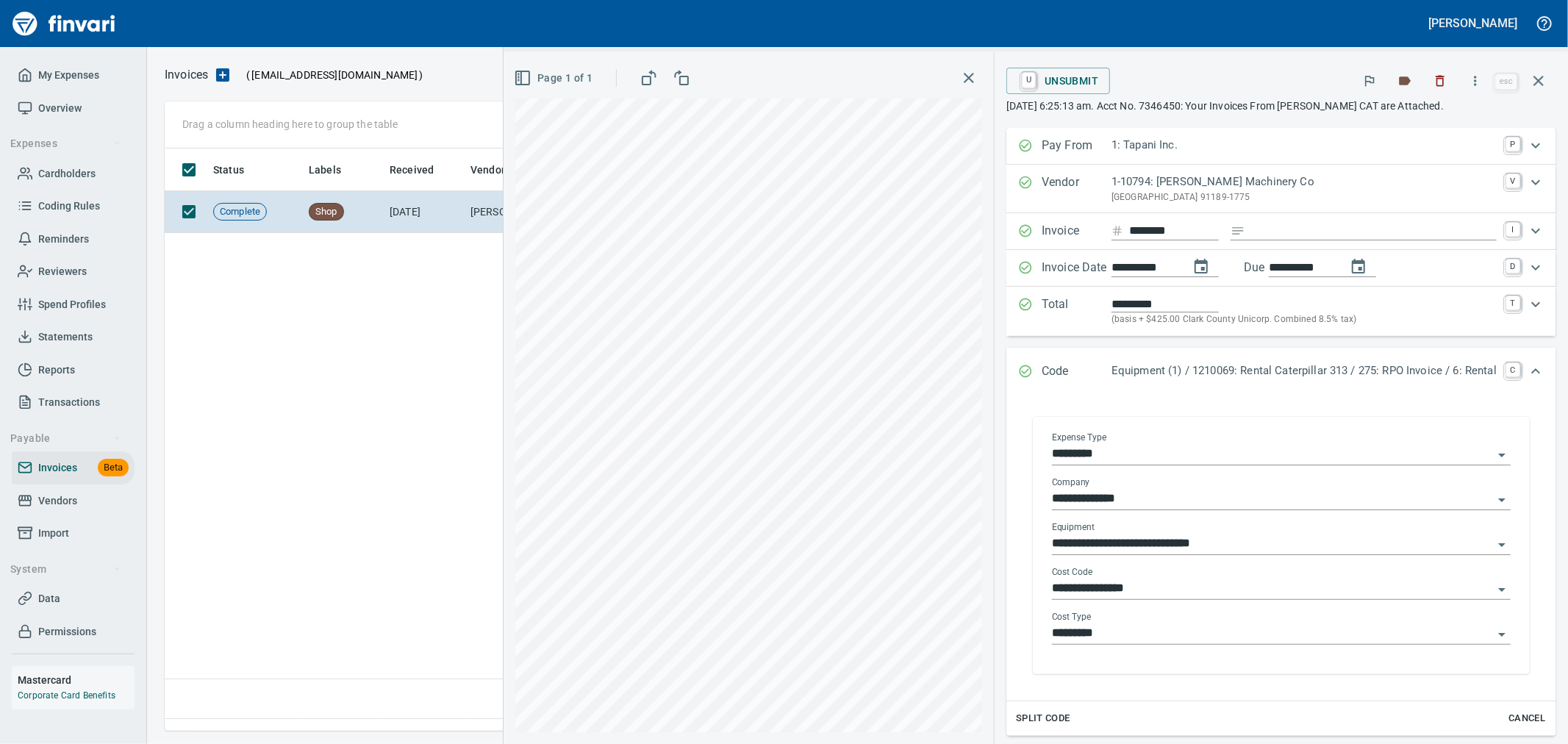
click at [1144, 584] on input "**********" at bounding box center [1272, 589] width 441 height 20
click at [1085, 635] on input "*********" at bounding box center [1272, 634] width 441 height 20
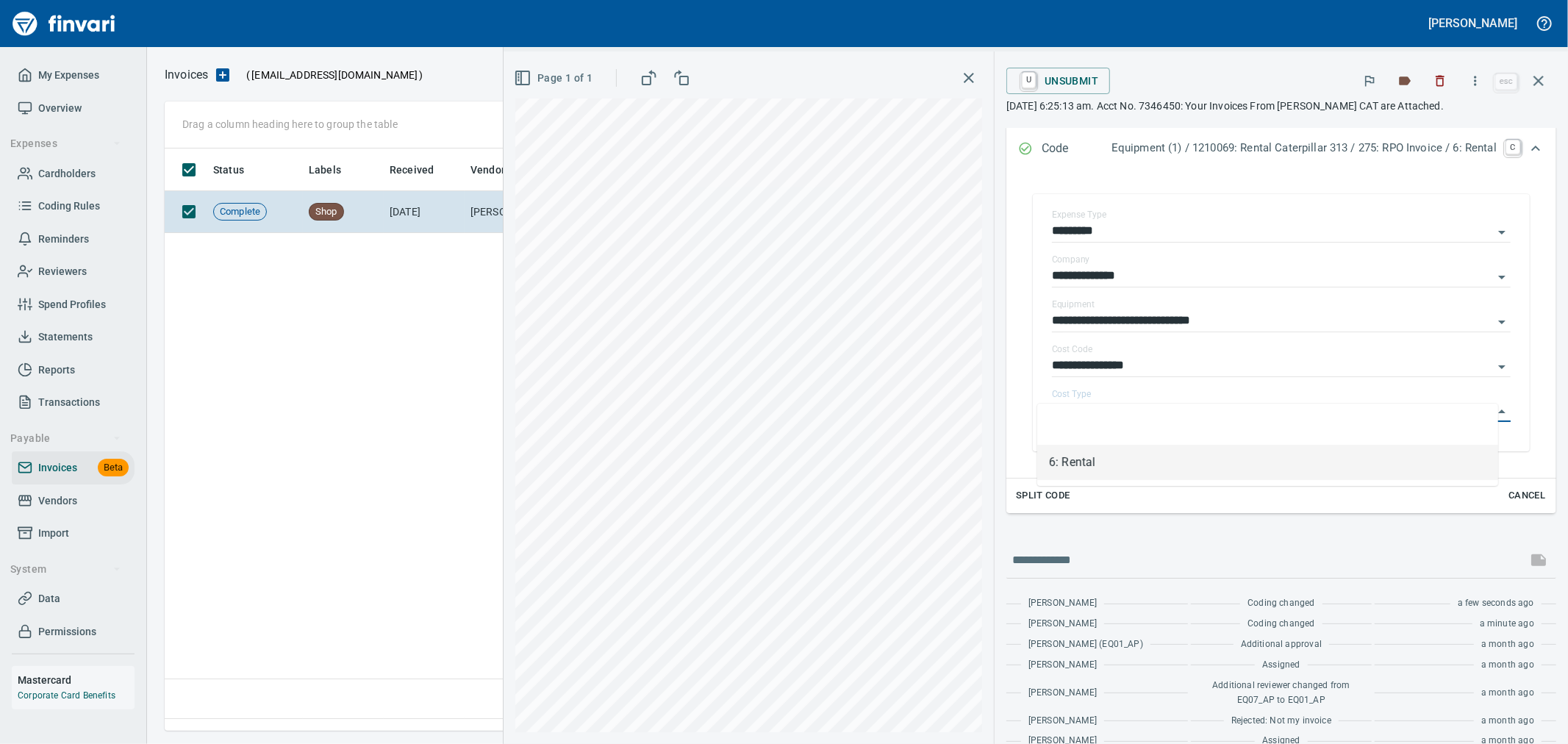
scroll to position [245, 0]
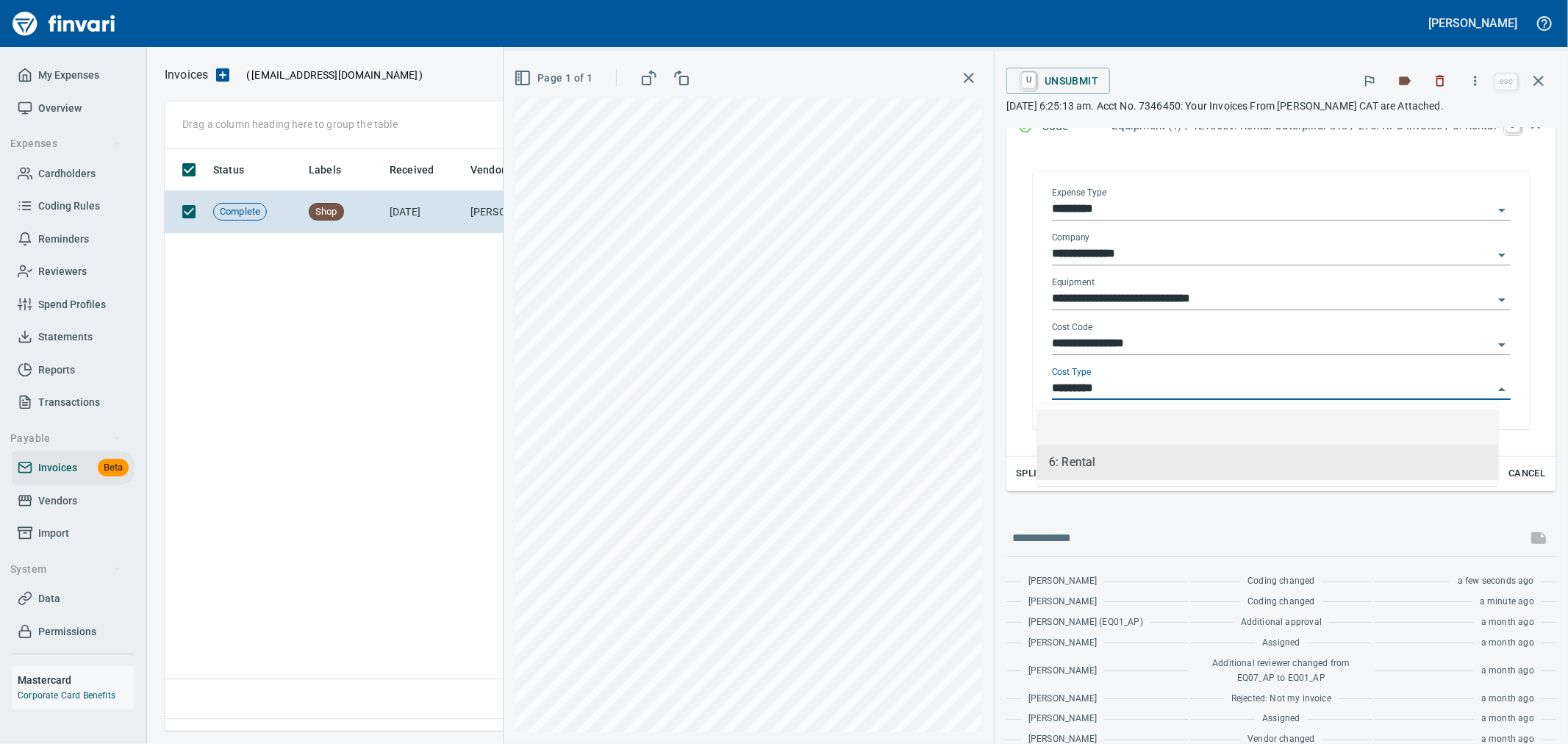
click at [1096, 332] on div "**********" at bounding box center [1280, 339] width 458 height 33
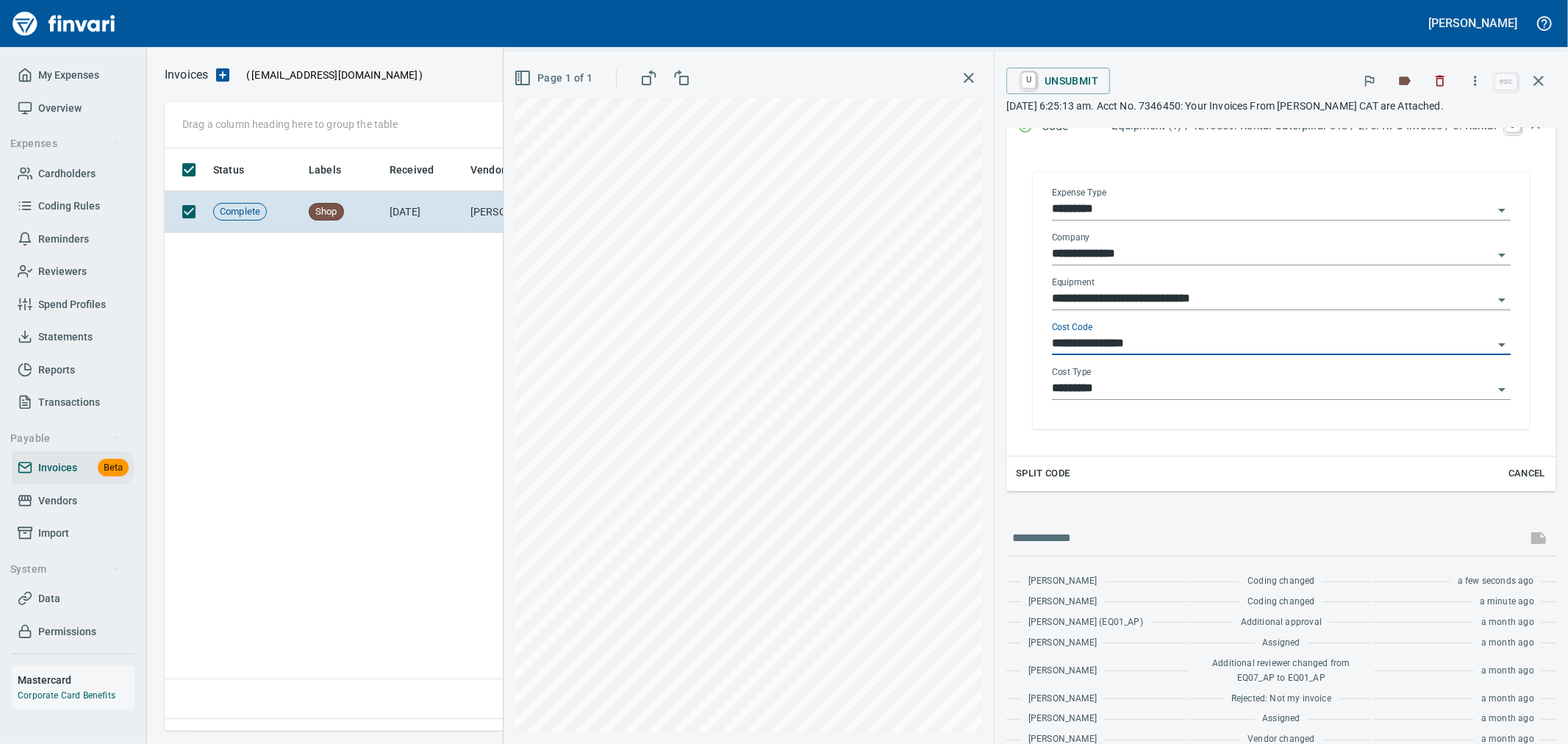
click at [1114, 342] on input "**********" at bounding box center [1272, 344] width 441 height 20
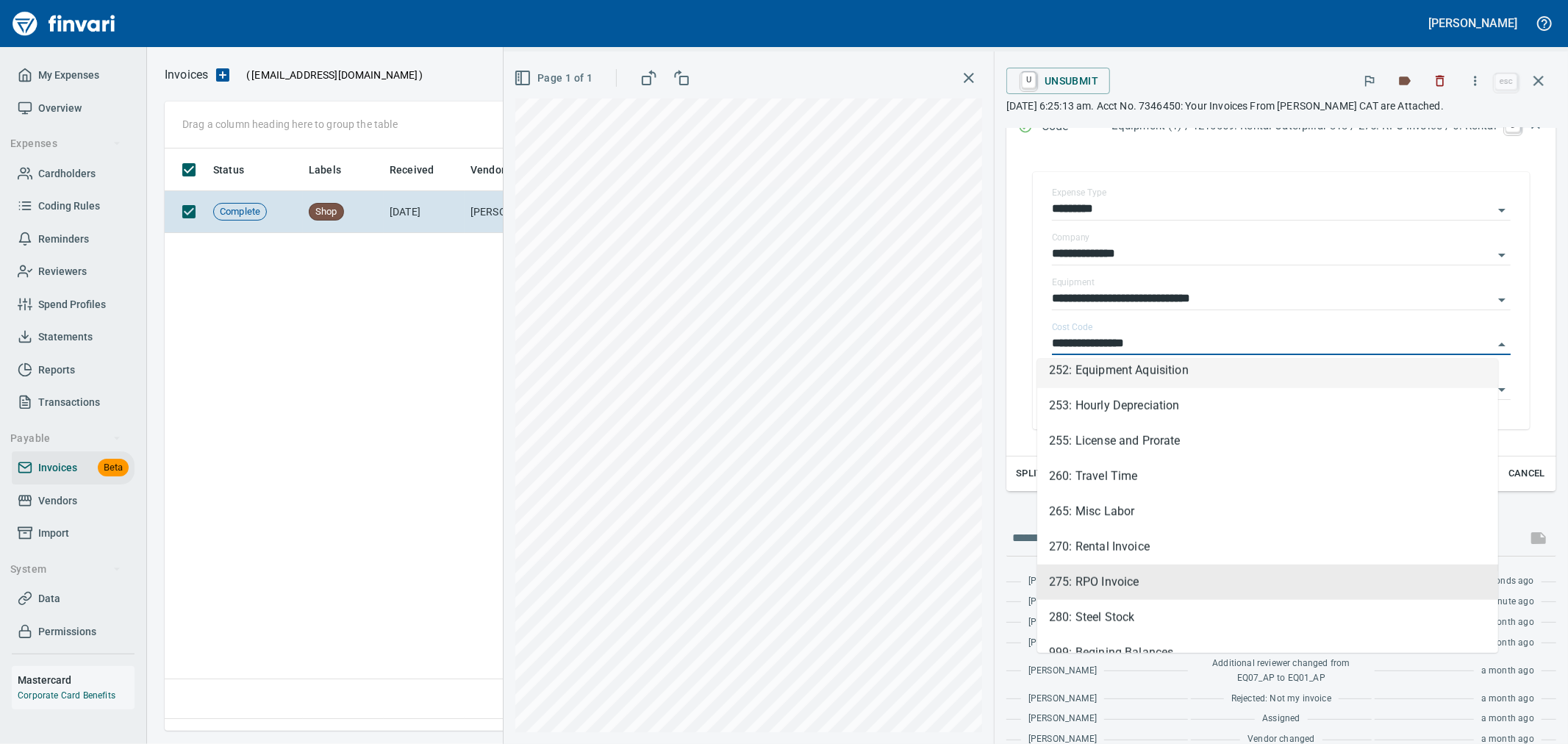
scroll to position [1305, 0]
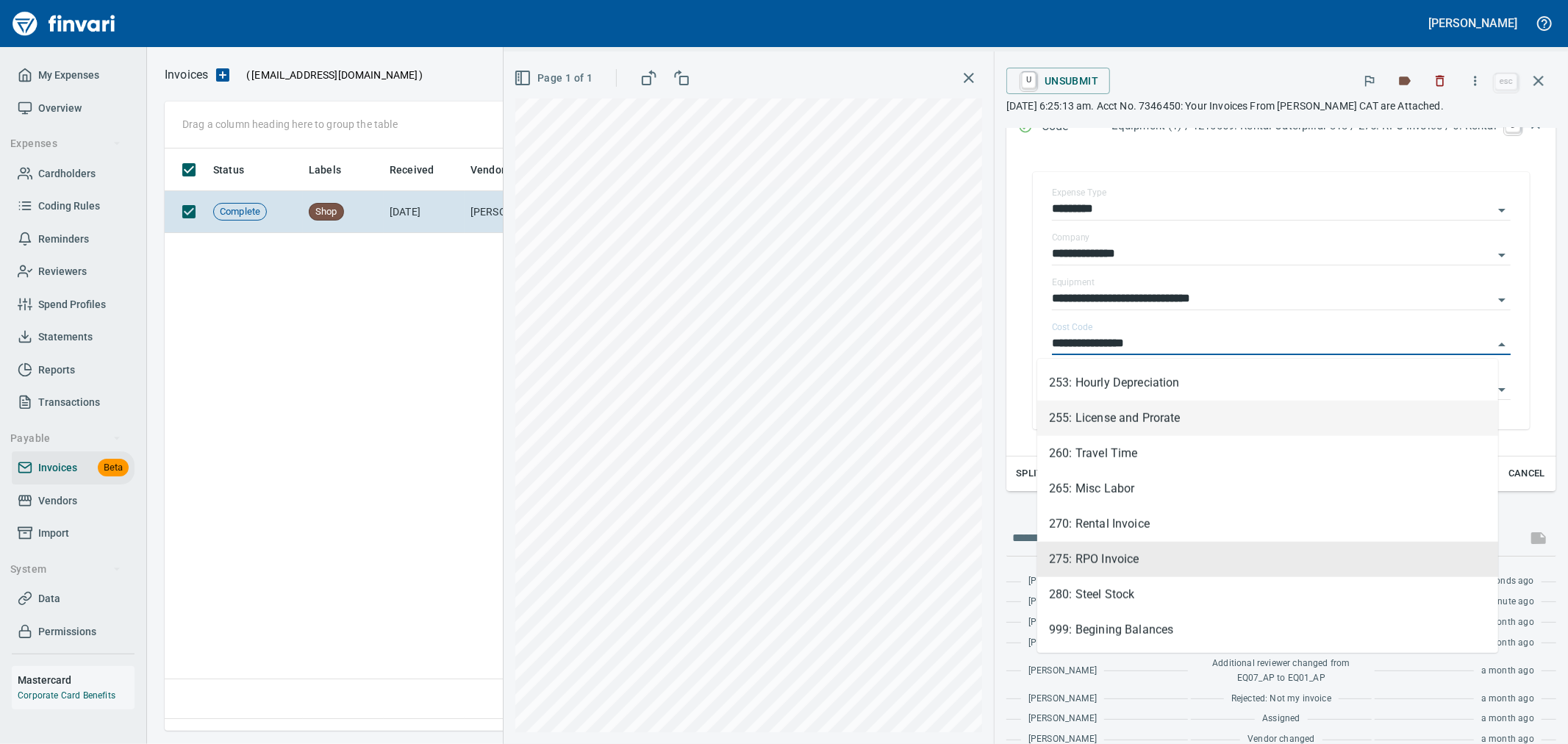
click at [1191, 67] on div "U Unsubmit" at bounding box center [1249, 80] width 485 height 32
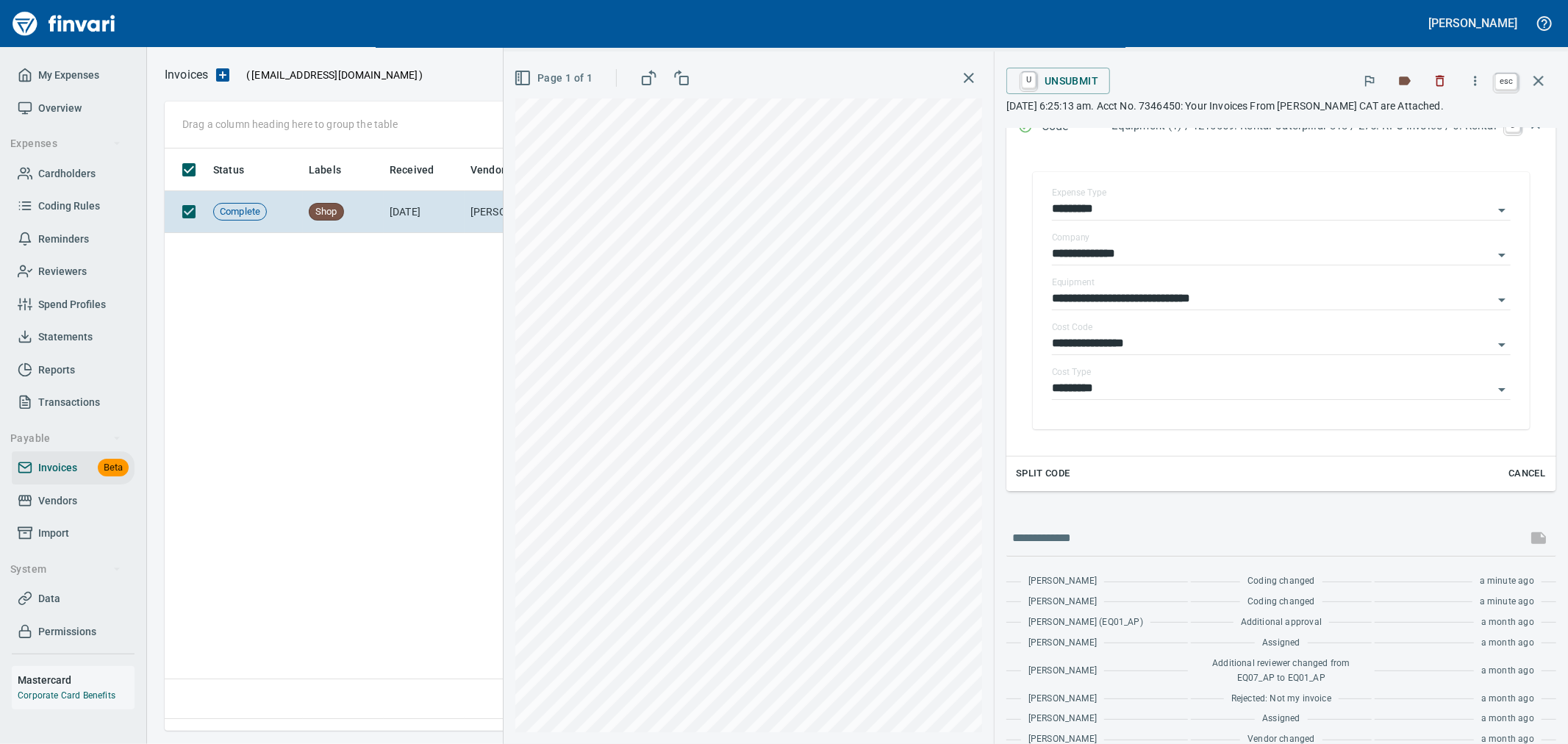
click at [1537, 82] on icon "button" at bounding box center [1539, 80] width 17 height 17
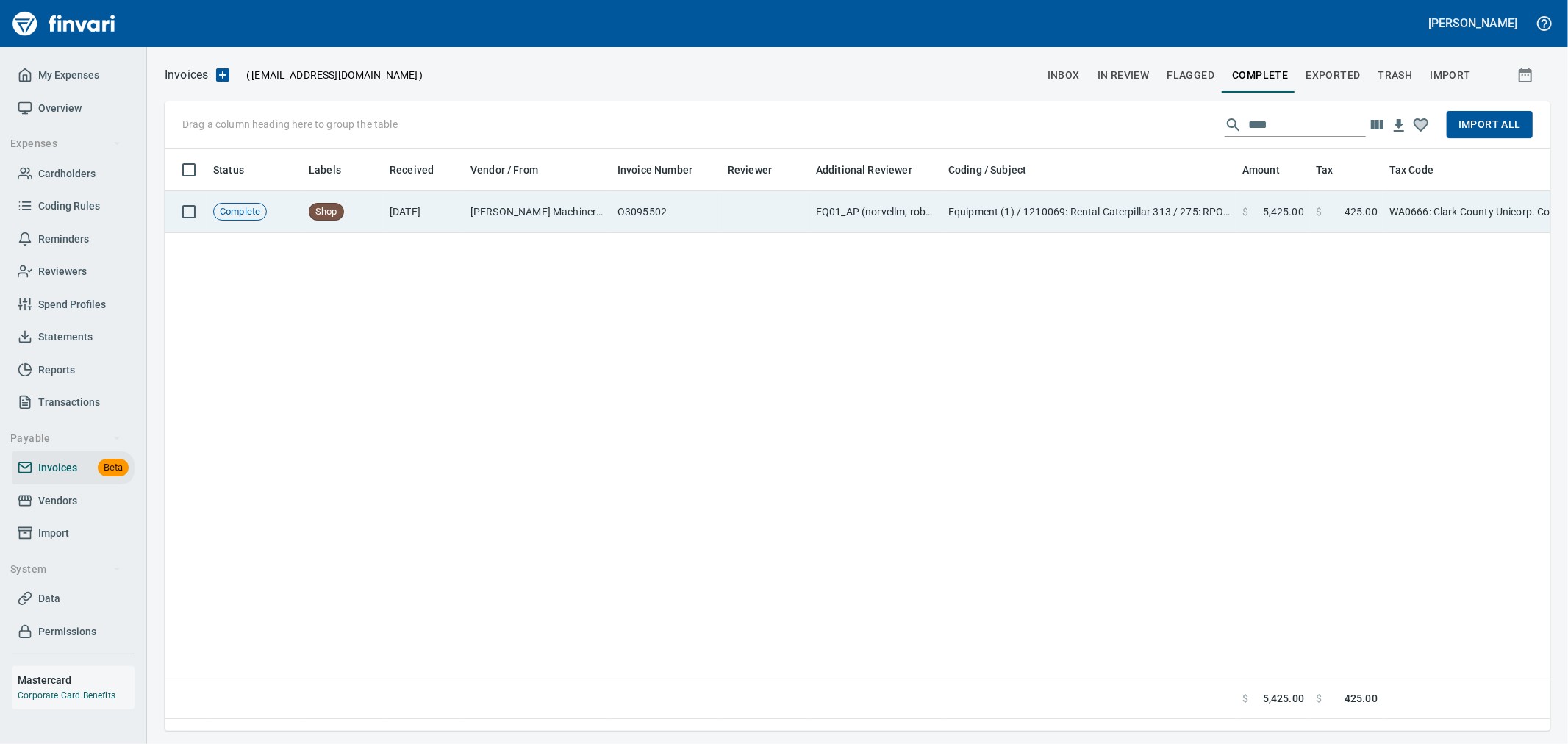
scroll to position [558, 1373]
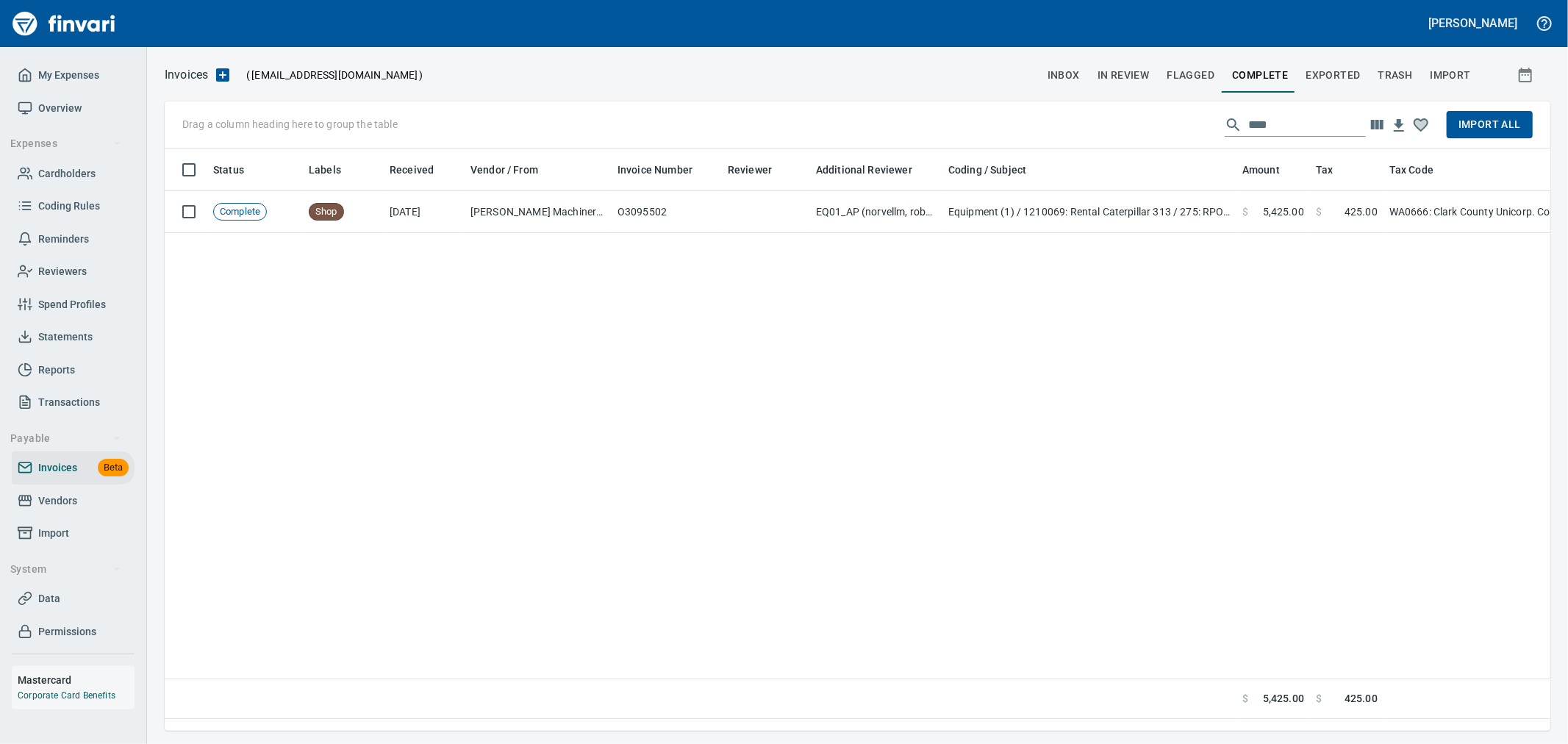
click at [1303, 130] on input "****" at bounding box center [1307, 125] width 118 height 24
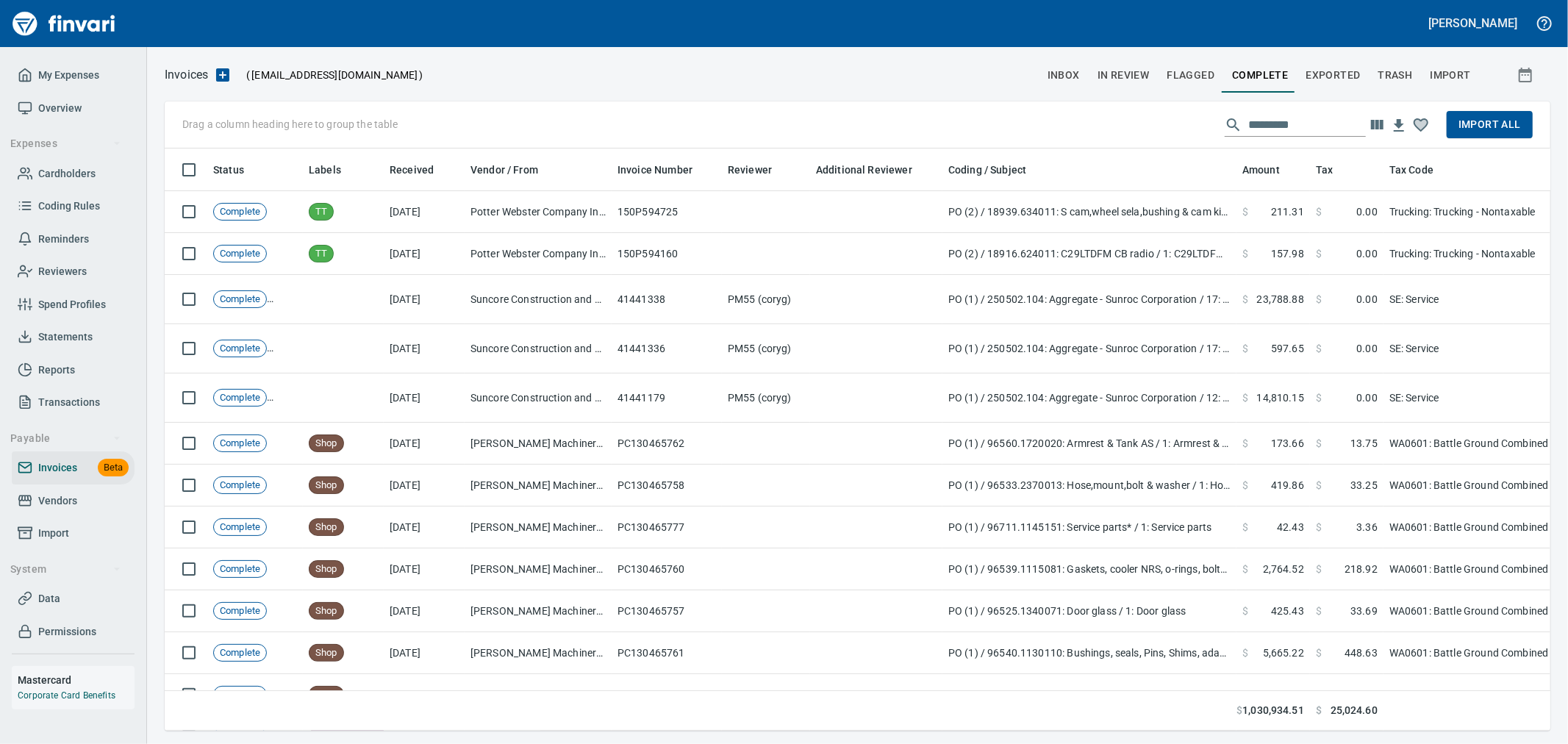
click at [1284, 127] on input "text" at bounding box center [1307, 125] width 118 height 24
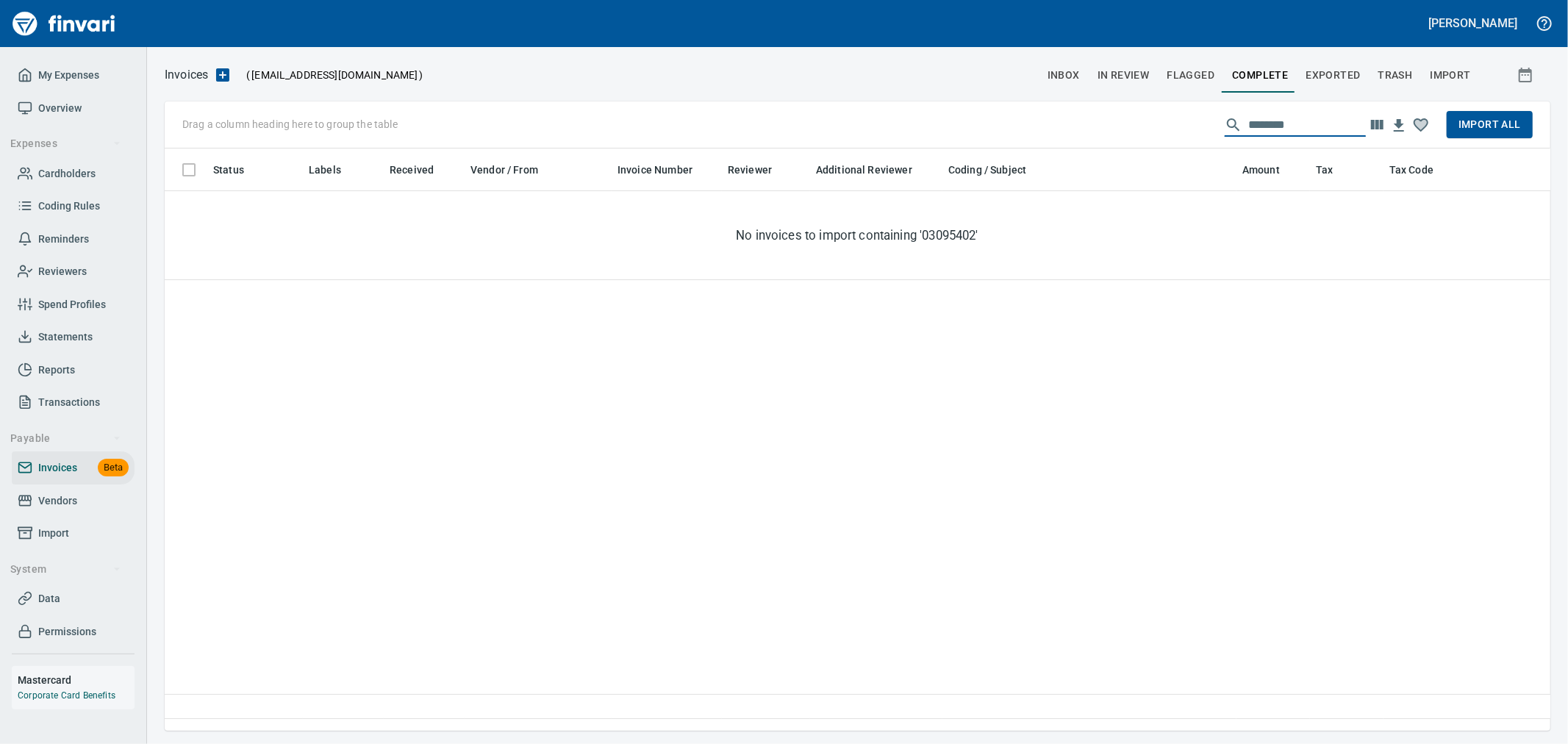
click at [1248, 125] on input "********" at bounding box center [1307, 125] width 118 height 24
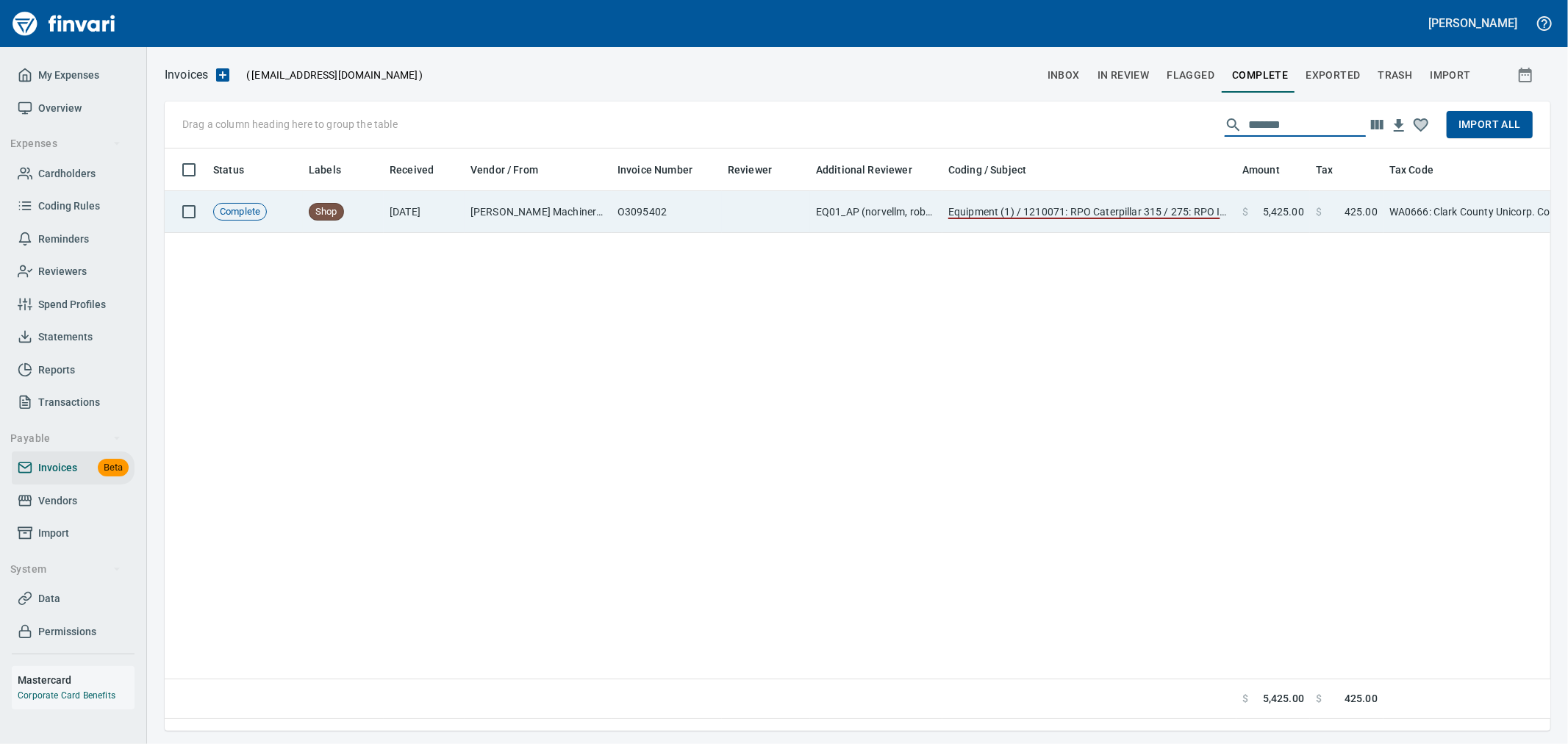
type input "*******"
click at [1347, 220] on td "$ 425.00" at bounding box center [1347, 212] width 73 height 42
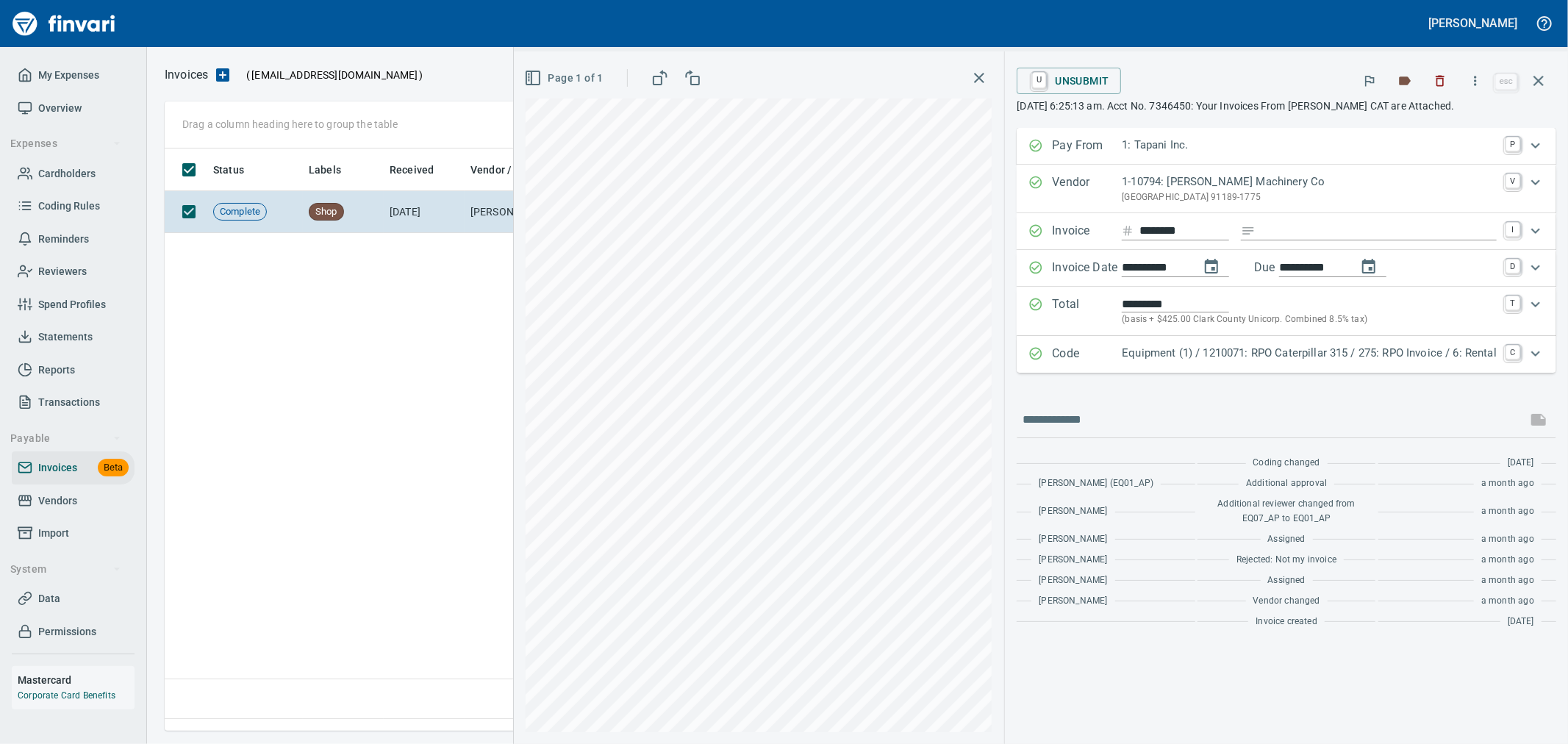
click at [1195, 338] on div "Code Equipment (1) / 1210071: RPO Caterpillar 315 / 275: RPO Invoice / 6: Renta…" at bounding box center [1287, 355] width 540 height 37
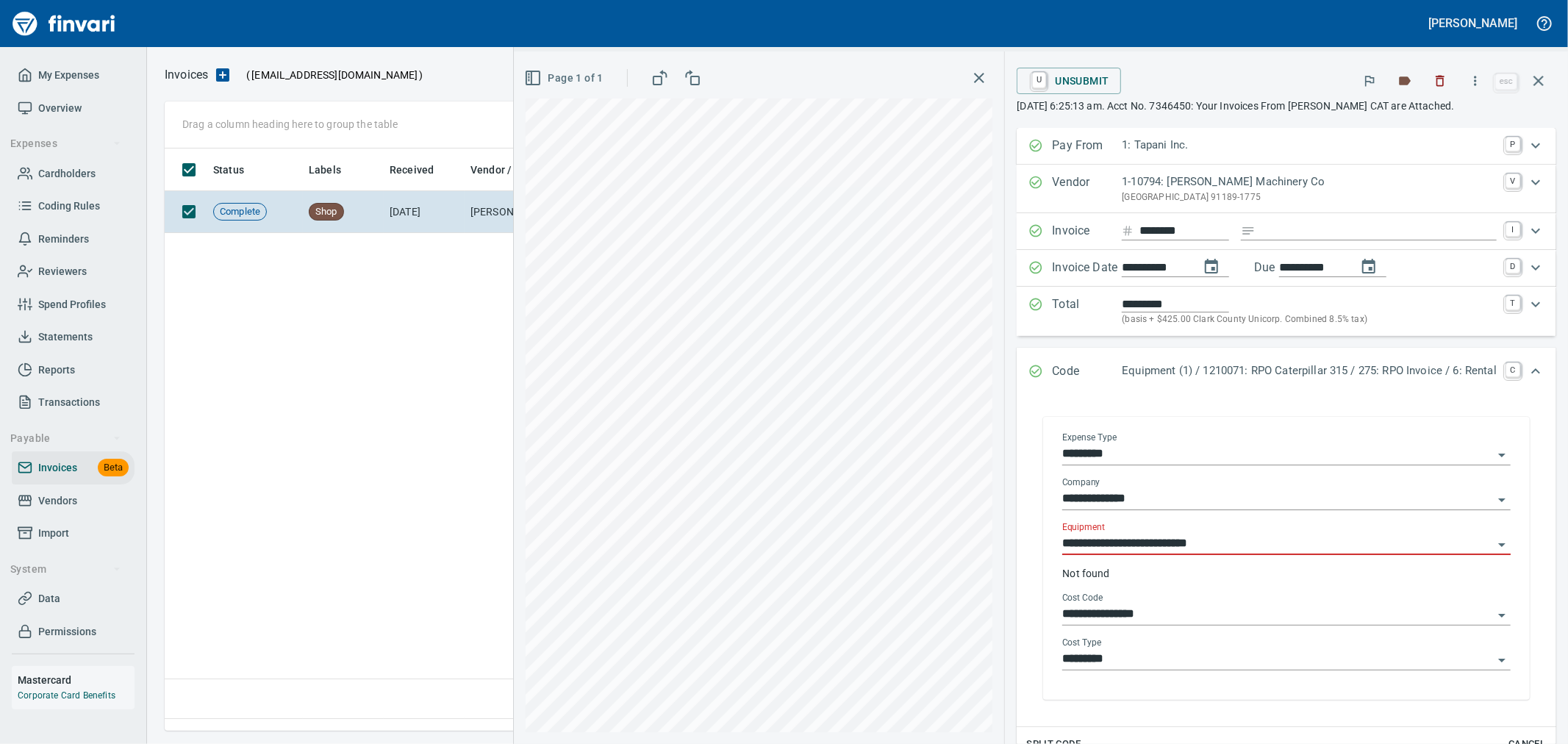
click at [1211, 534] on div "**********" at bounding box center [1287, 538] width 448 height 33
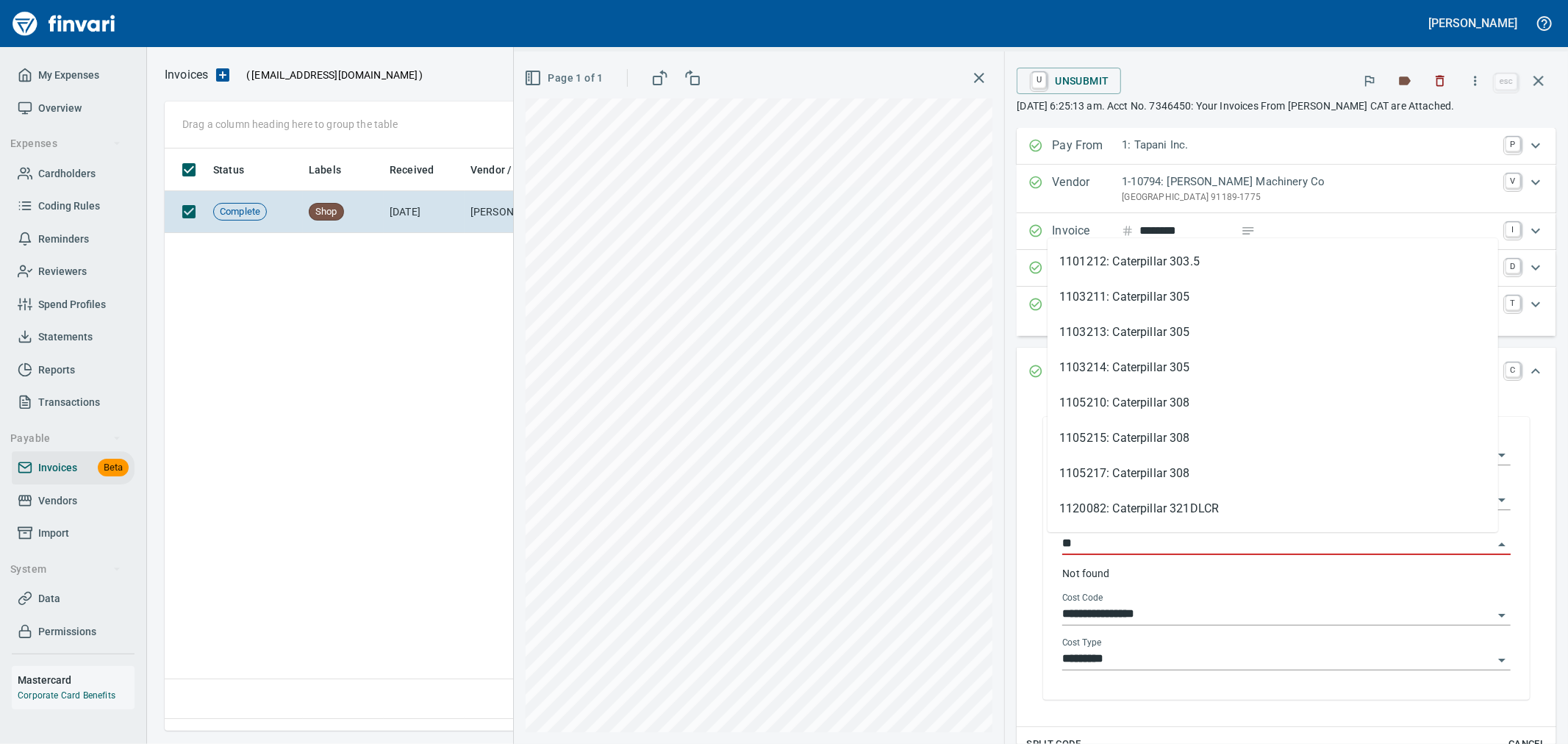
type input "*"
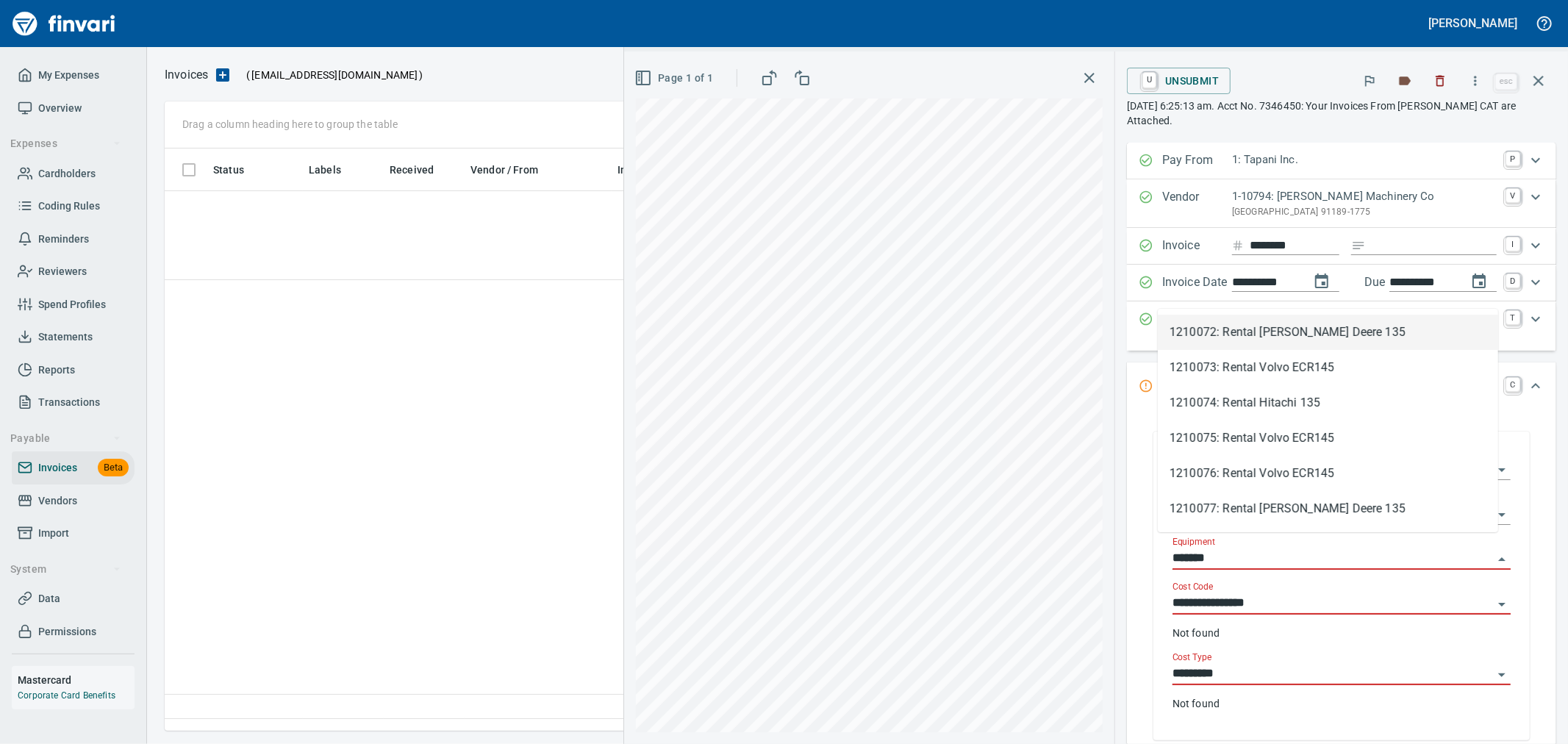
scroll to position [558, 1372]
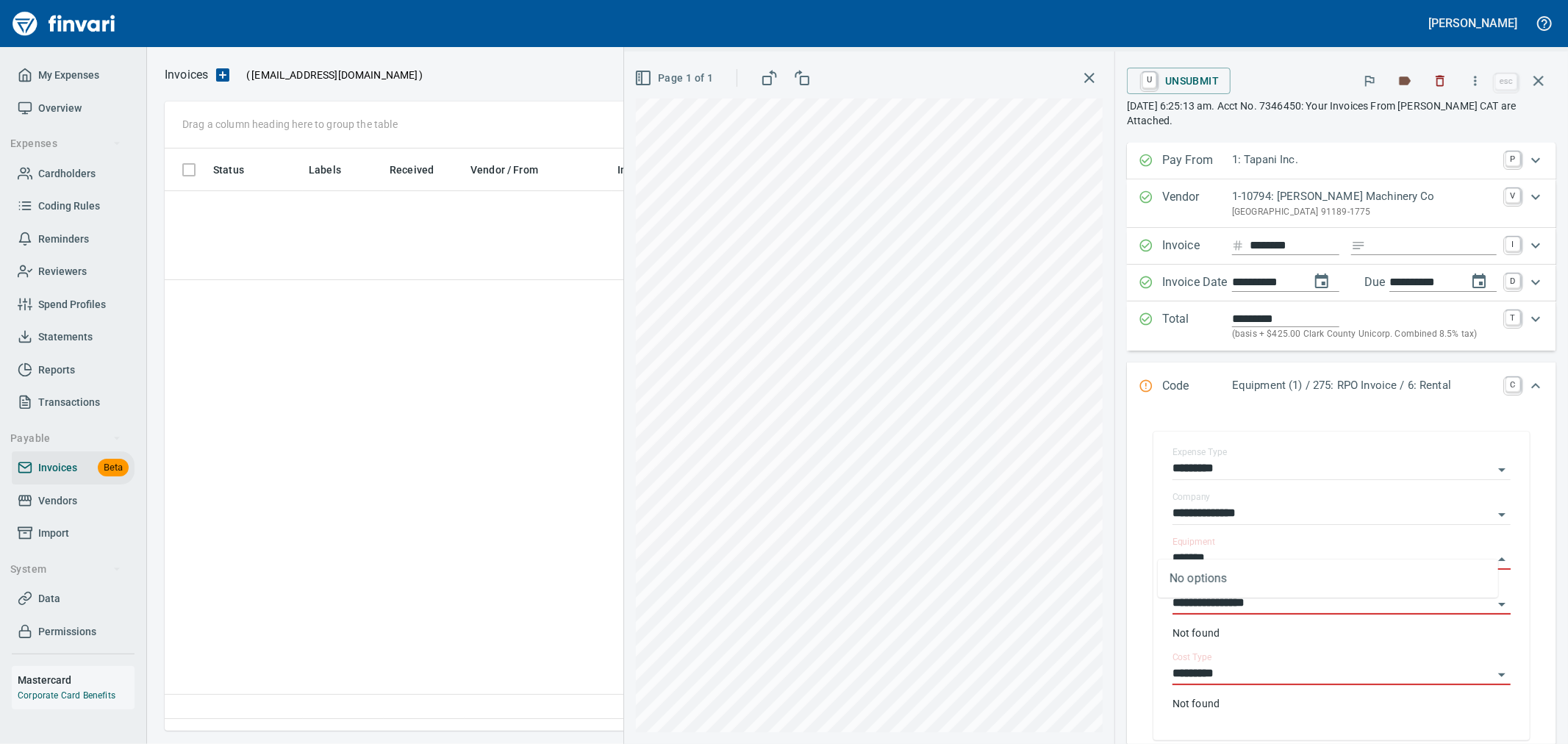
type input "*******"
click at [1194, 89] on span "U Unsubmit" at bounding box center [1179, 80] width 80 height 25
click at [1182, 84] on span "U Unsubmit" at bounding box center [1179, 80] width 80 height 25
click at [1549, 85] on button "button" at bounding box center [1539, 81] width 35 height 35
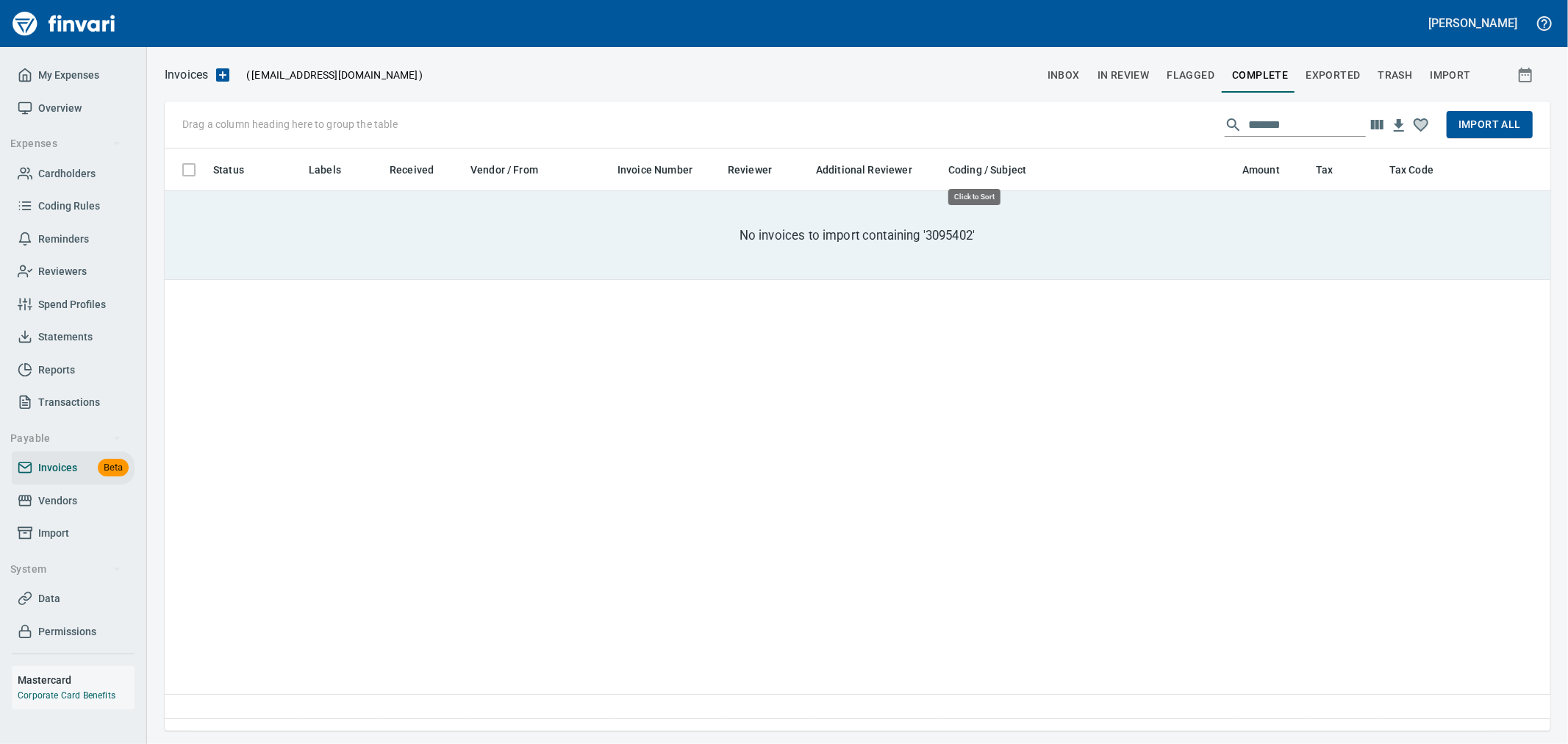
scroll to position [558, 1373]
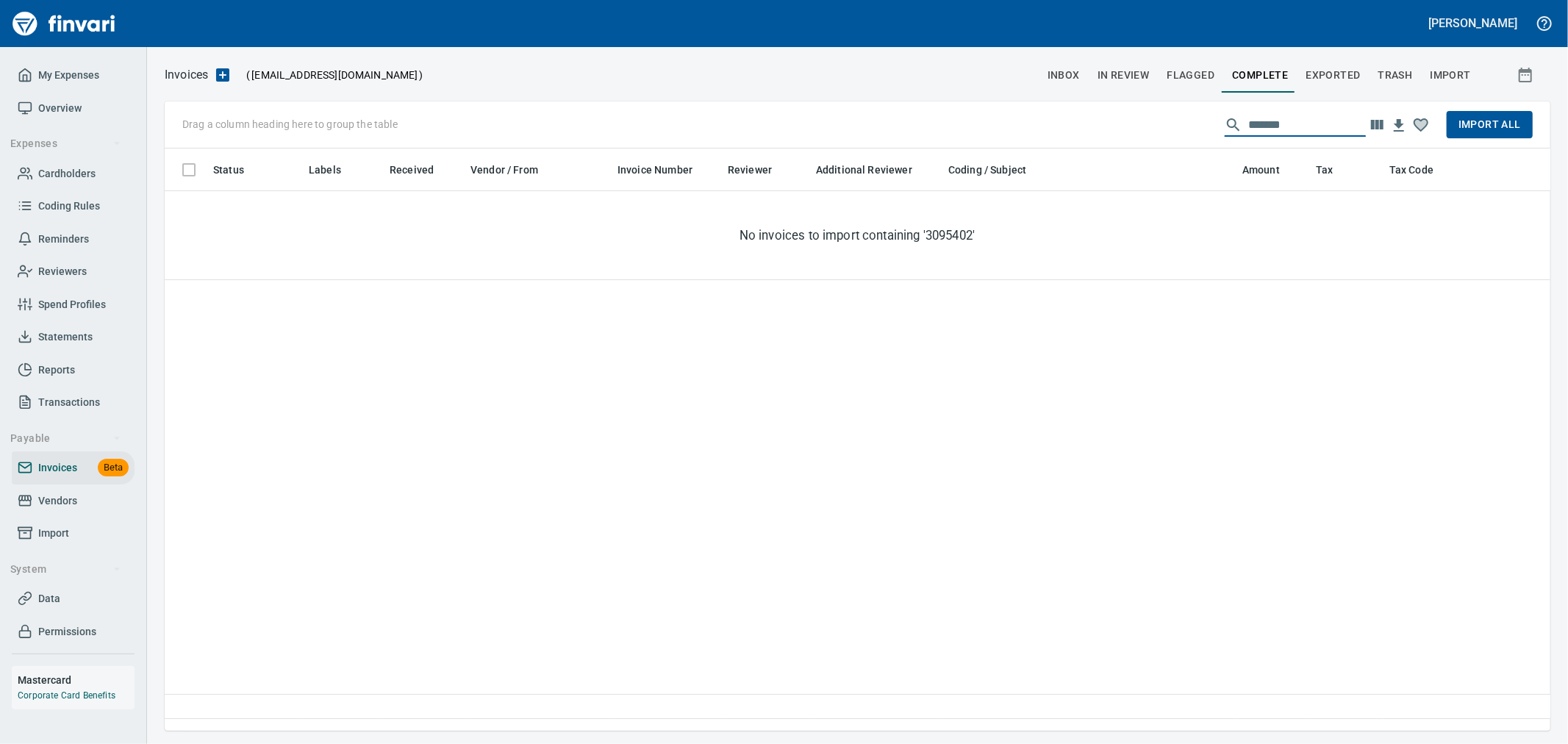
drag, startPoint x: 1299, startPoint y: 119, endPoint x: 1164, endPoint y: 123, distance: 135.1
click at [1164, 123] on div "Drag a column heading here to group the table ******* Import All" at bounding box center [857, 124] width 1386 height 47
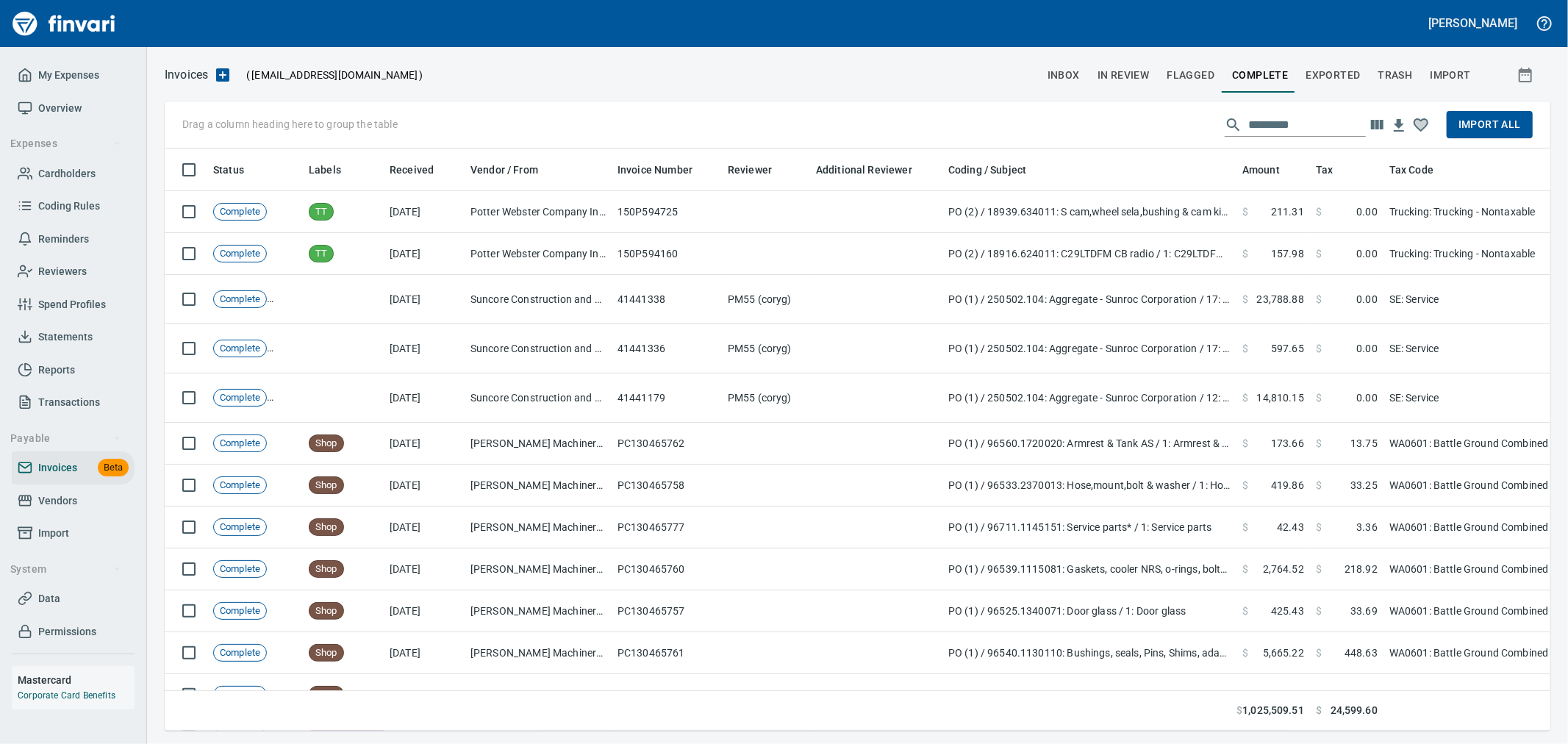
click at [1267, 116] on input "text" at bounding box center [1307, 125] width 118 height 24
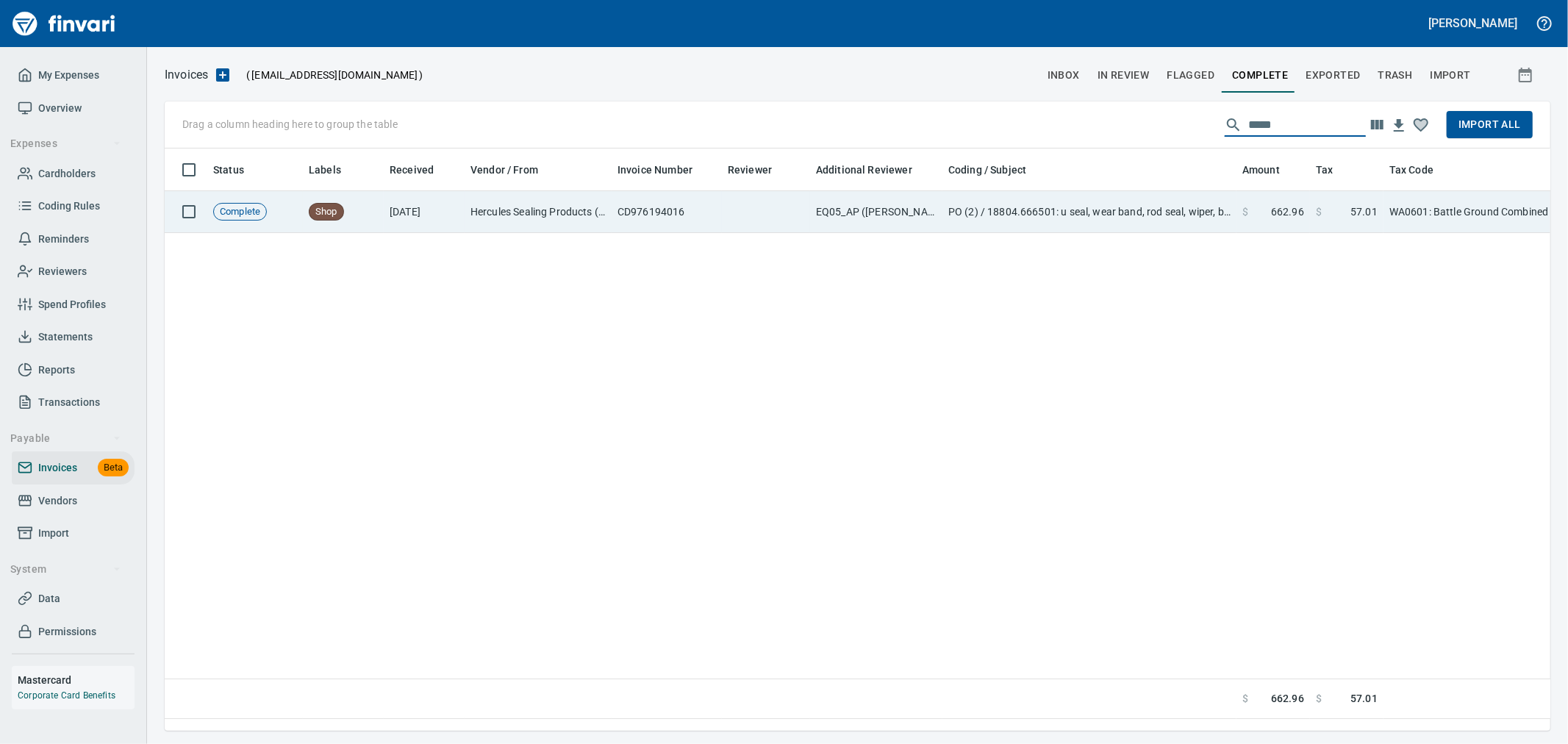
type input "*****"
click at [1107, 221] on td "PO (2) / 18804.666501: u seal, wear band, rod seal, wiper, backer / 1: u seal, …" at bounding box center [1089, 212] width 294 height 42
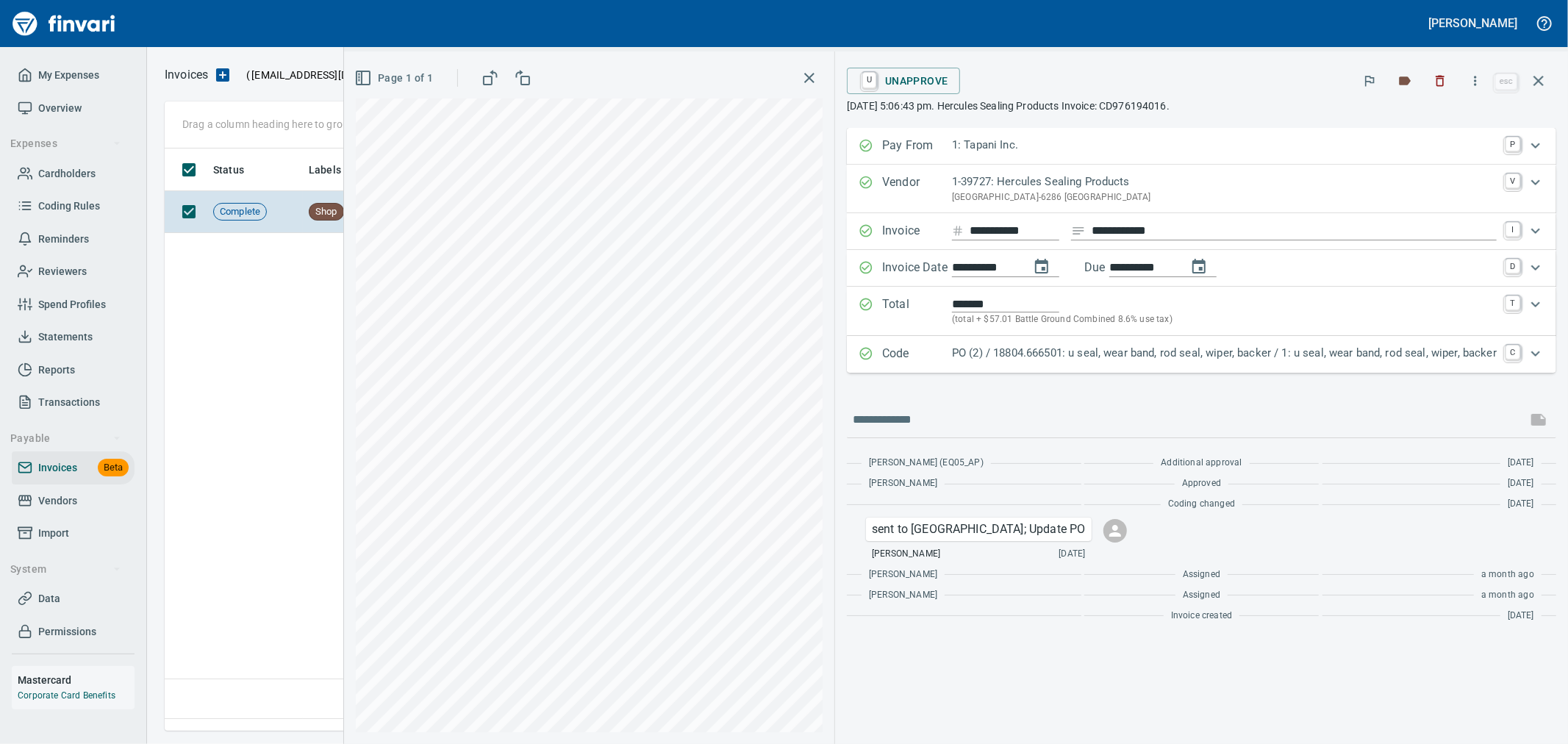
click at [1092, 349] on p "PO (2) / 18804.666501: u seal, wear band, rod seal, wiper, backer / 1: u seal, …" at bounding box center [1224, 353] width 545 height 17
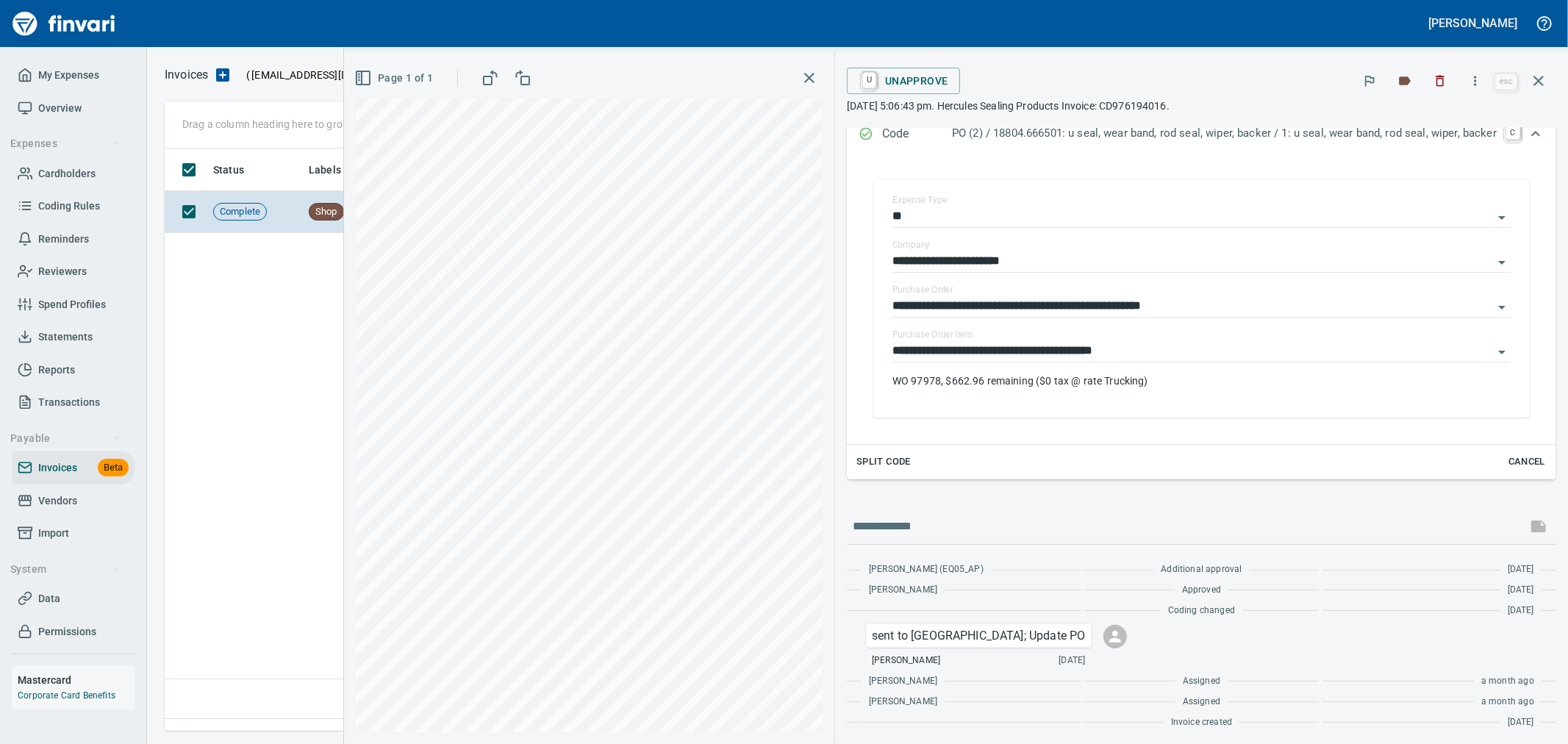
scroll to position [242, 0]
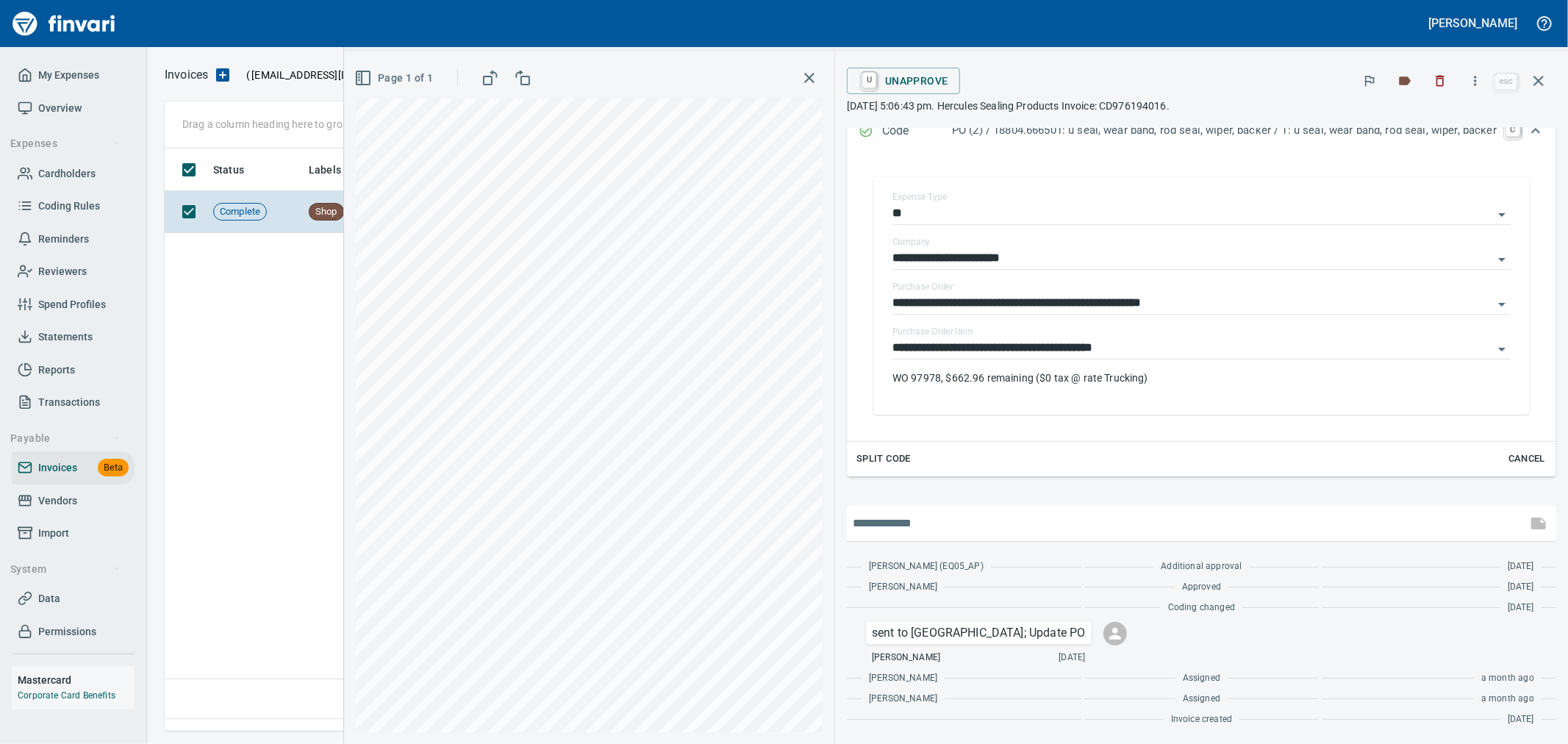
click at [888, 529] on input "text" at bounding box center [1188, 524] width 669 height 24
type input "**********"
click at [1531, 522] on icon "button" at bounding box center [1539, 524] width 15 height 12
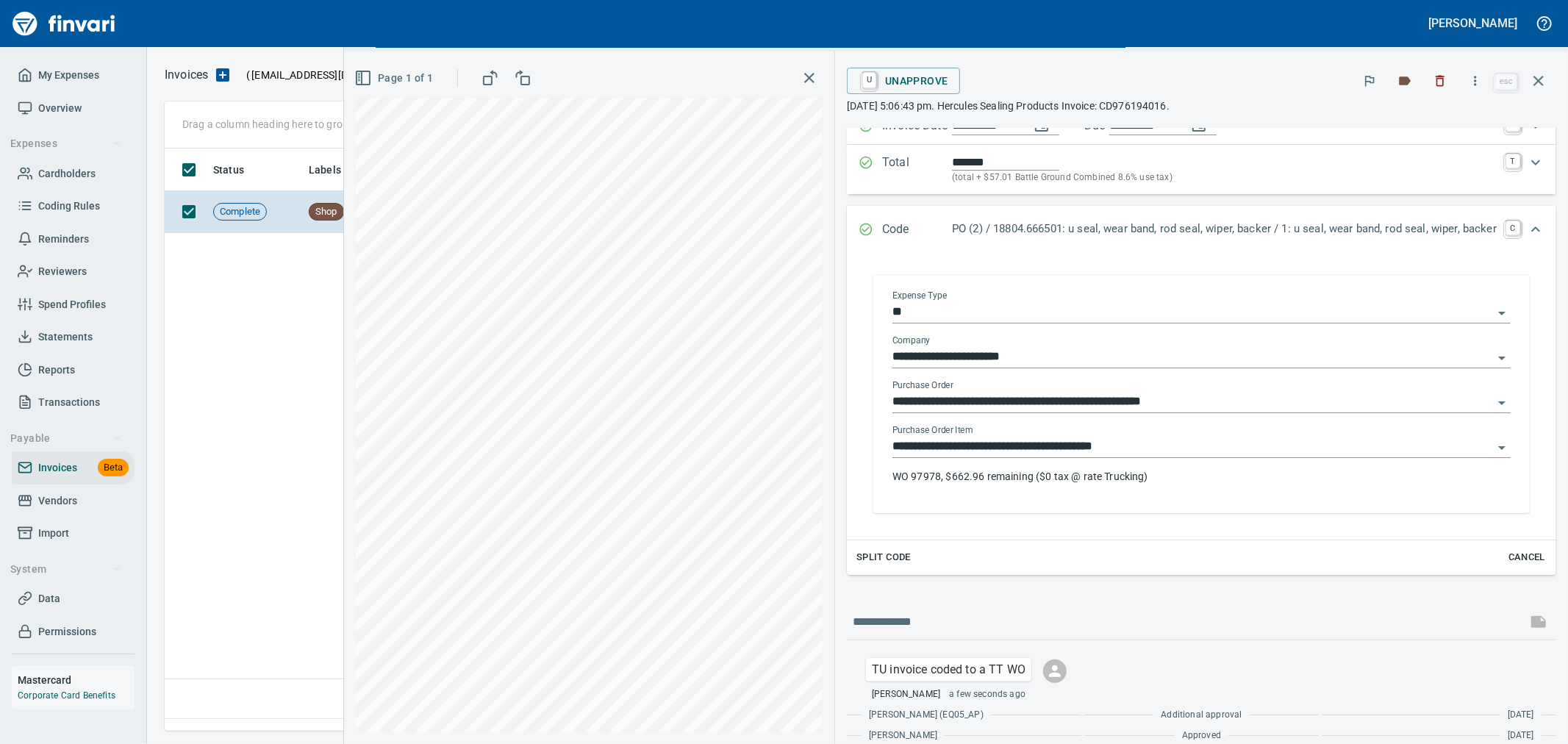
scroll to position [0, 0]
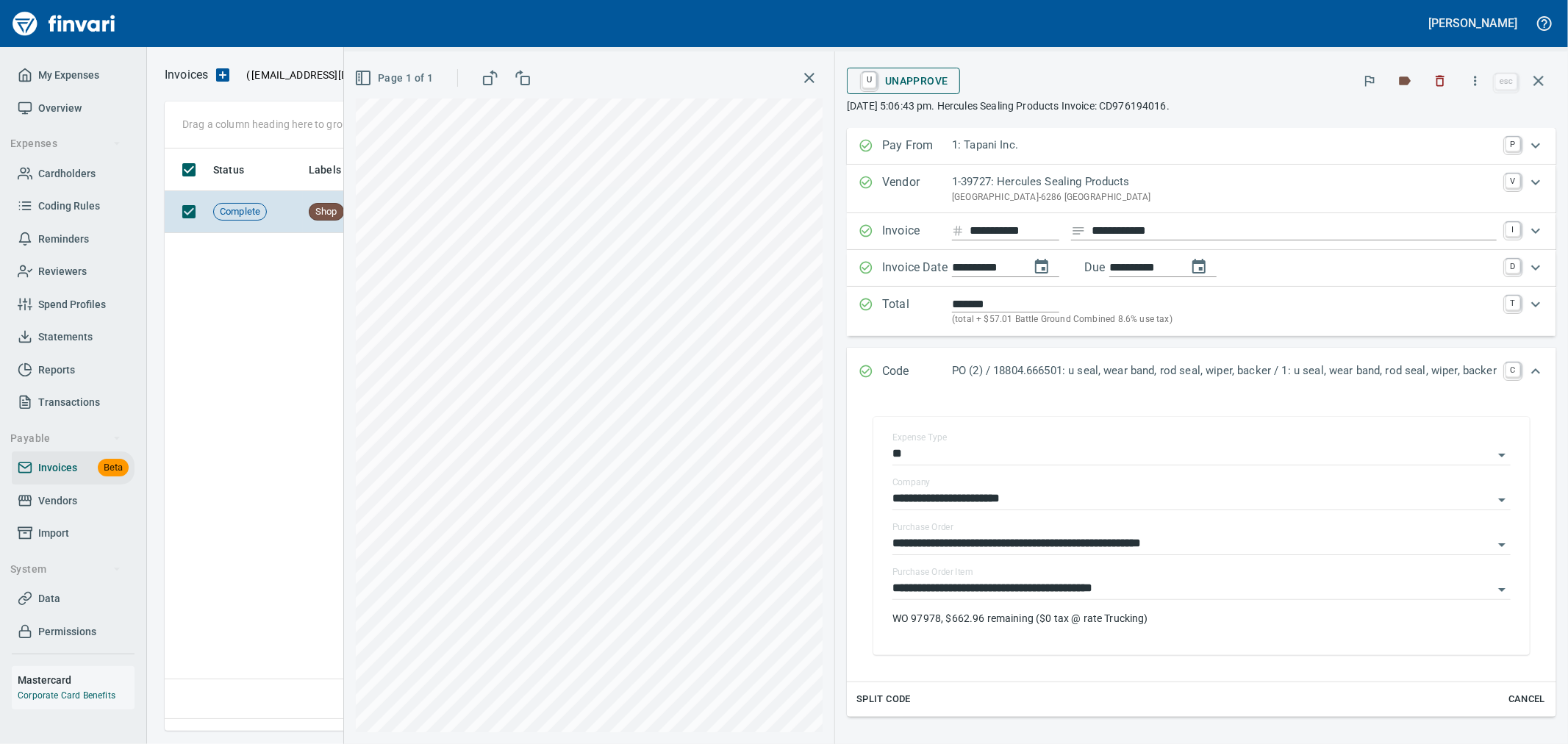
click at [879, 82] on span "U Unapprove" at bounding box center [904, 80] width 90 height 25
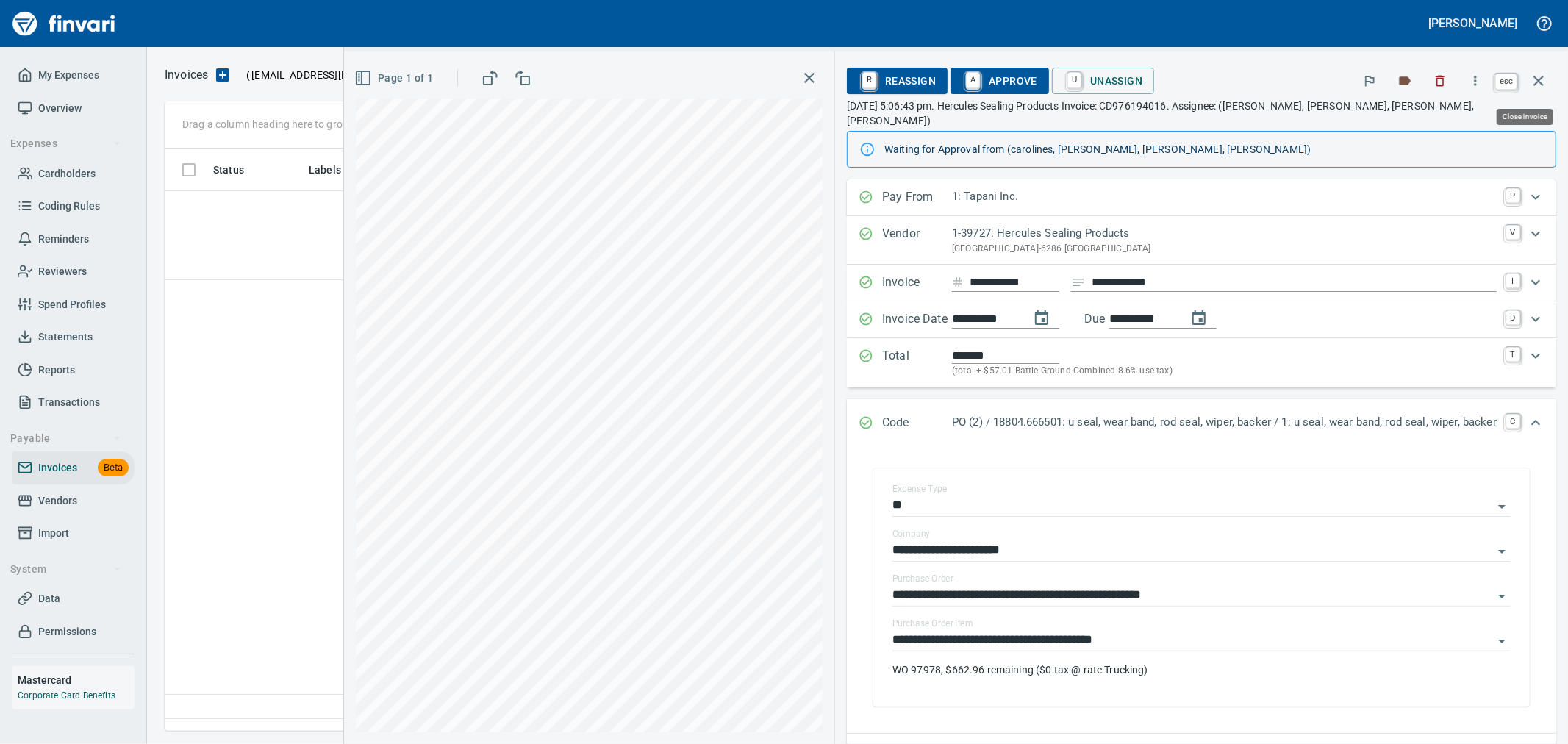
click at [1538, 82] on icon "button" at bounding box center [1539, 80] width 10 height 10
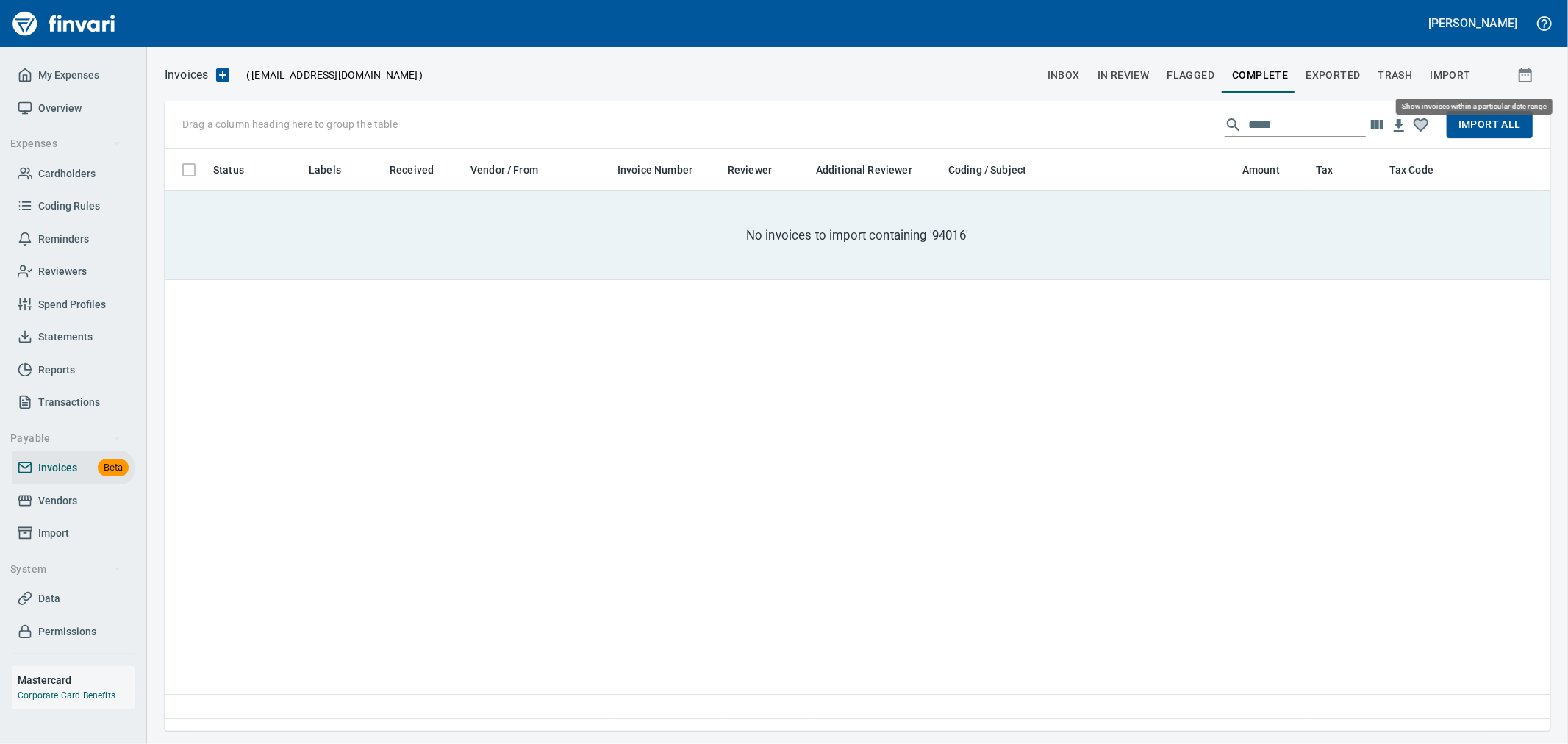
scroll to position [558, 1372]
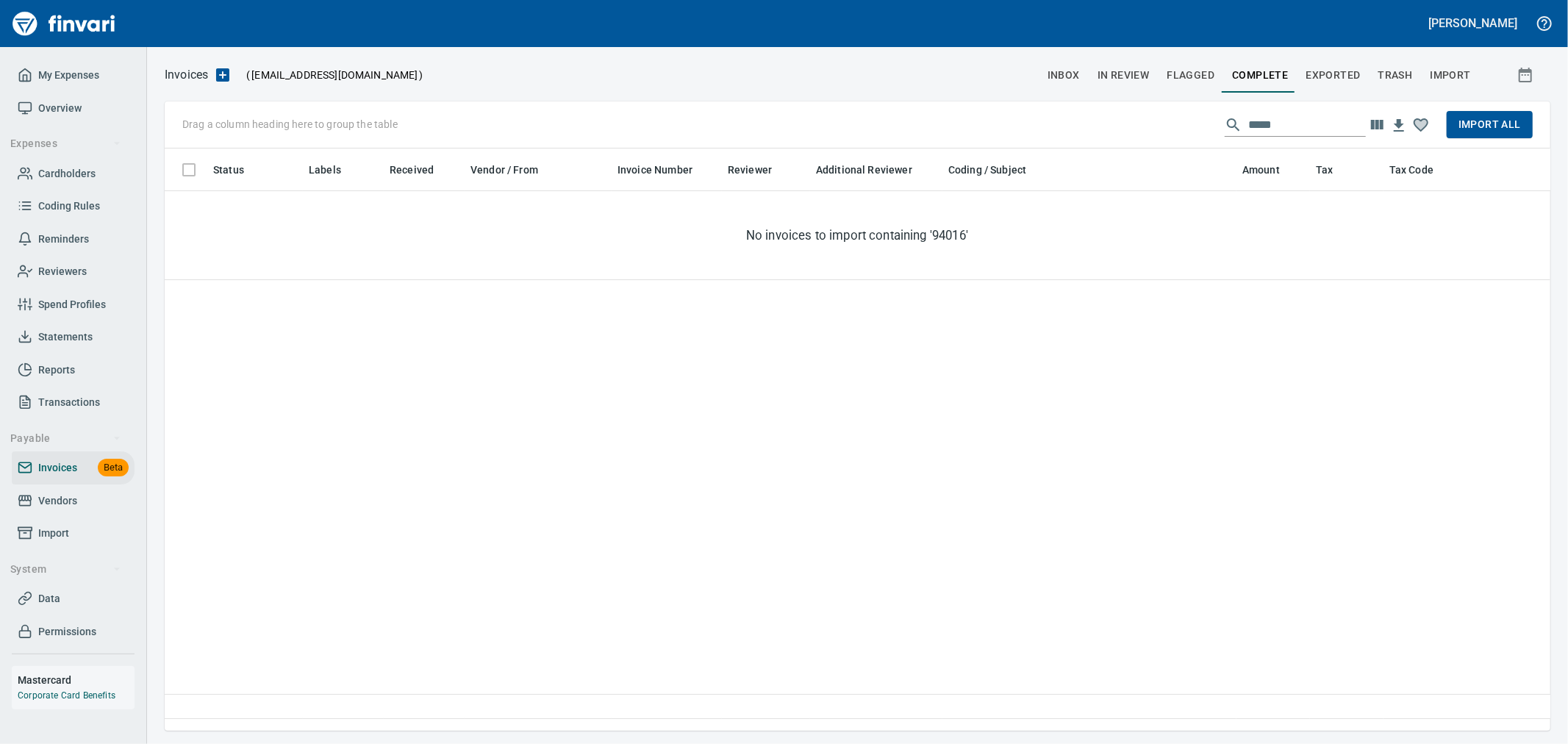
click at [1303, 127] on input "*****" at bounding box center [1307, 125] width 118 height 24
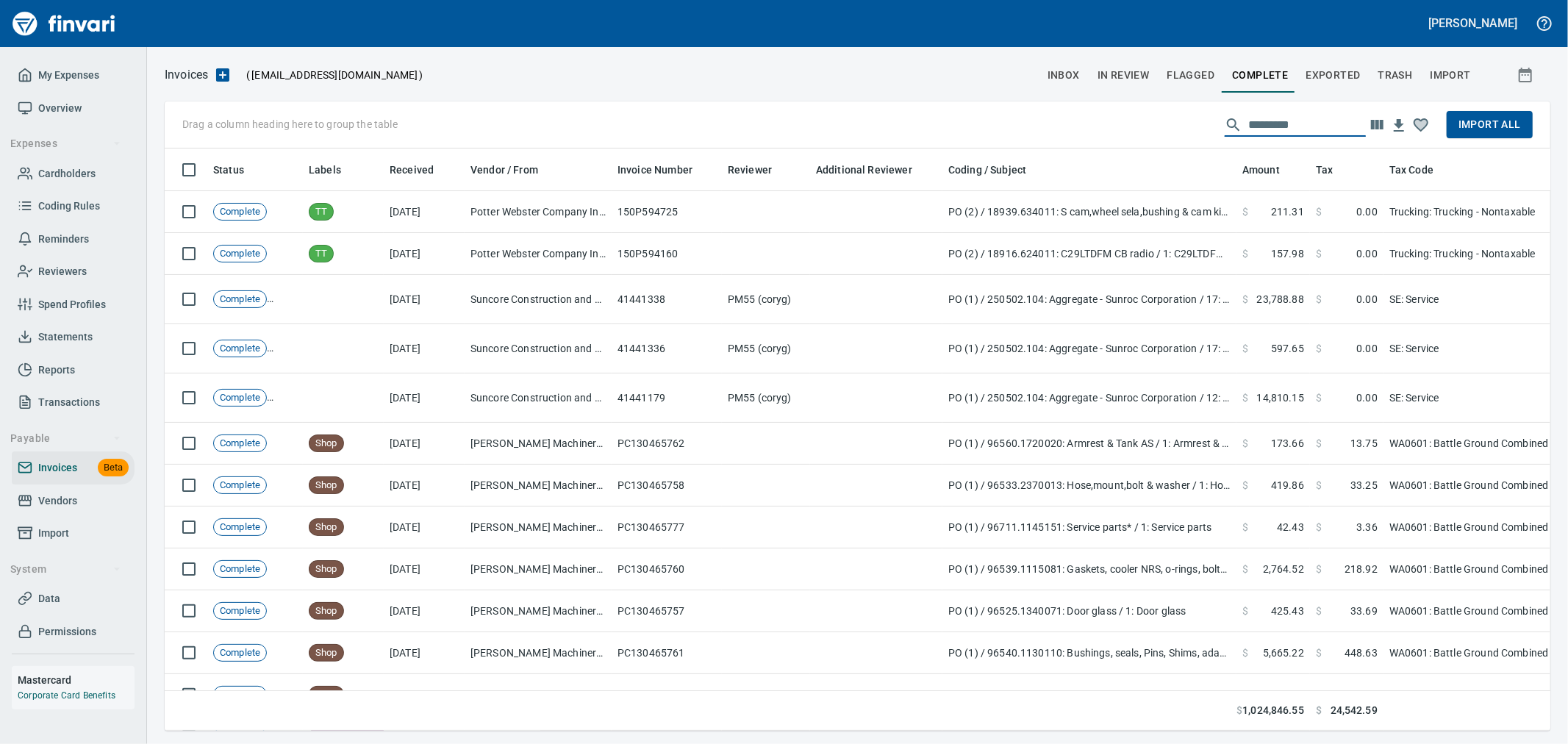
scroll to position [558, 1361]
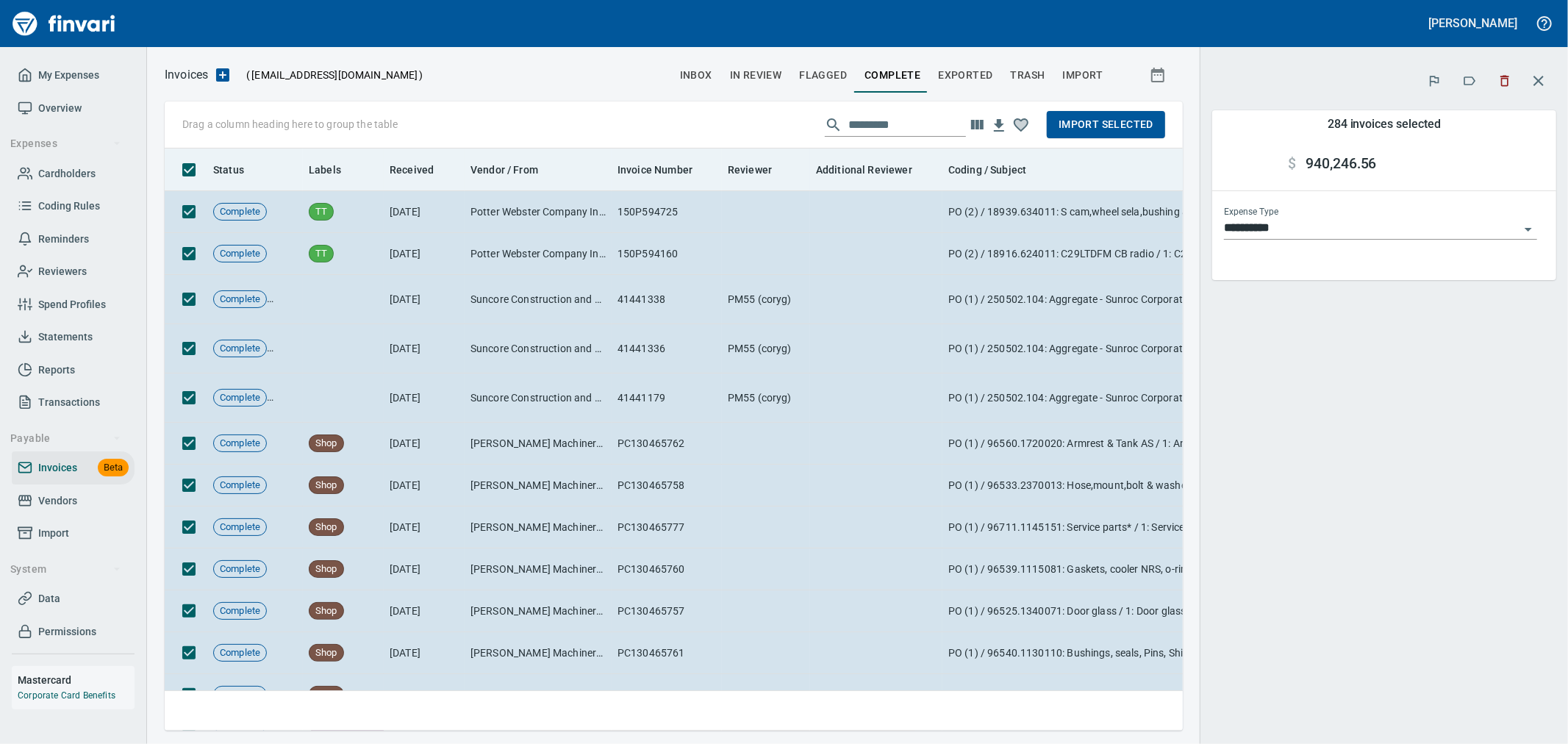
scroll to position [558, 994]
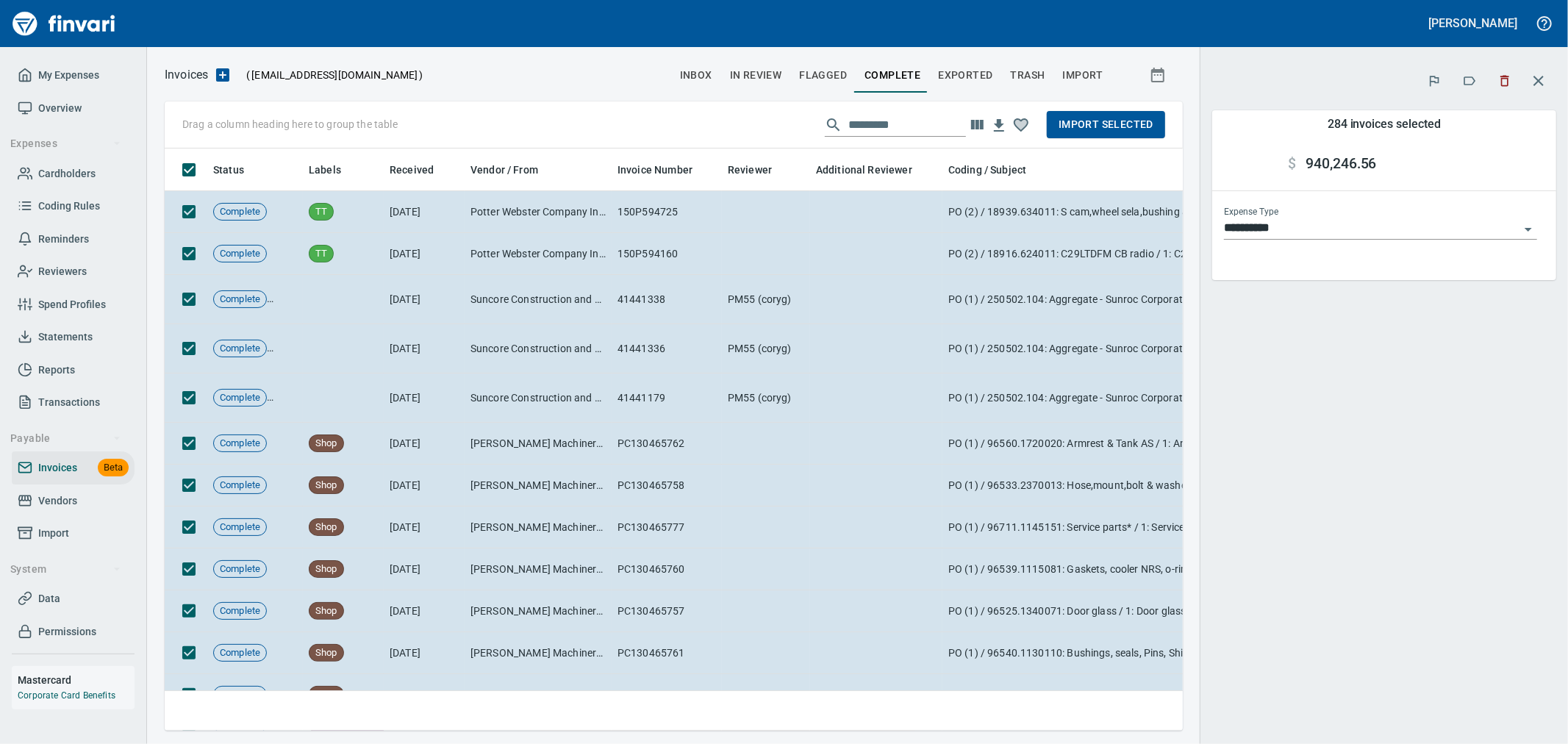
click at [1111, 126] on span "Import Selected" at bounding box center [1106, 125] width 95 height 18
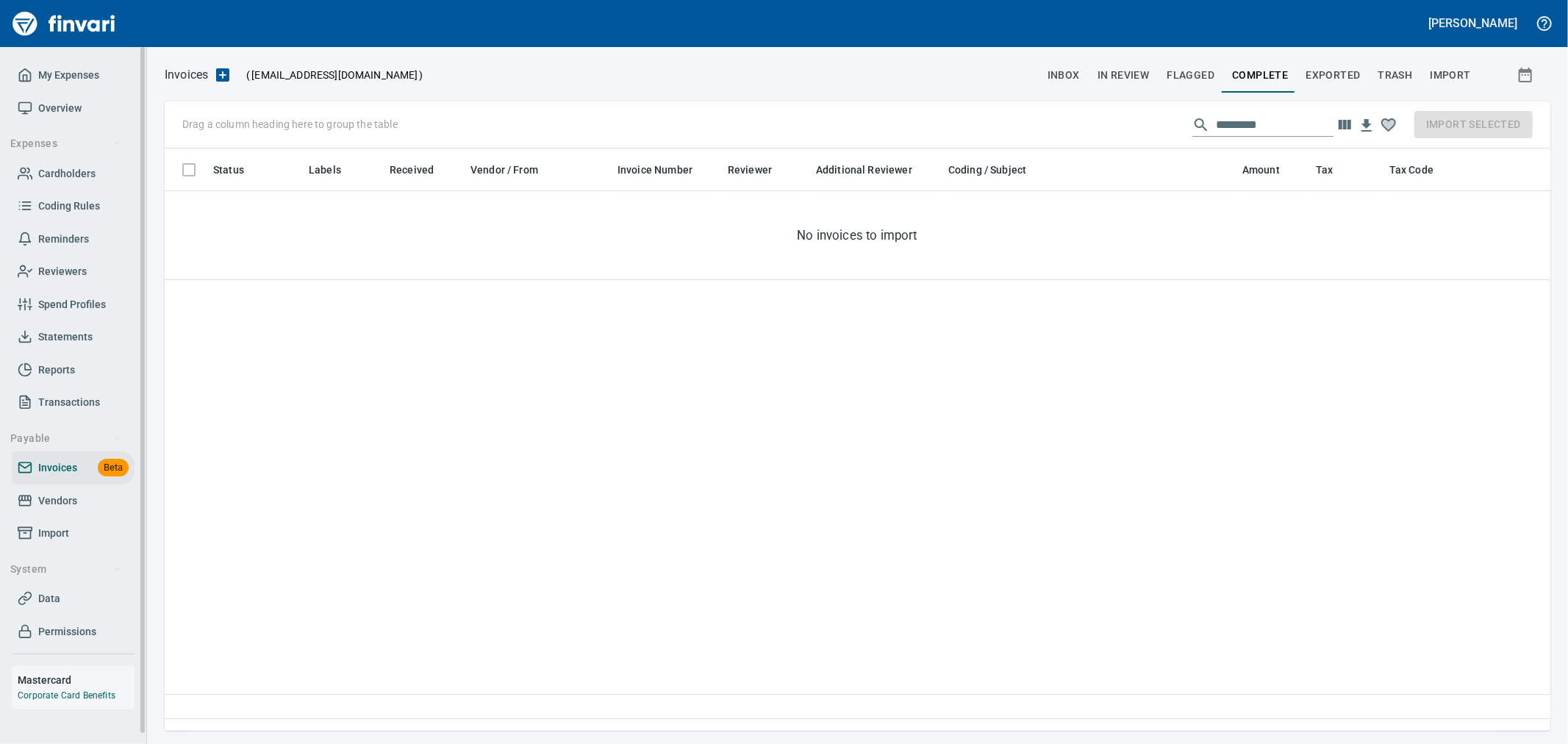
scroll to position [558, 1373]
